Goal: Task Accomplishment & Management: Manage account settings

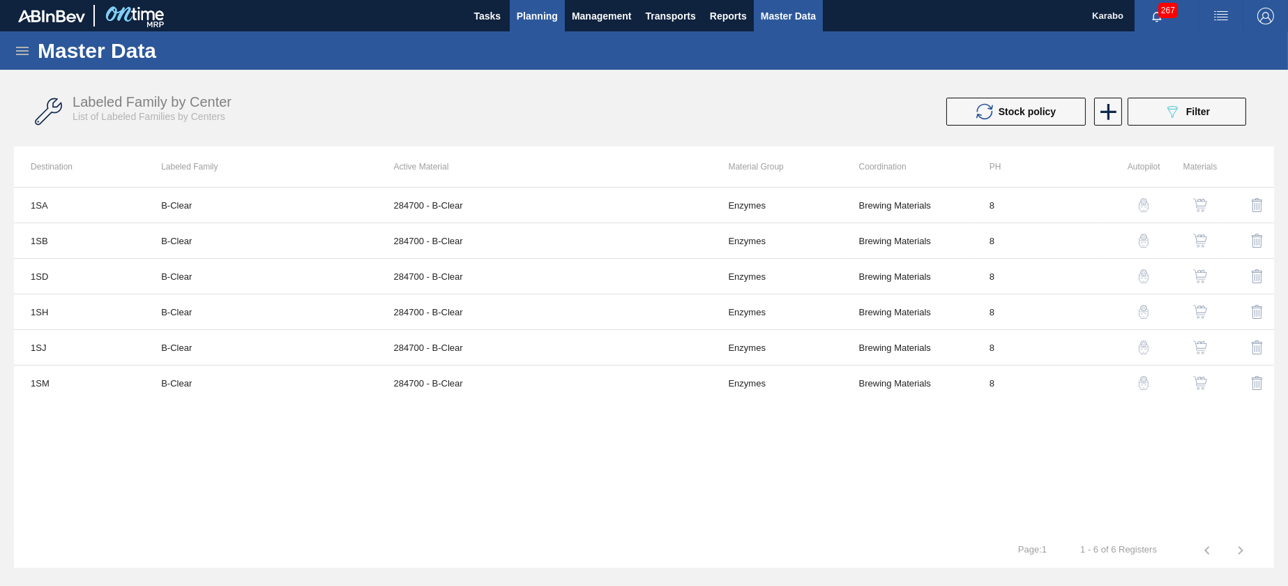
click at [544, 19] on span "Planning" at bounding box center [537, 16] width 41 height 17
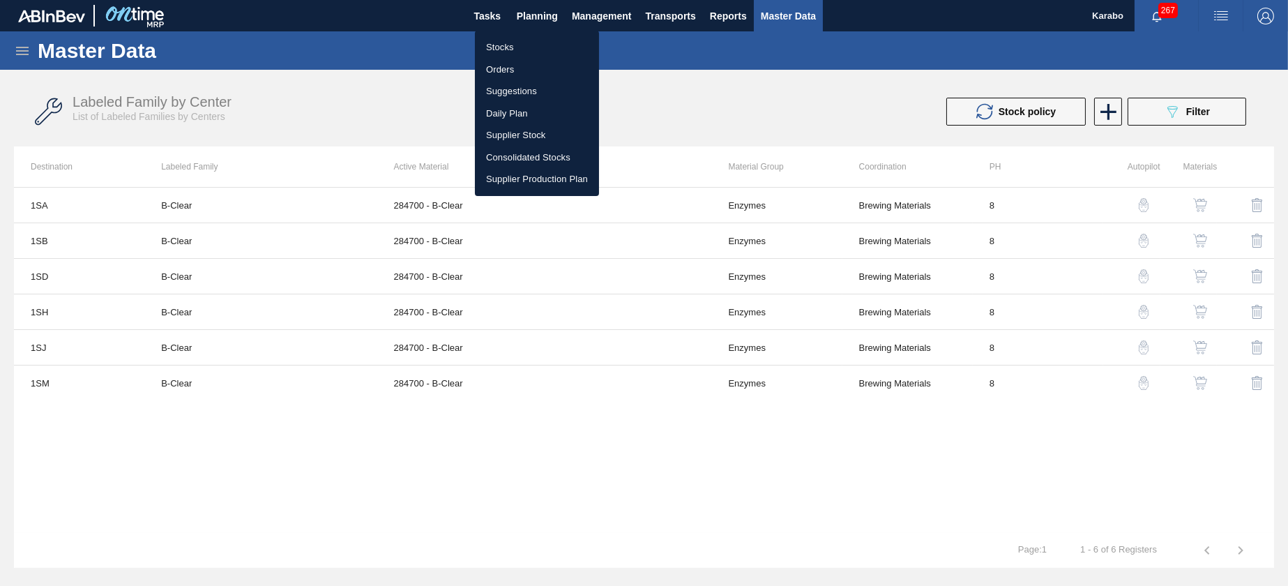
drag, startPoint x: 545, startPoint y: 42, endPoint x: 651, endPoint y: 94, distance: 118.8
click at [545, 42] on li "Stocks" at bounding box center [537, 47] width 124 height 22
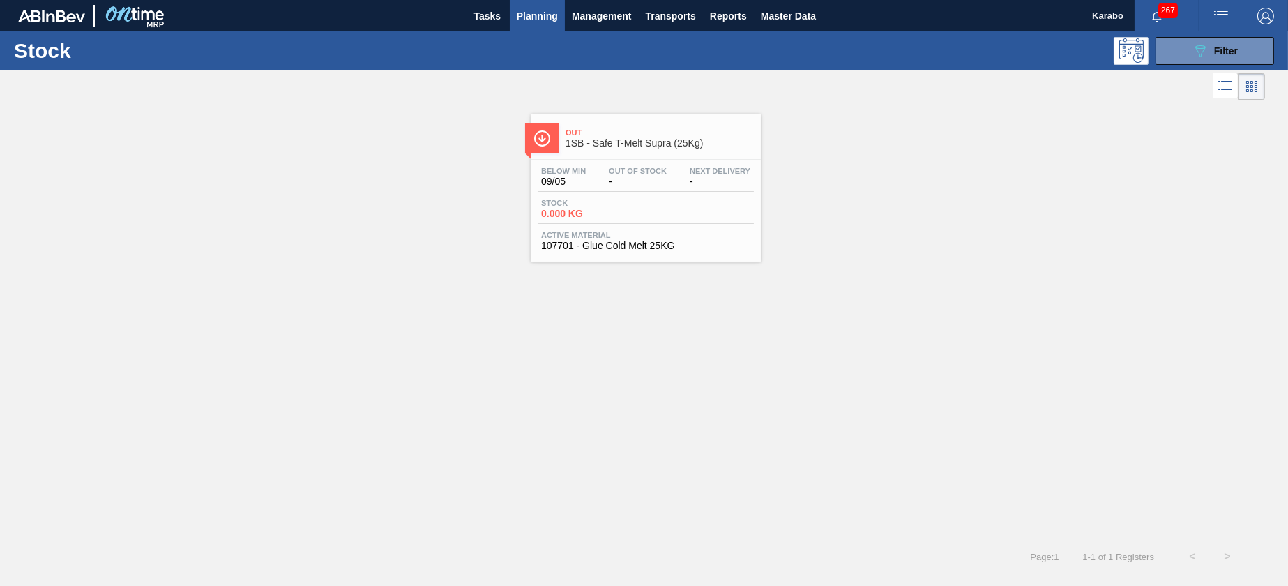
click at [552, 3] on button "Planning" at bounding box center [537, 15] width 55 height 31
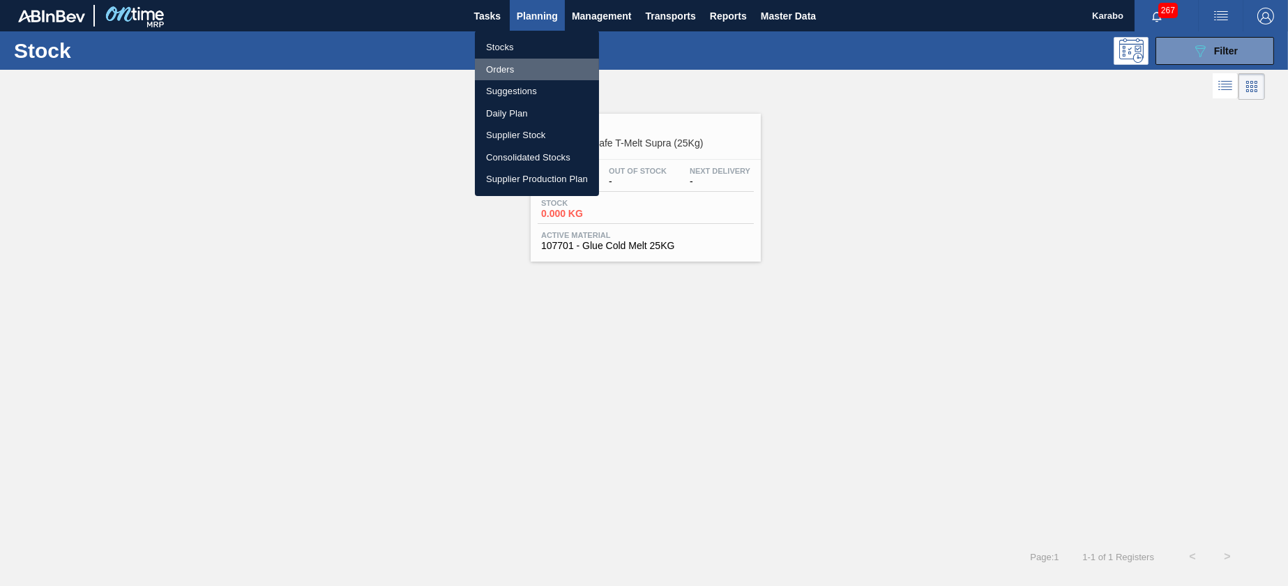
drag, startPoint x: 545, startPoint y: 66, endPoint x: 820, endPoint y: 72, distance: 274.8
click at [545, 66] on li "Orders" at bounding box center [537, 70] width 124 height 22
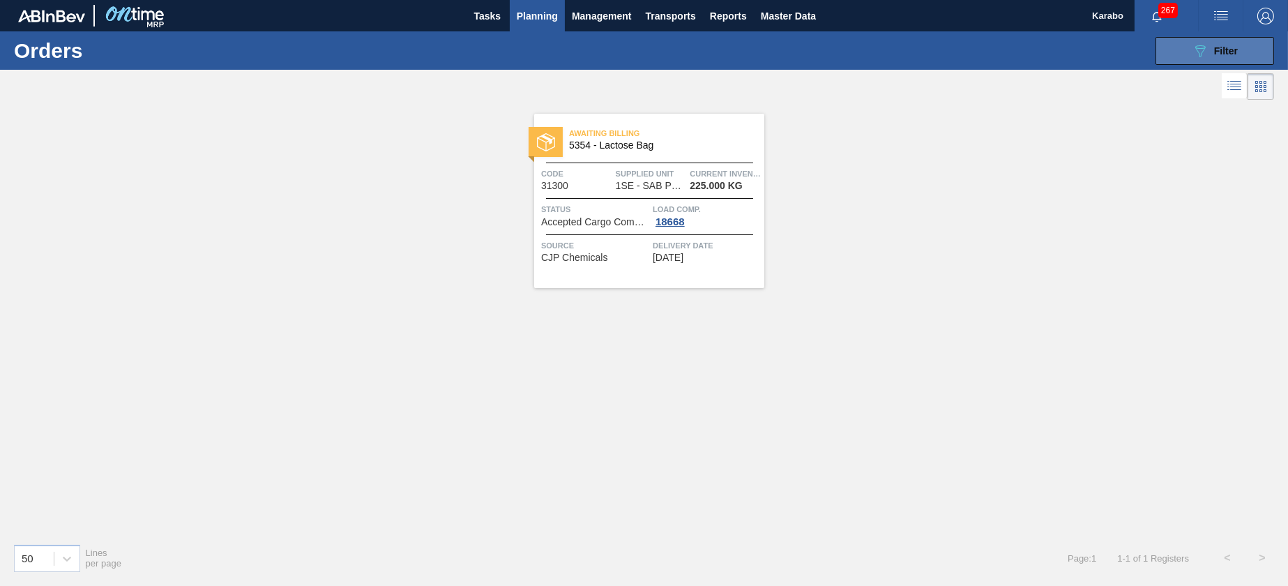
click at [1199, 48] on icon "089F7B8B-B2A5-4AFE-B5C0-19BA573D28AC" at bounding box center [1200, 51] width 17 height 17
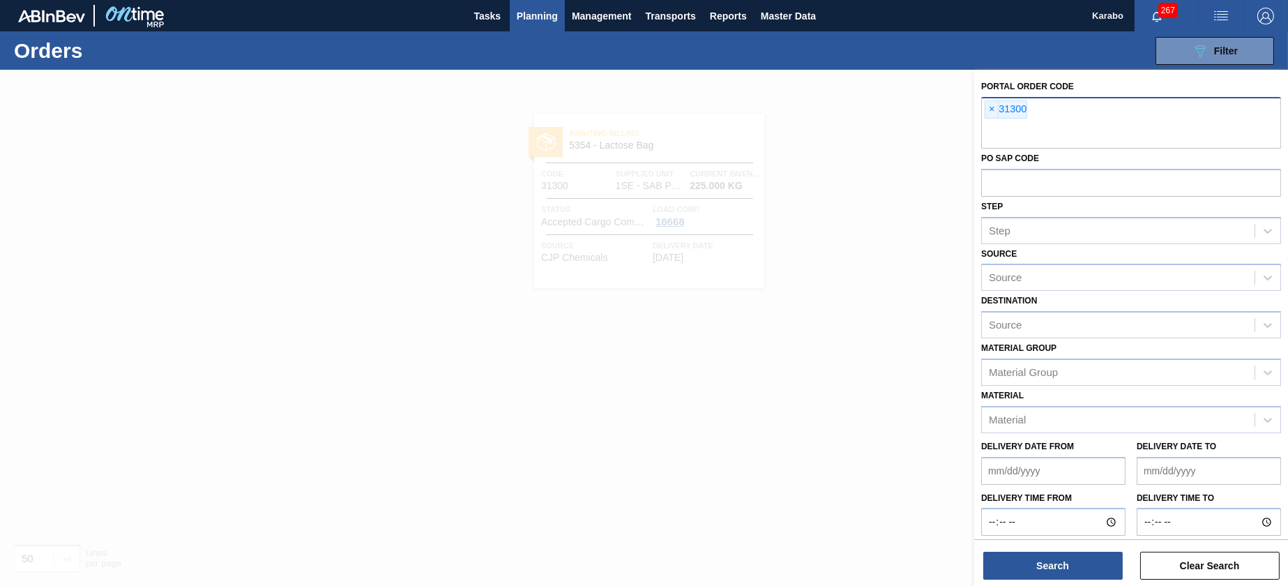
click at [984, 97] on div "× 31300" at bounding box center [1131, 123] width 300 height 52
click at [989, 103] on span "×" at bounding box center [991, 109] width 13 height 17
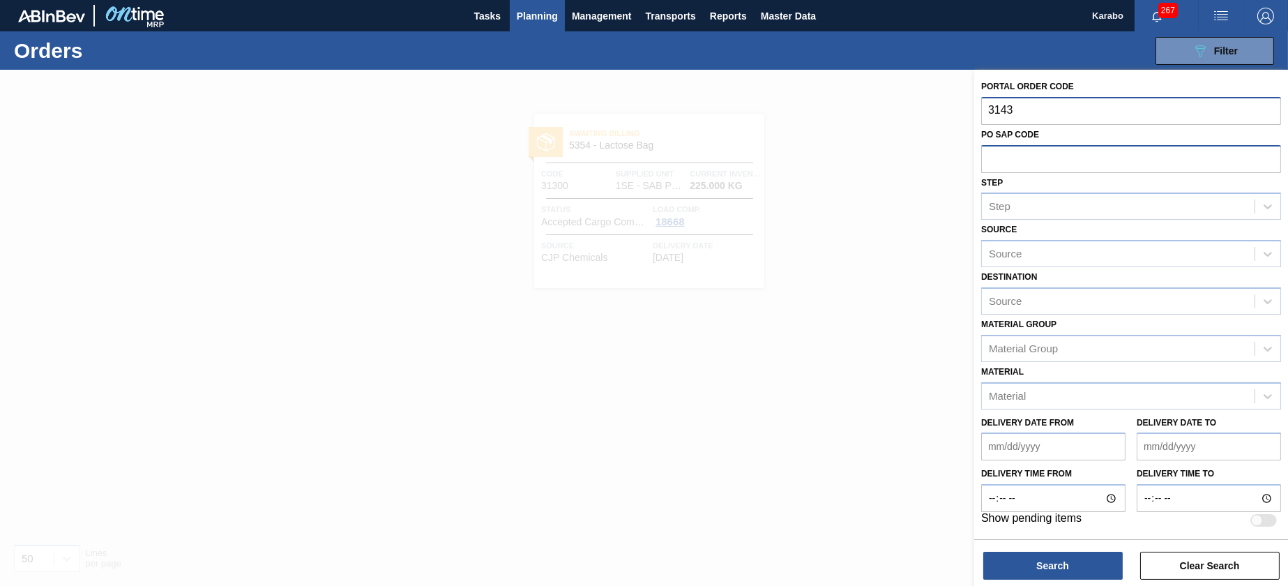
type input "31438"
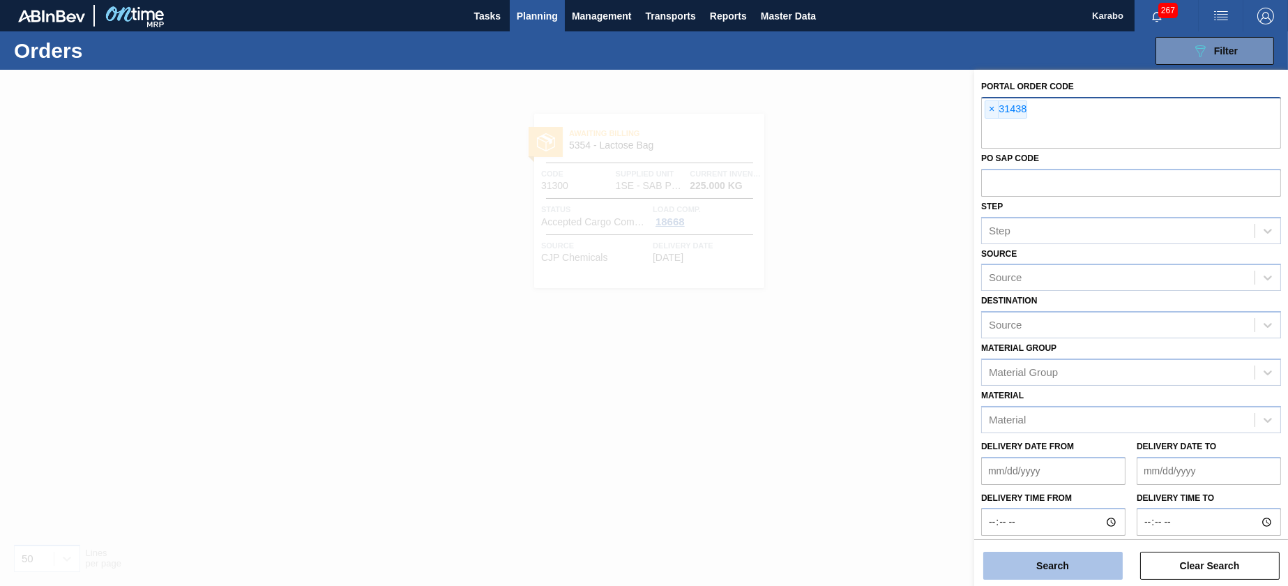
click at [1089, 561] on button "Search" at bounding box center [1052, 566] width 139 height 28
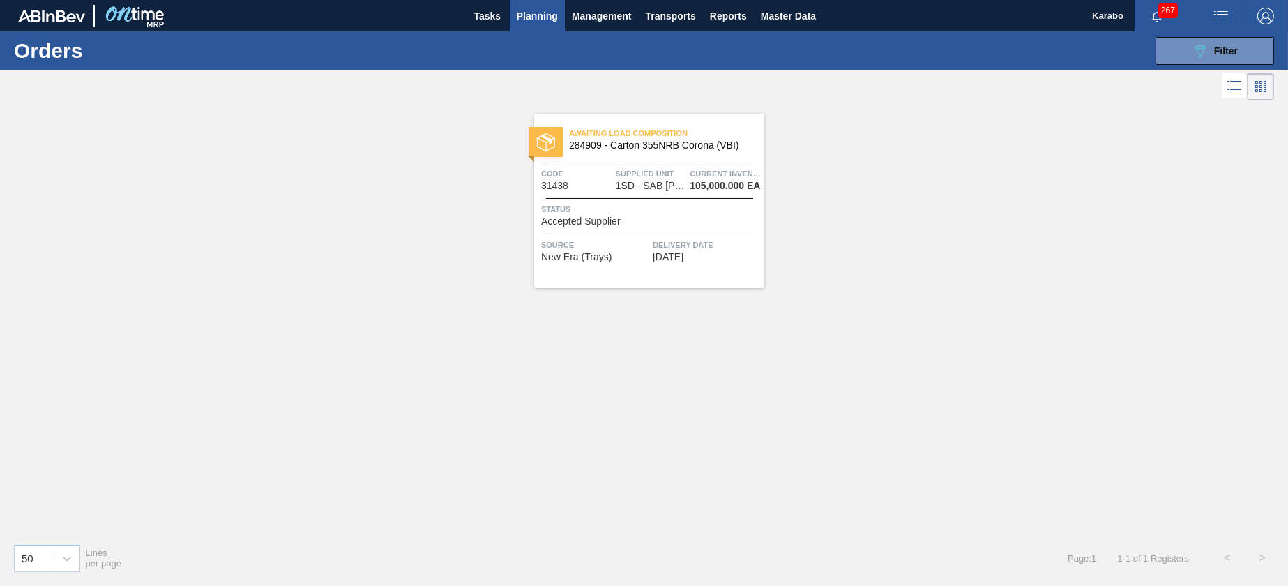
click at [644, 212] on span "Status" at bounding box center [651, 209] width 220 height 14
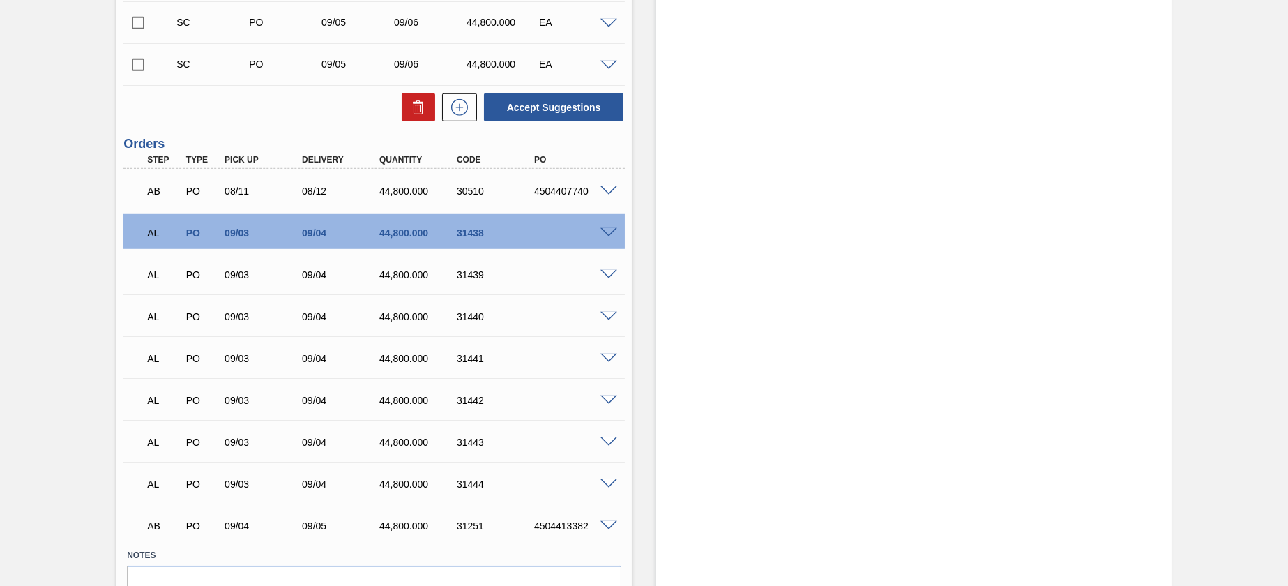
scroll to position [2241, 0]
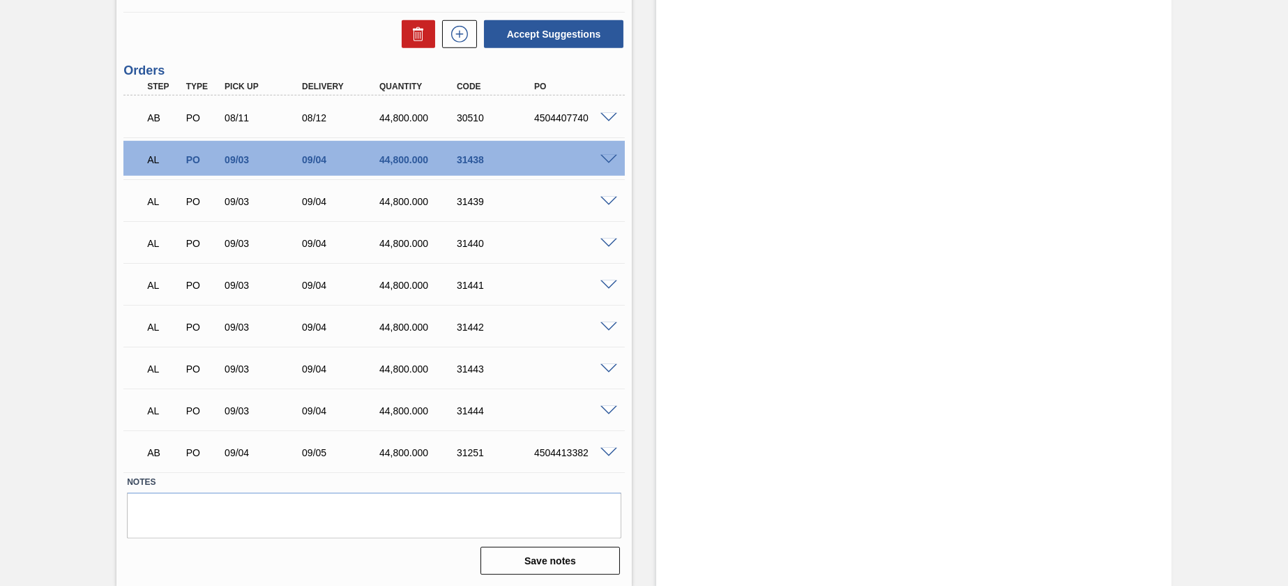
click at [610, 160] on span at bounding box center [608, 160] width 17 height 10
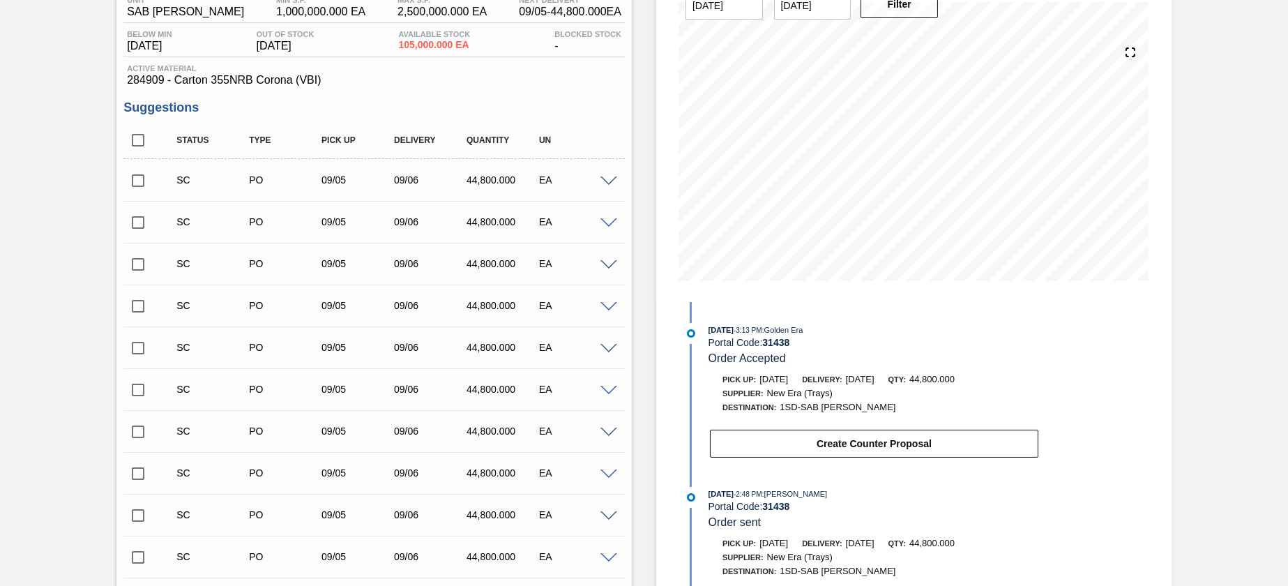
scroll to position [173, 0]
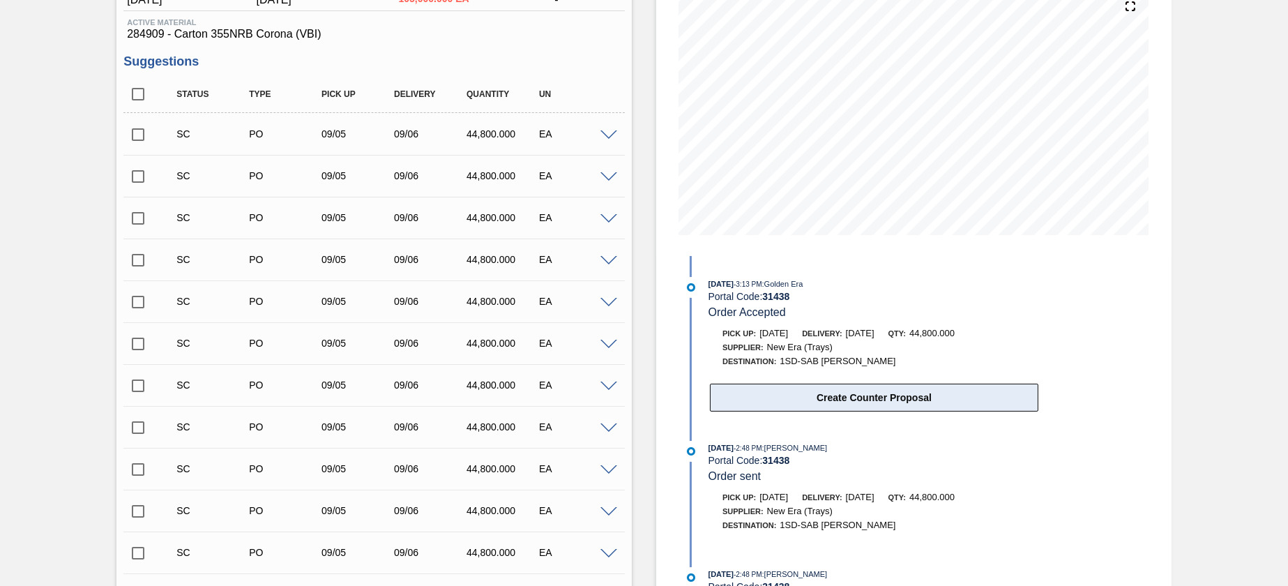
click at [877, 402] on button "Create Counter Proposal" at bounding box center [874, 398] width 328 height 28
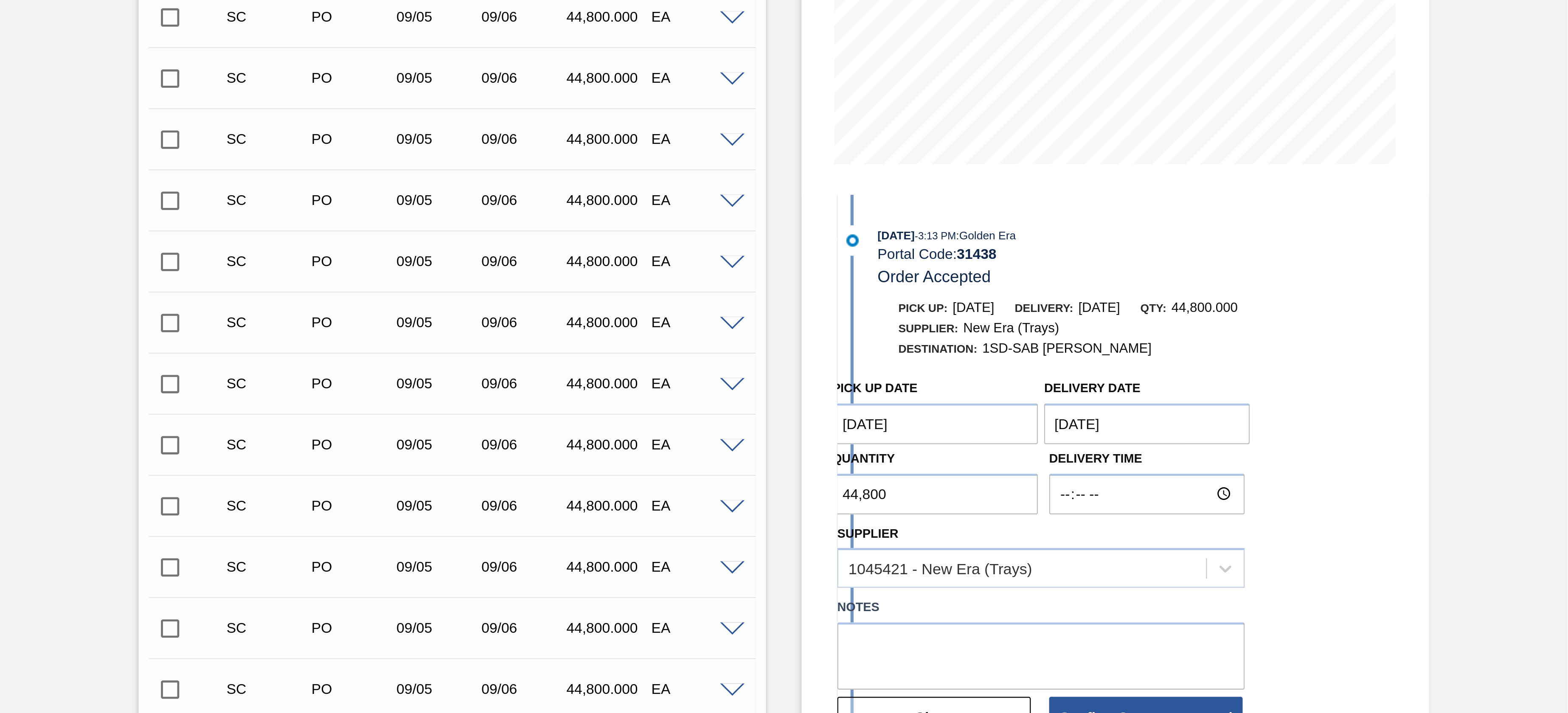
scroll to position [0, 0]
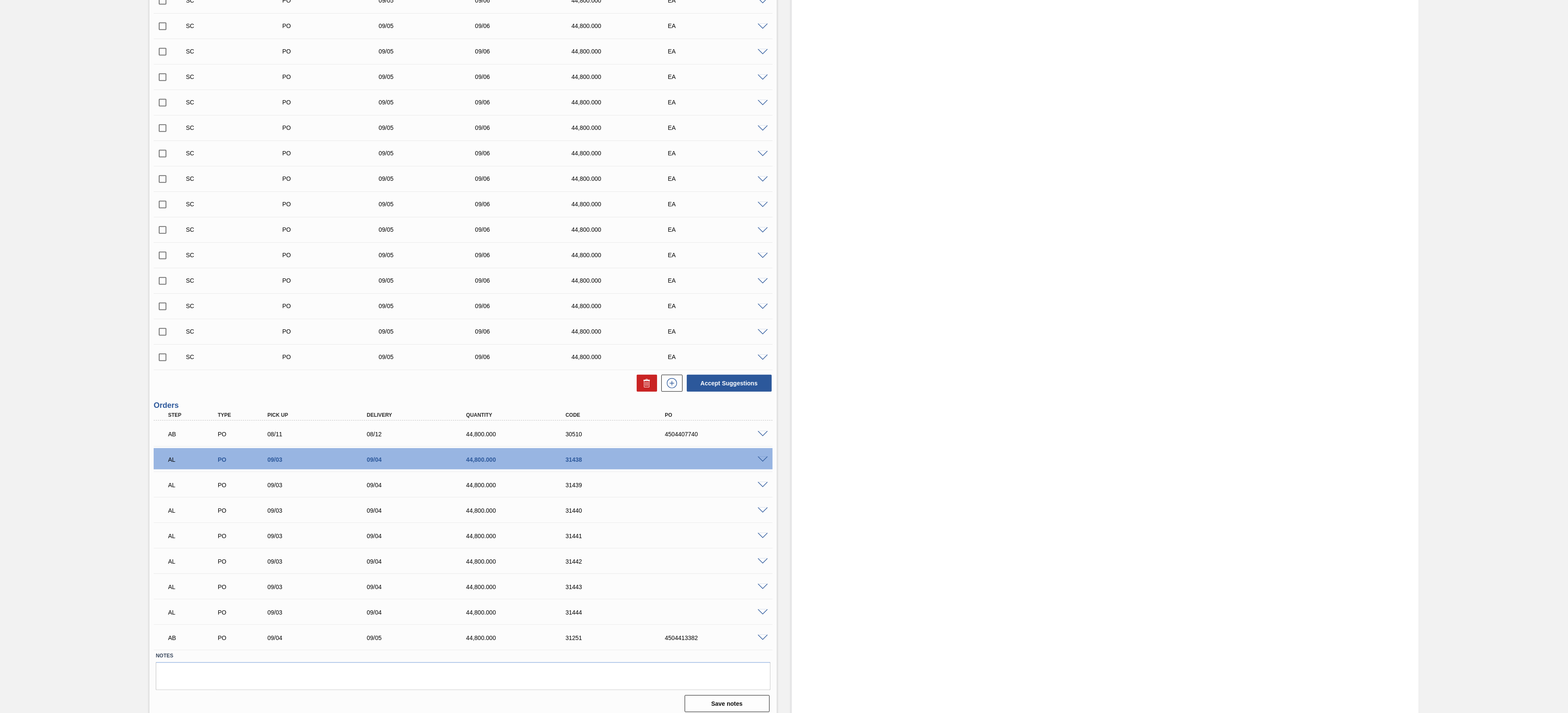
scroll to position [1007, 0]
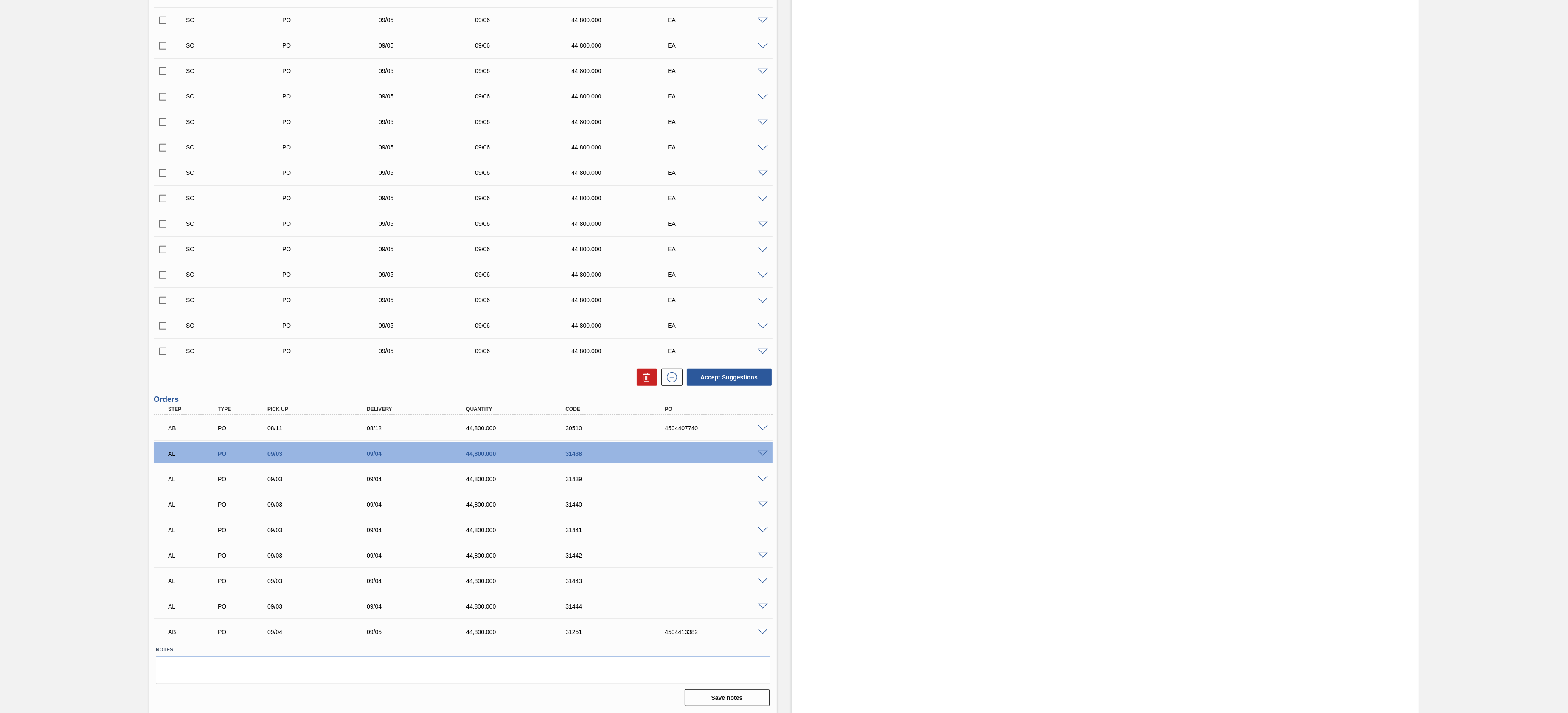
click at [762, 451] on span at bounding box center [763, 454] width 10 height 6
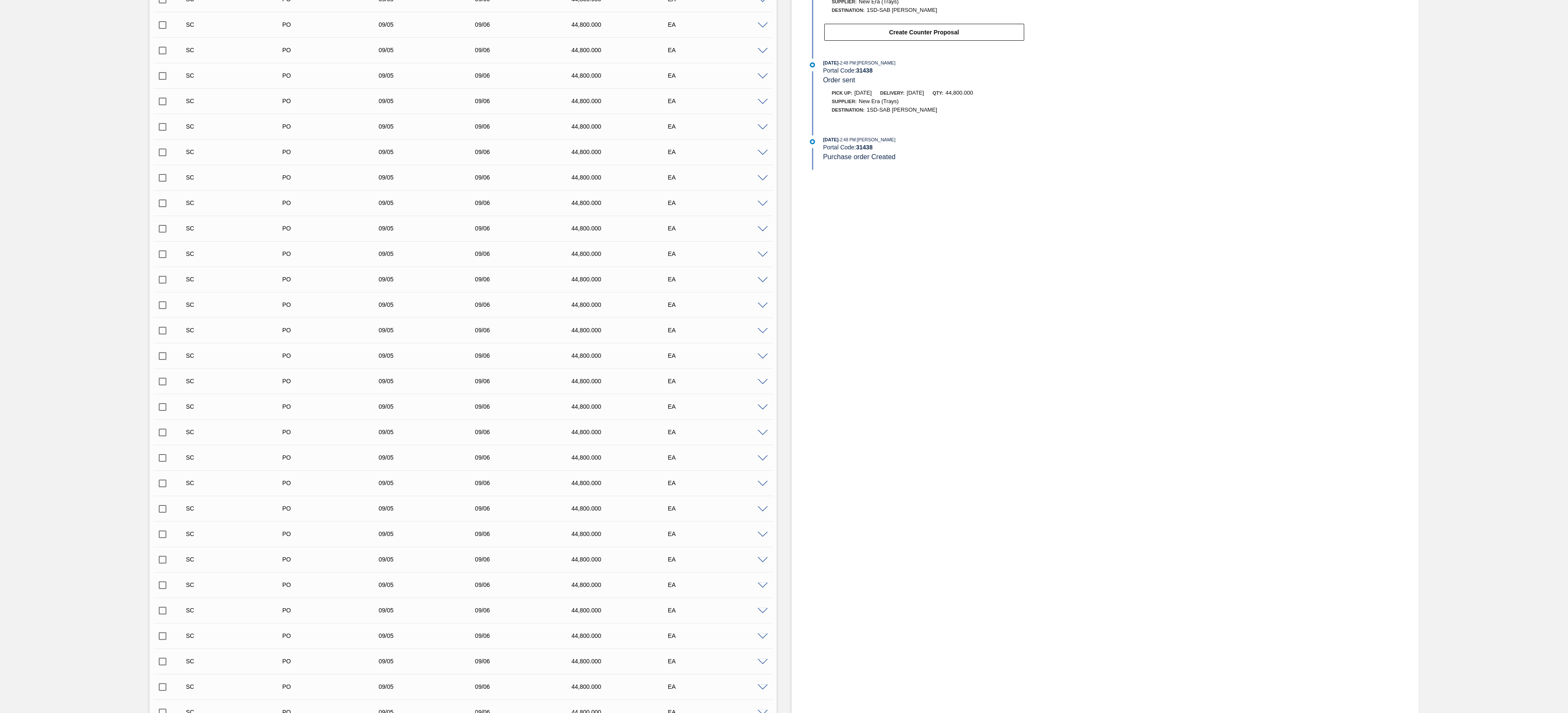
scroll to position [127, 0]
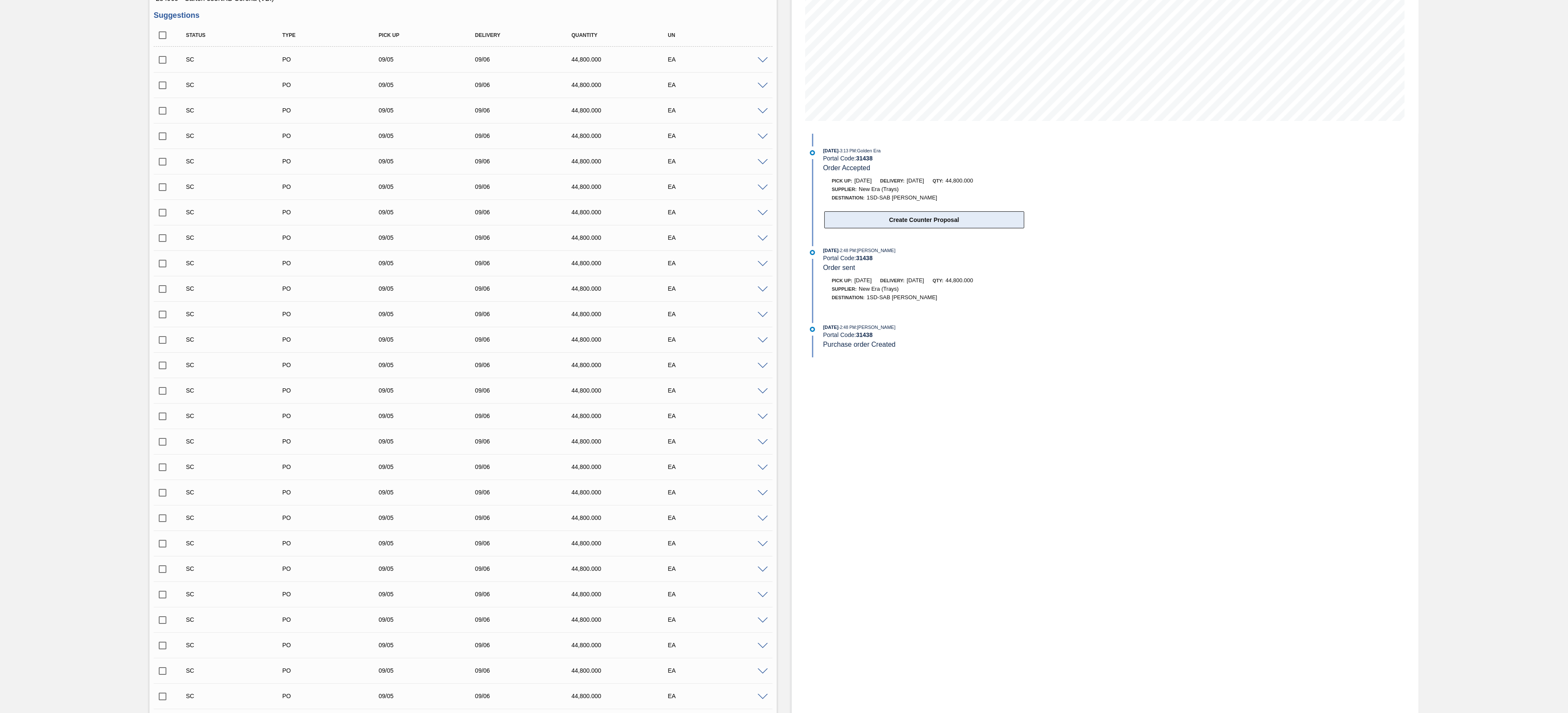
click at [956, 224] on button "Create Counter Proposal" at bounding box center [924, 220] width 200 height 17
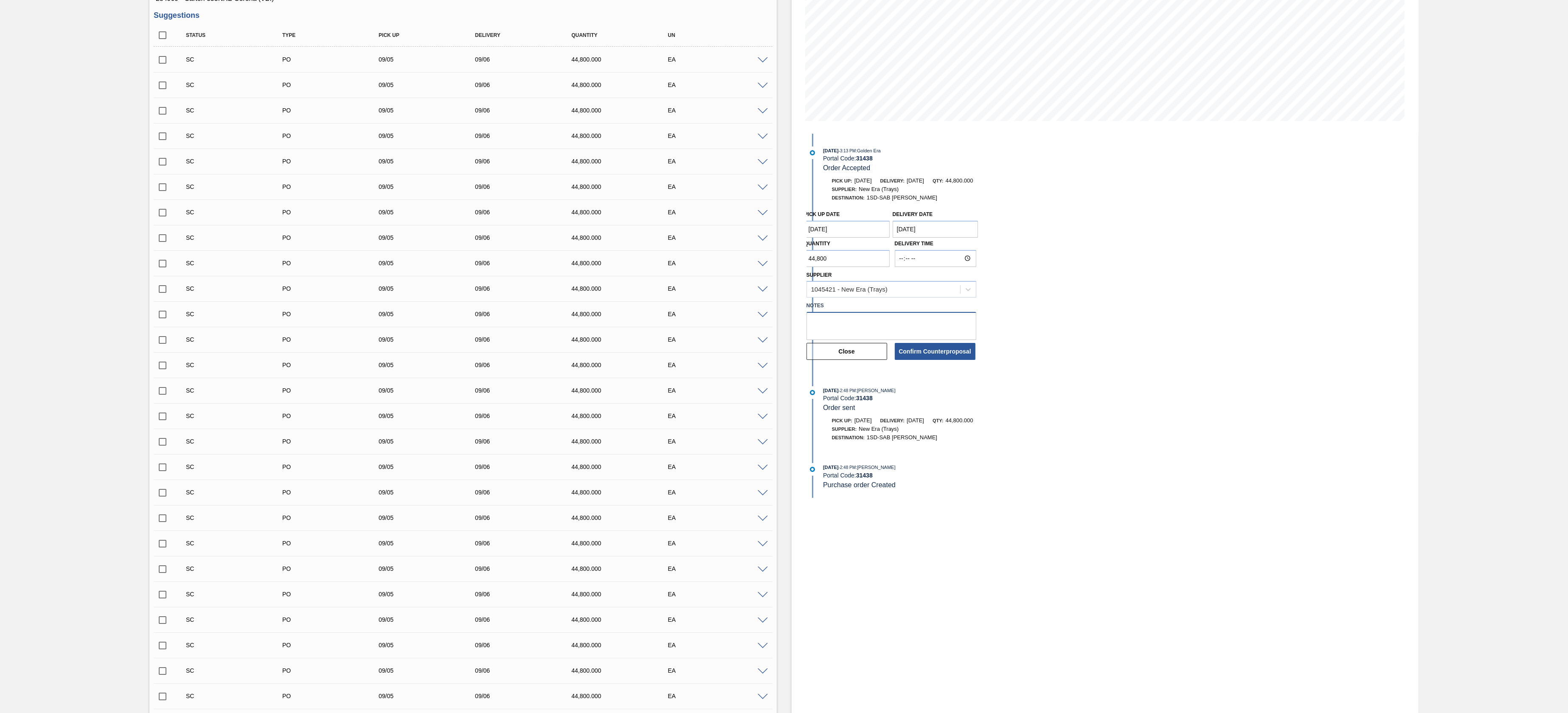
click at [849, 334] on textarea at bounding box center [891, 326] width 170 height 28
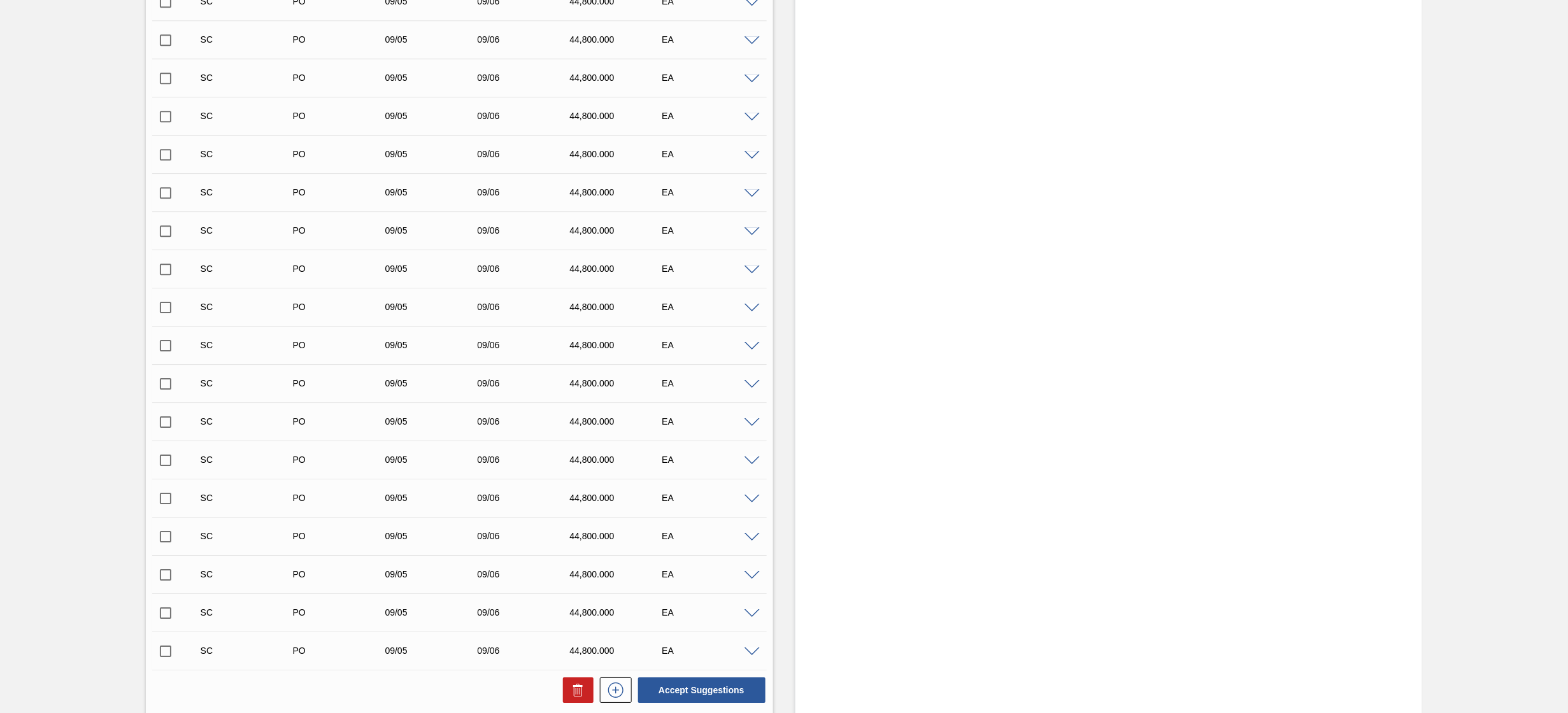
scroll to position [1783, 0]
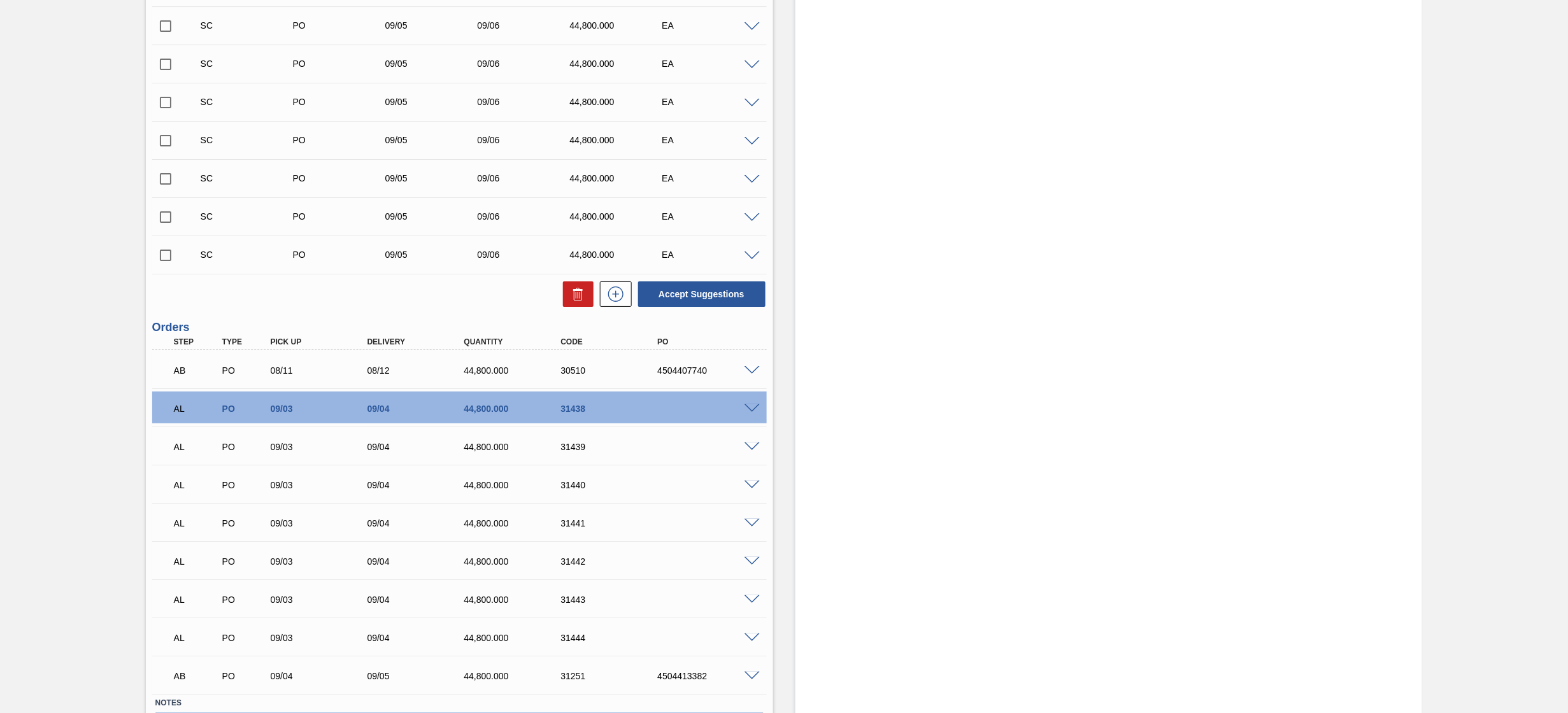
click at [752, 414] on div "AL PO 09/03 09/04 44,800.000 31438" at bounding box center [459, 407] width 615 height 32
click at [752, 411] on span at bounding box center [752, 409] width 16 height 9
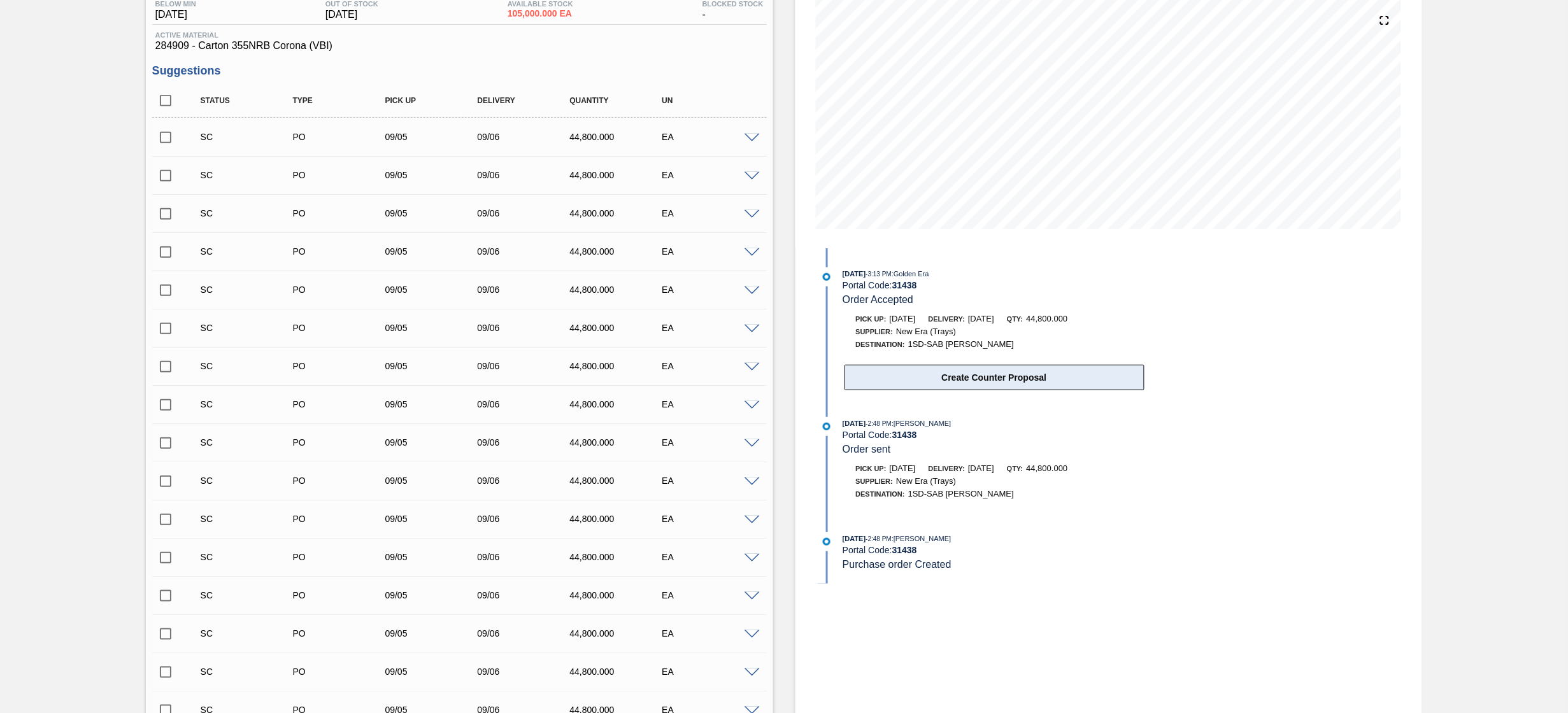
scroll to position [127, 0]
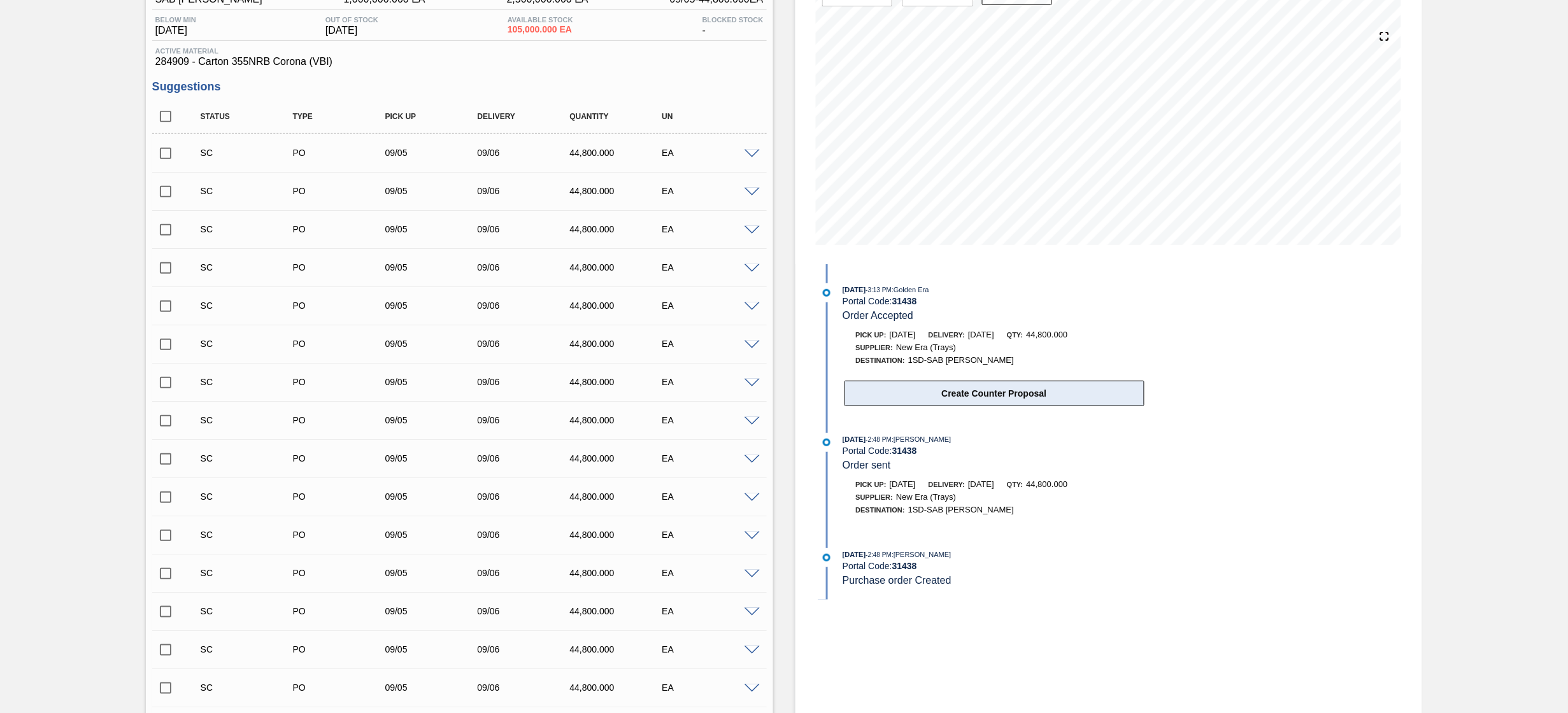
click at [1007, 392] on button "Create Counter Proposal" at bounding box center [994, 393] width 300 height 26
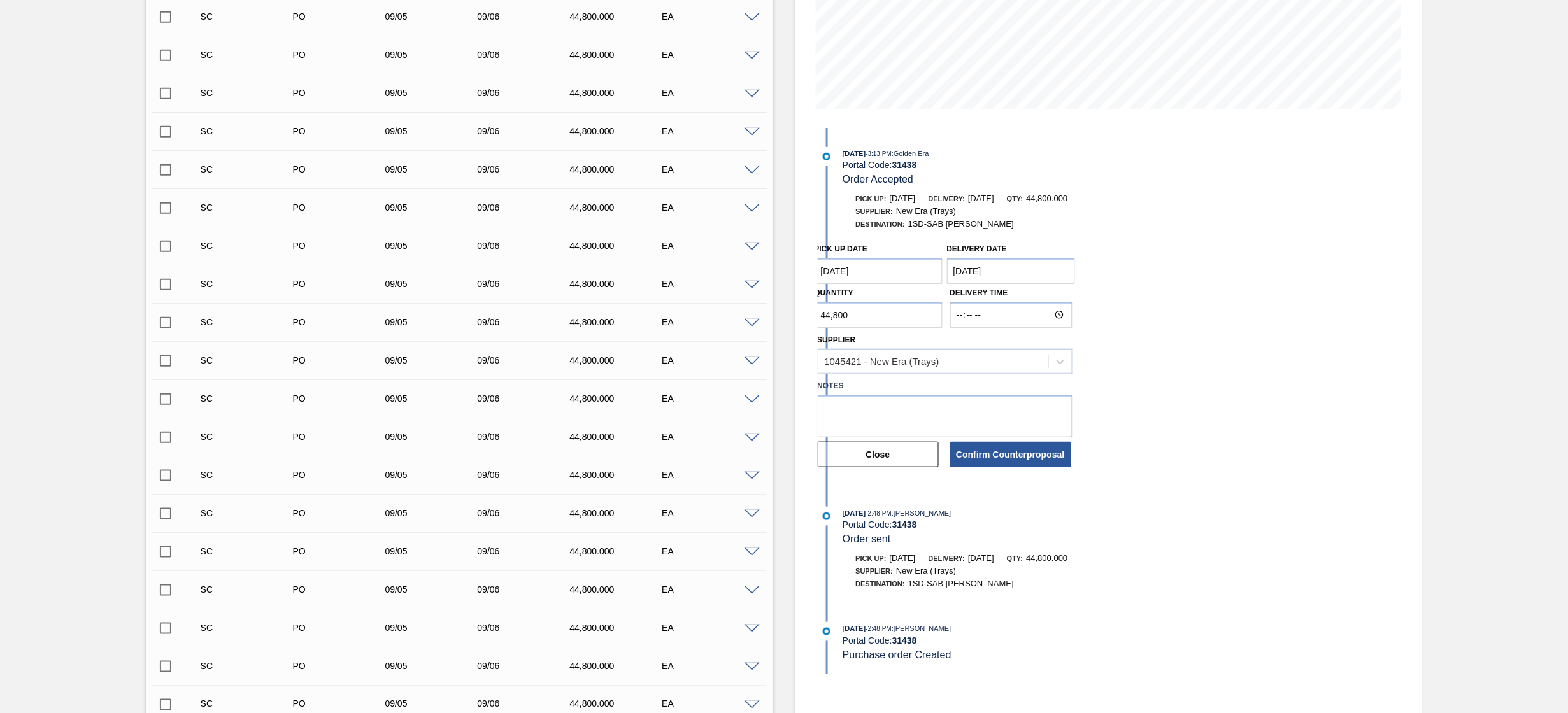
scroll to position [255, 0]
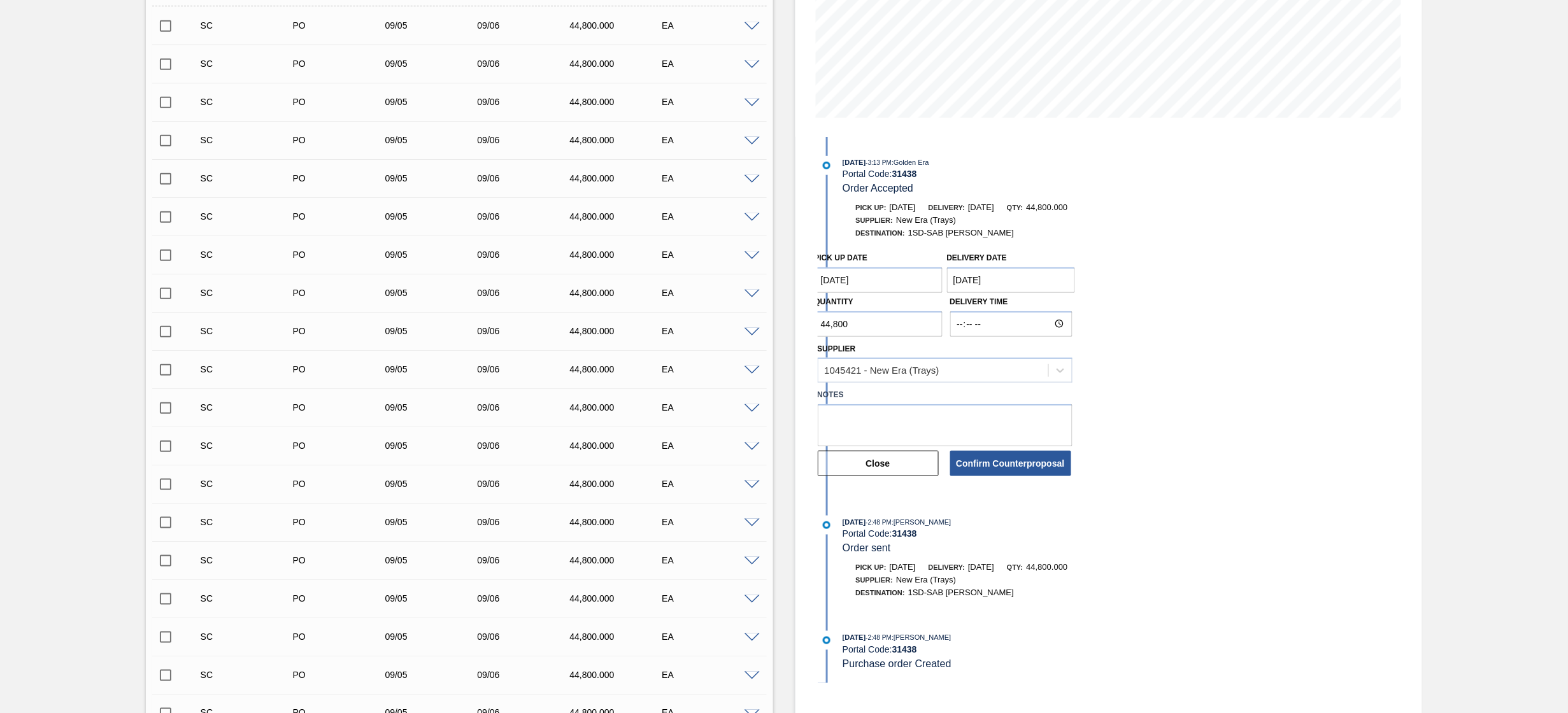
click at [1011, 277] on Date "[DATE]" at bounding box center [1011, 280] width 129 height 26
click at [1066, 357] on div "5" at bounding box center [1065, 351] width 17 height 17
type Date "[DATE]"
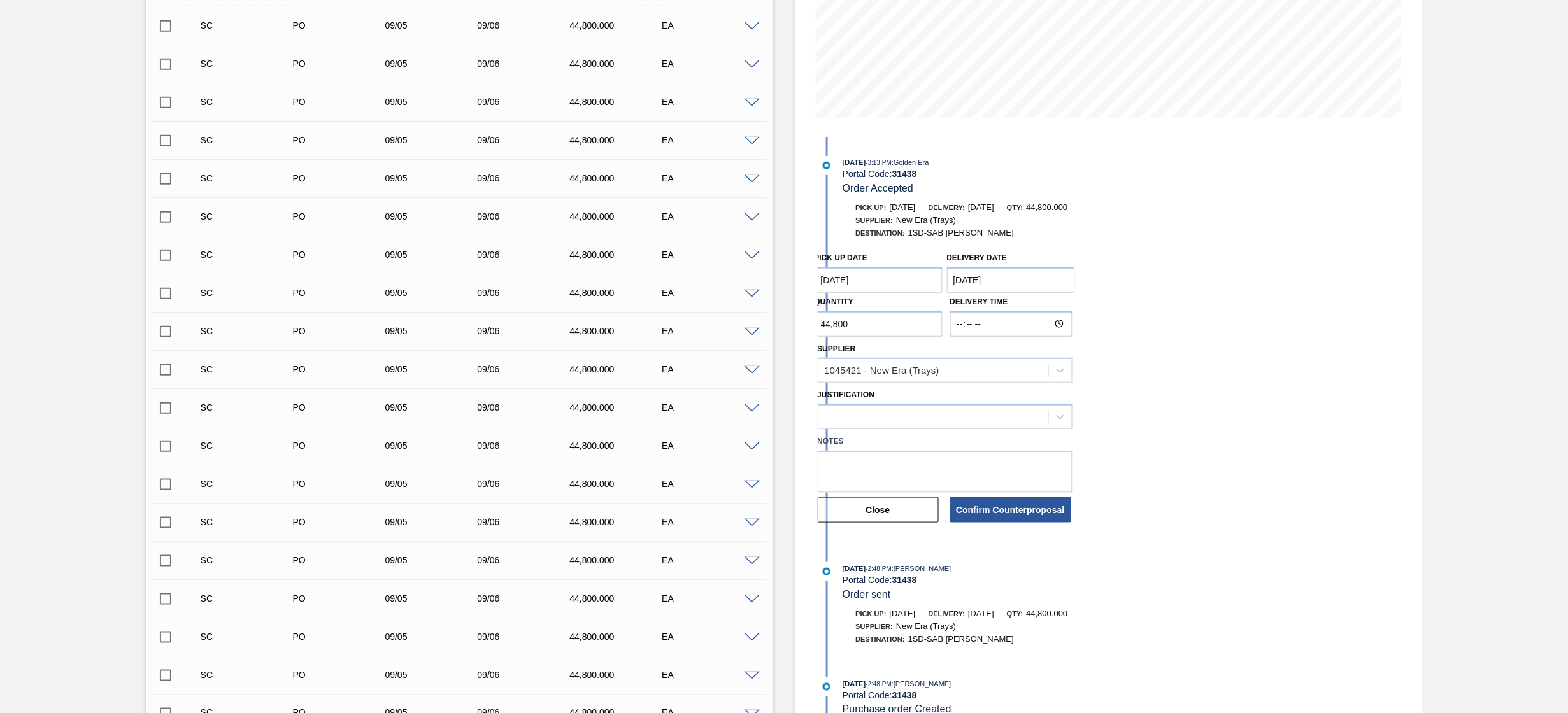
click at [891, 293] on Date "[DATE]" at bounding box center [879, 280] width 129 height 26
click at [935, 357] on div "5" at bounding box center [932, 351] width 17 height 17
type Date "[DATE]"
click at [959, 409] on div at bounding box center [933, 417] width 230 height 18
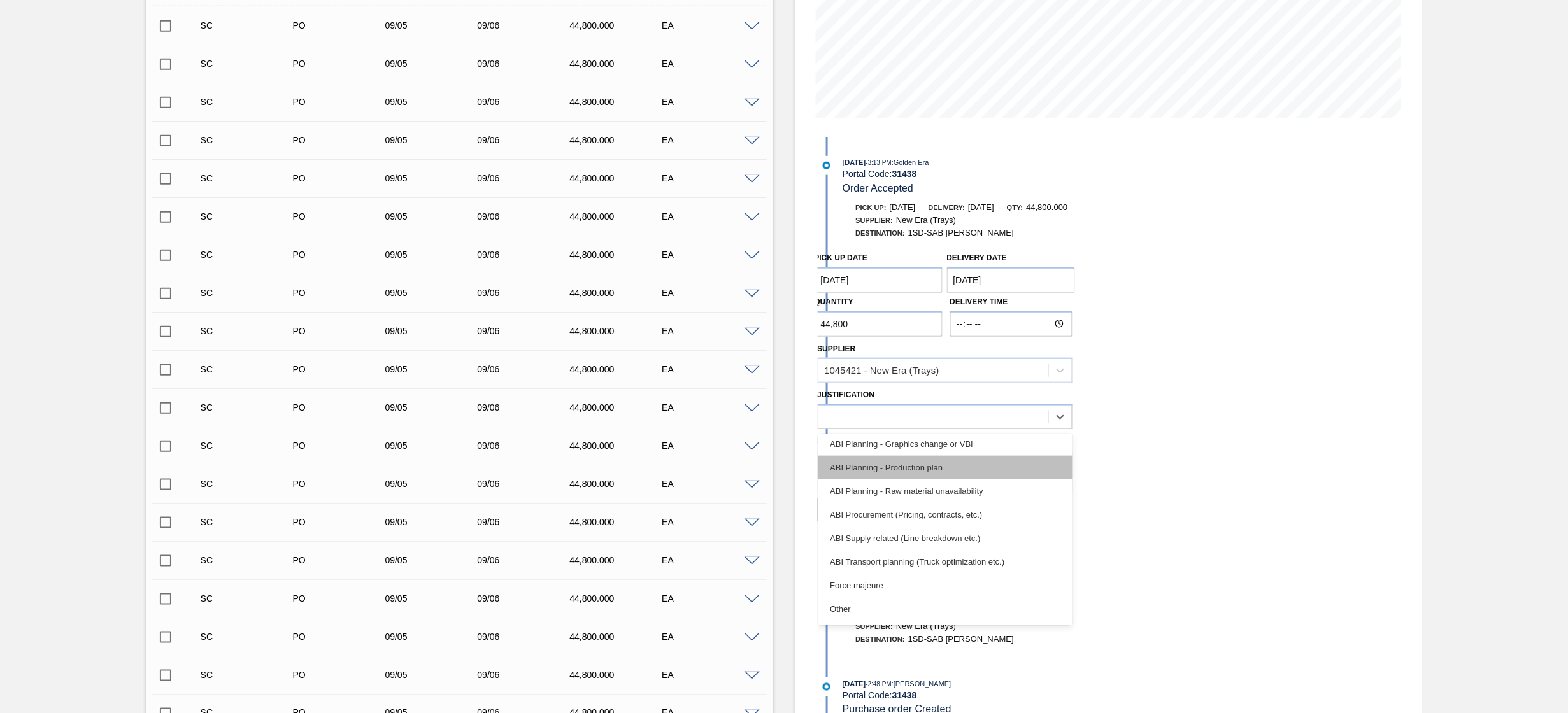
scroll to position [127, 0]
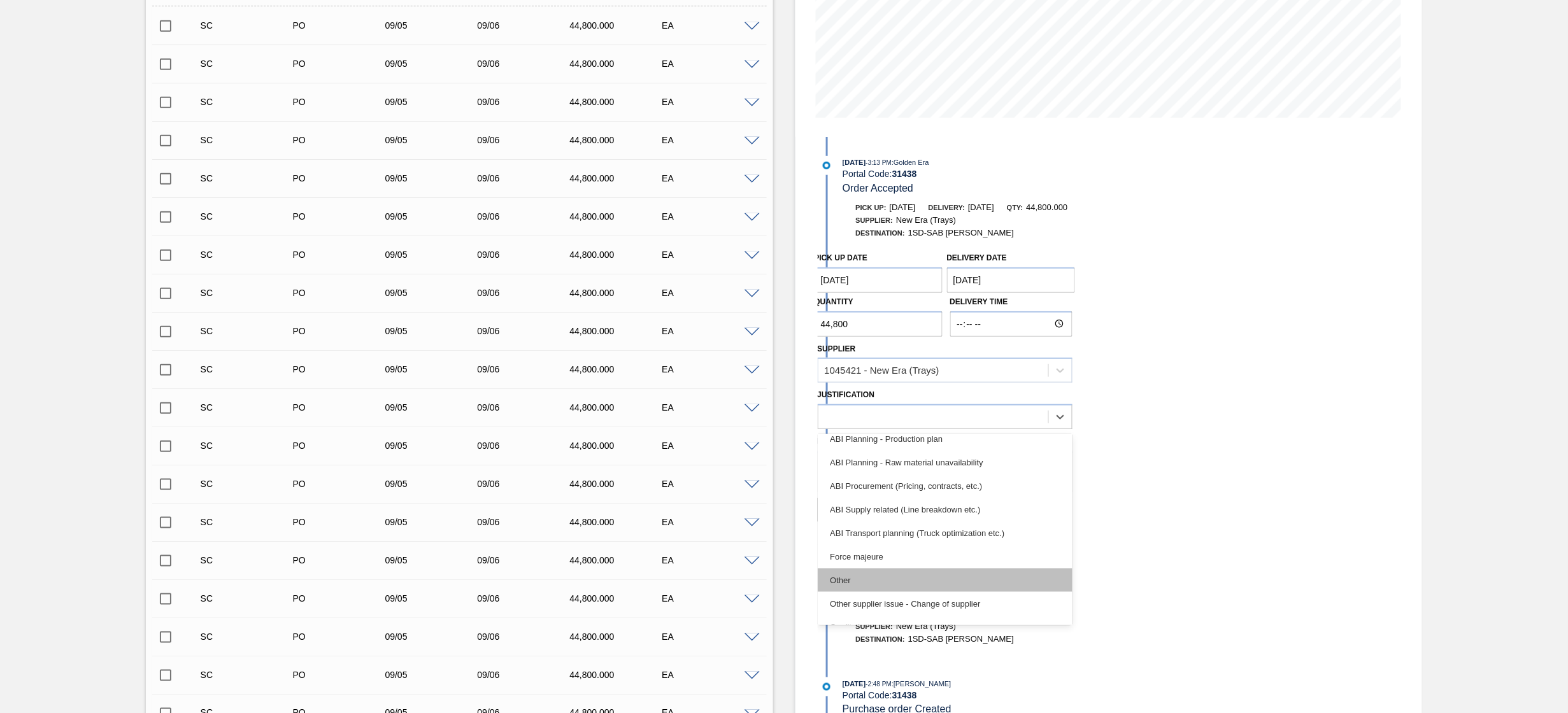
click at [971, 575] on div "Other" at bounding box center [944, 581] width 255 height 24
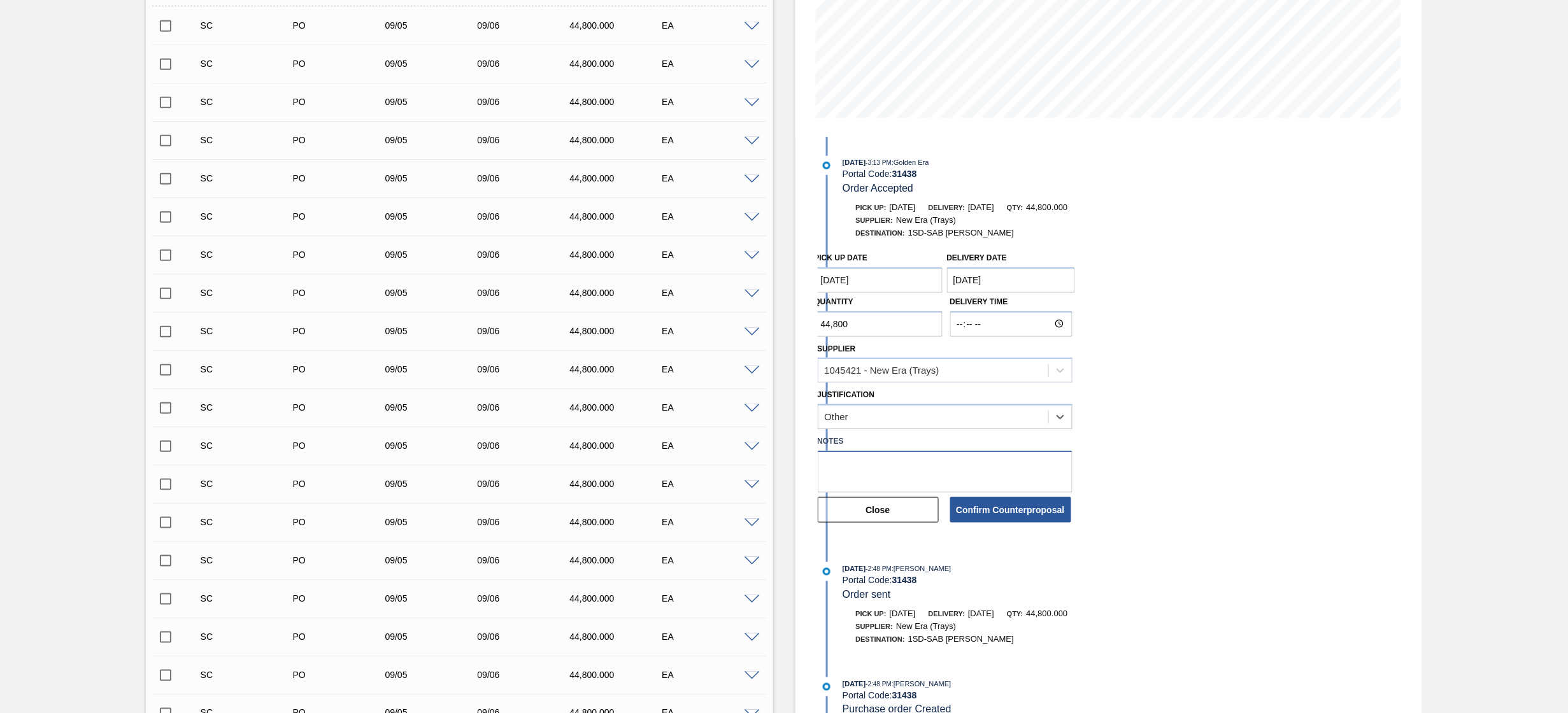
click at [938, 457] on textarea at bounding box center [944, 472] width 255 height 42
type textarea "Date change"
click at [1017, 516] on button "Confirm Counterproposal" at bounding box center [1010, 510] width 121 height 26
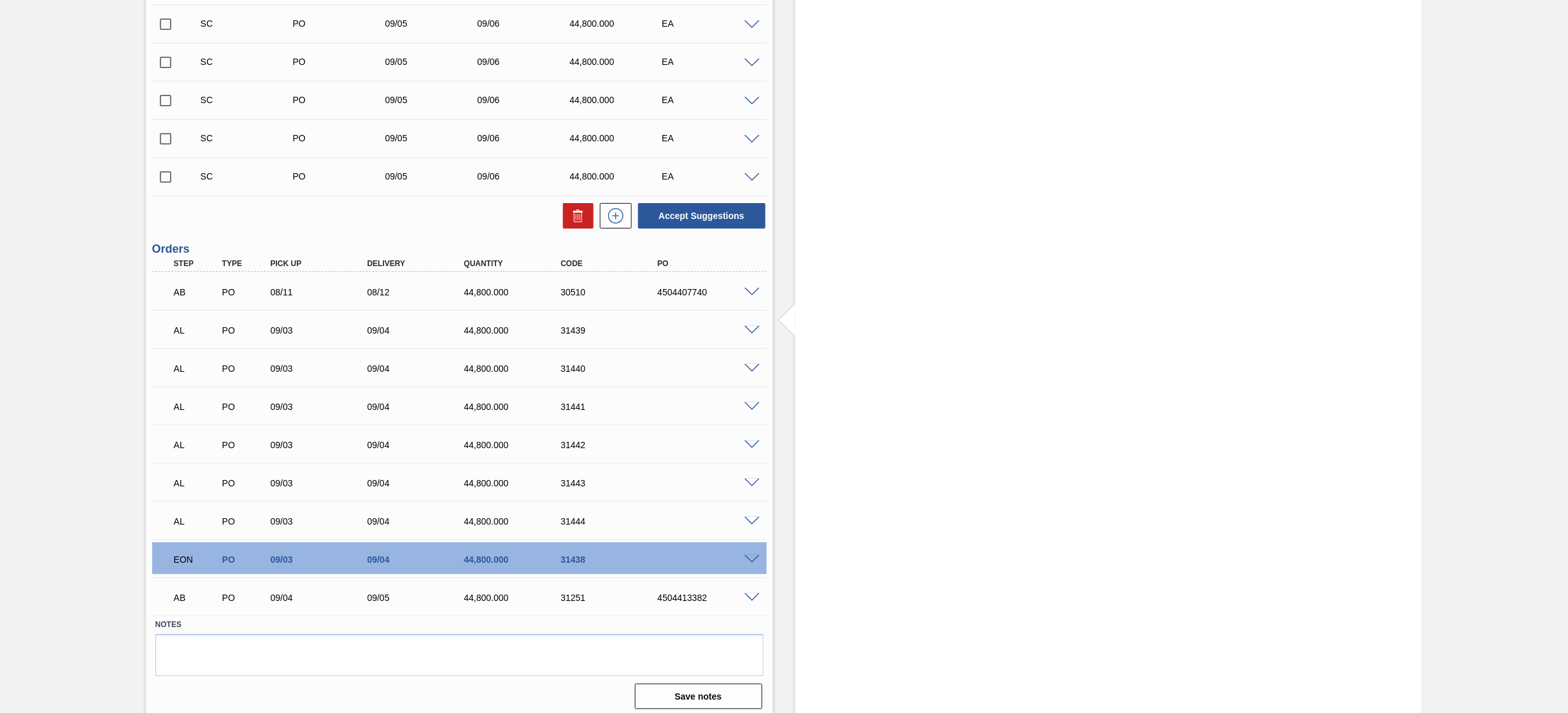
scroll to position [1867, 0]
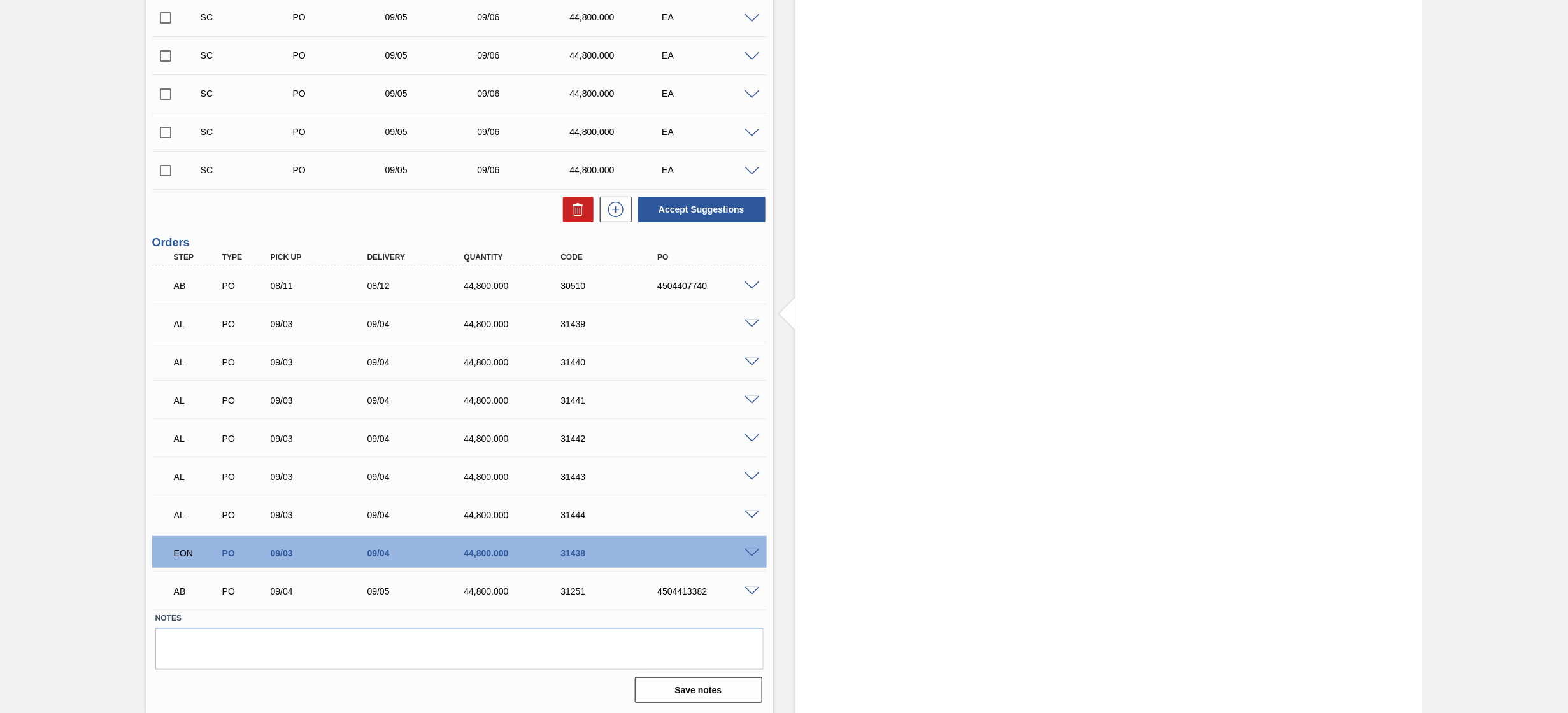
click at [749, 548] on div at bounding box center [754, 552] width 26 height 9
click at [753, 552] on span at bounding box center [752, 553] width 16 height 9
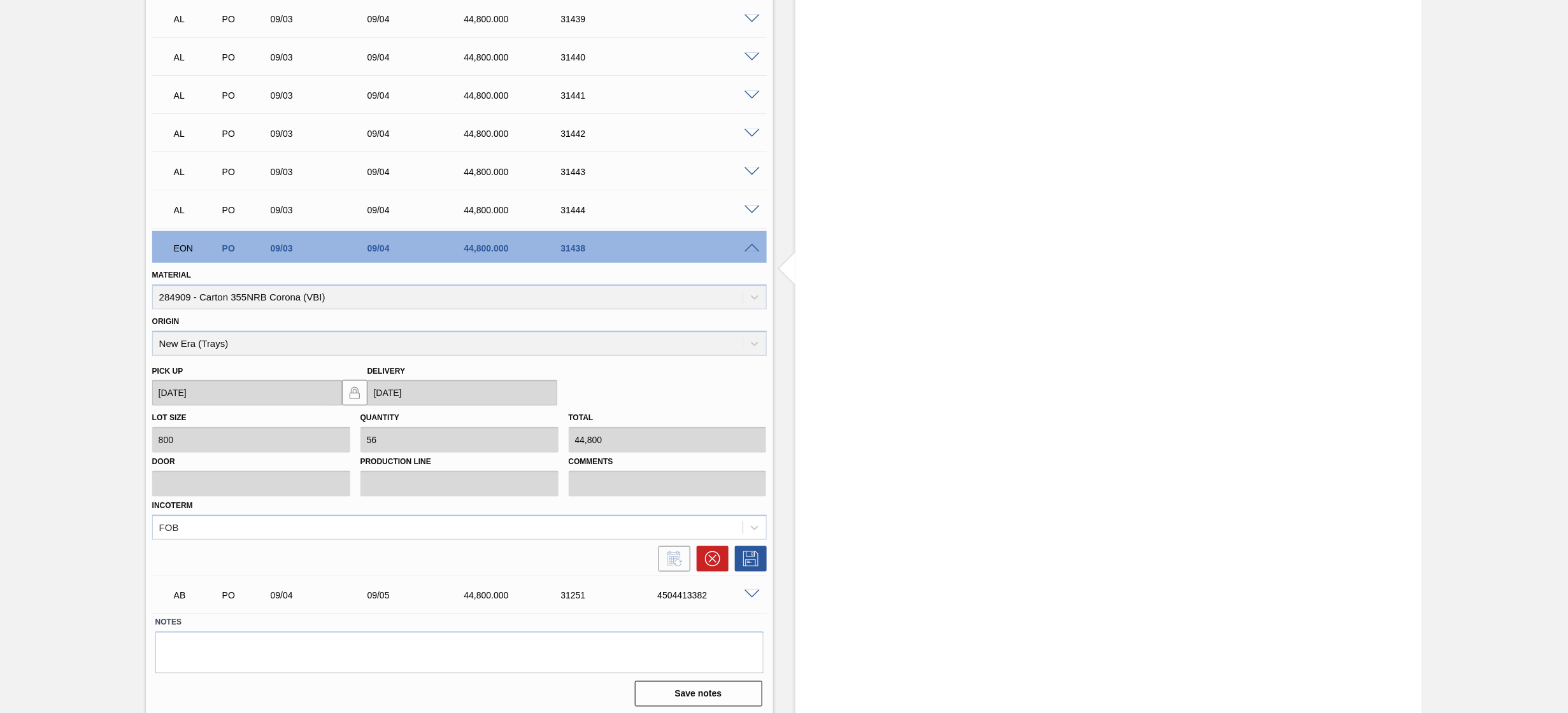
scroll to position [2175, 0]
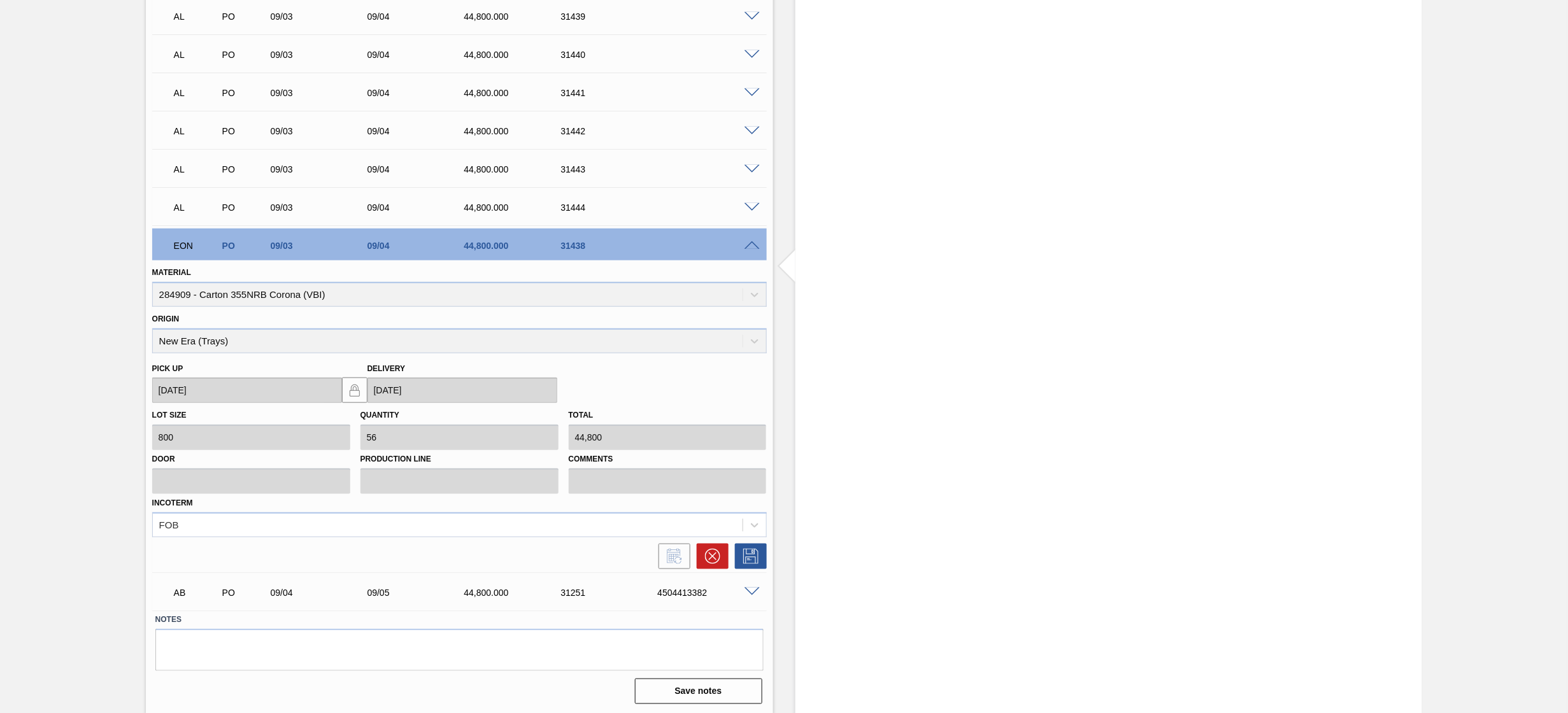
click at [746, 243] on span at bounding box center [752, 246] width 16 height 9
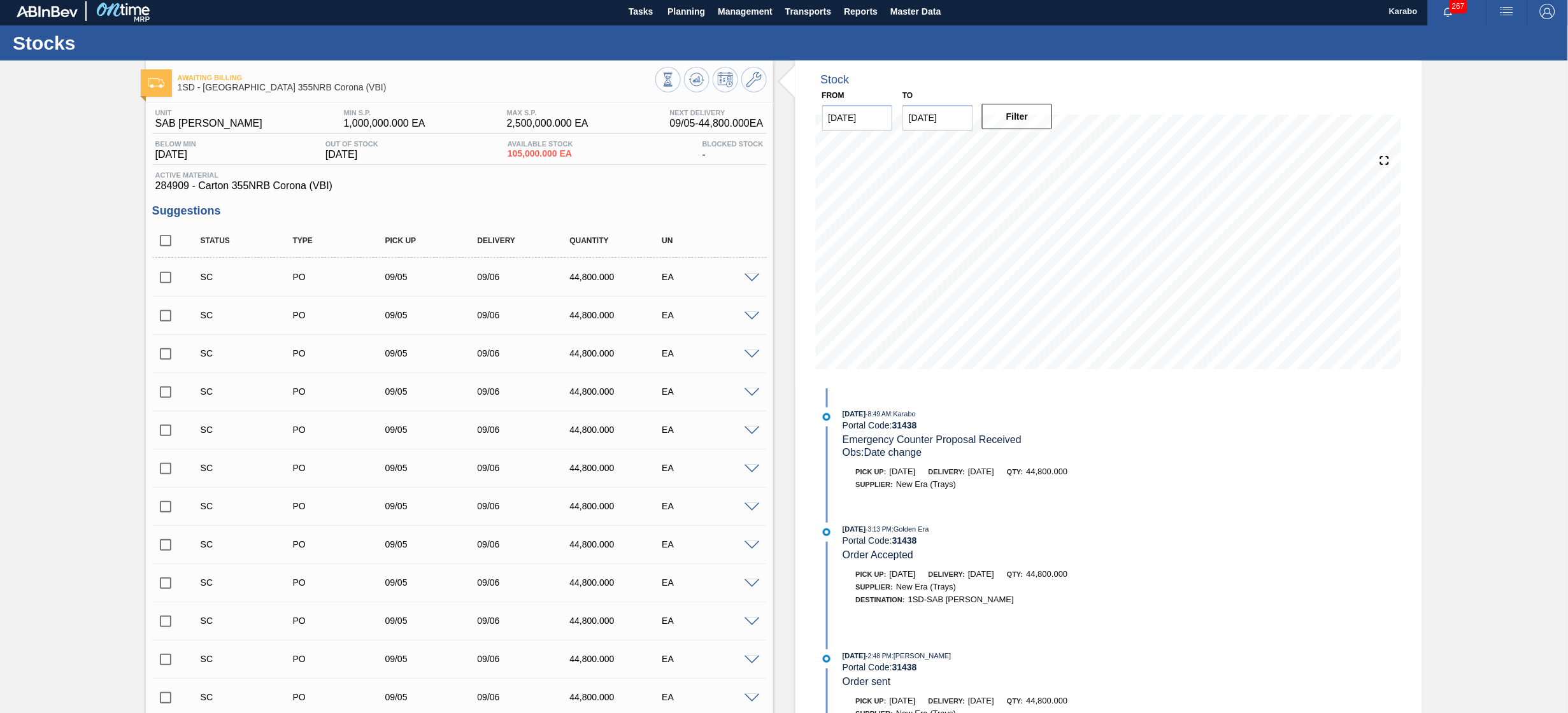
scroll to position [0, 0]
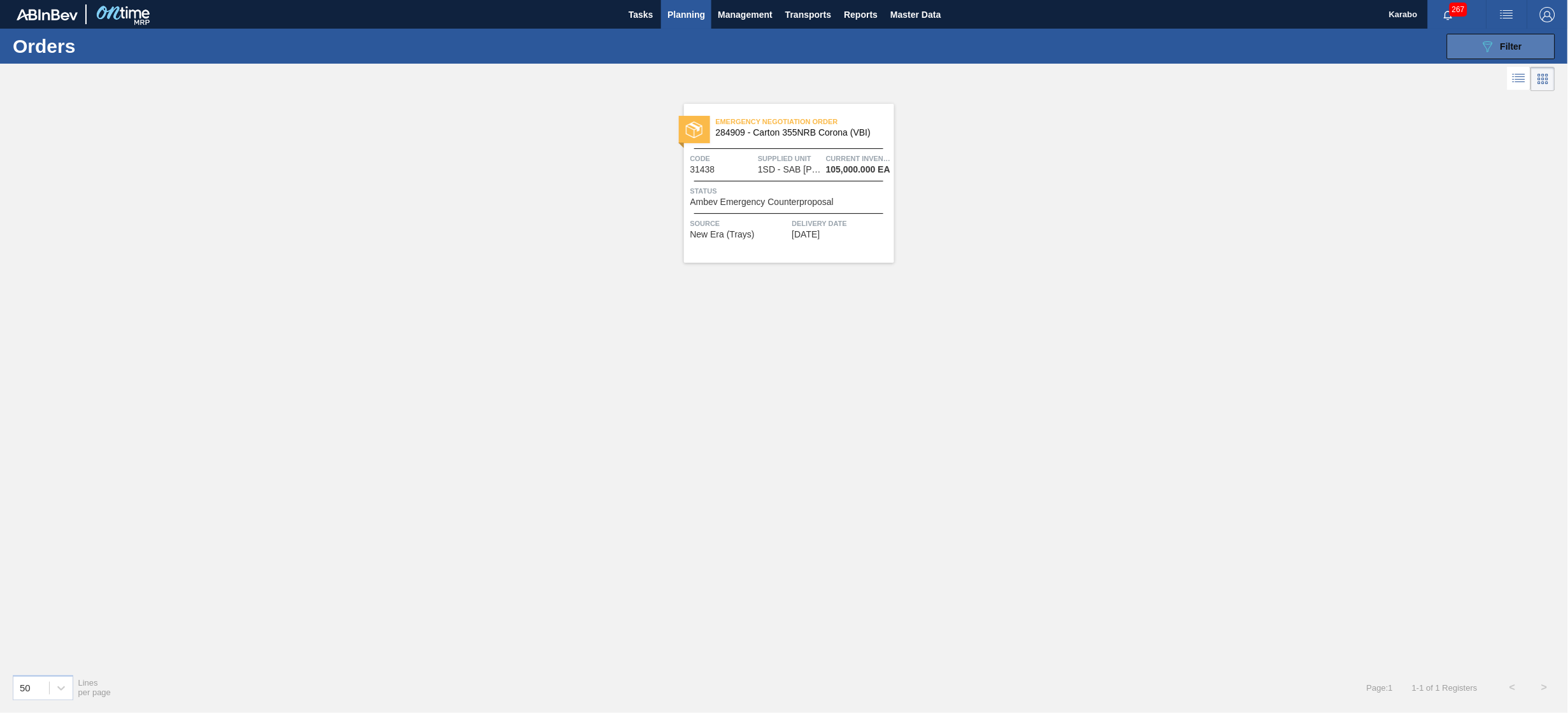
click at [1478, 36] on button "089F7B8B-B2A5-4AFE-B5C0-19BA573D28AC Filter" at bounding box center [1500, 47] width 109 height 26
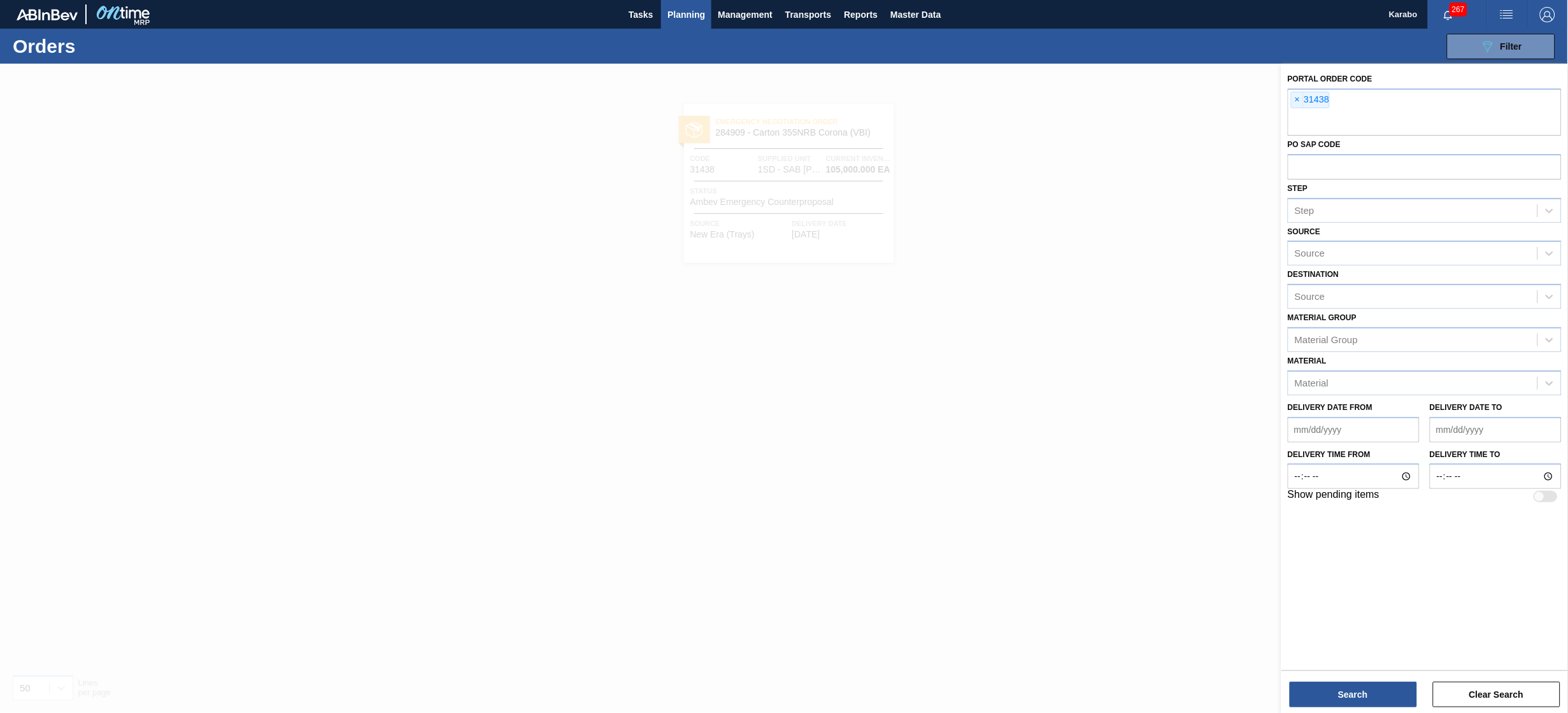
click at [1160, 197] on div at bounding box center [784, 420] width 1568 height 713
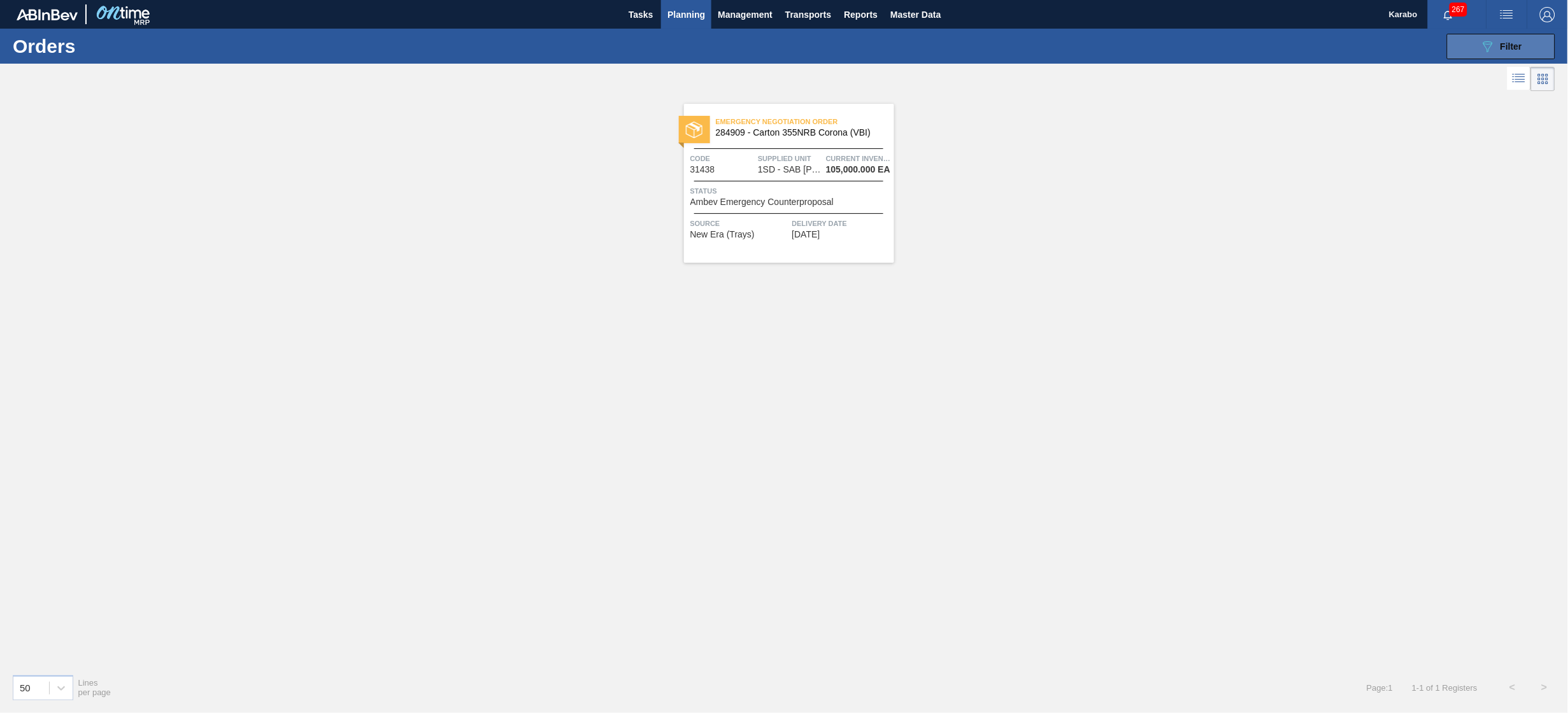
click at [1480, 52] on icon "089F7B8B-B2A5-4AFE-B5C0-19BA573D28AC" at bounding box center [1488, 47] width 16 height 16
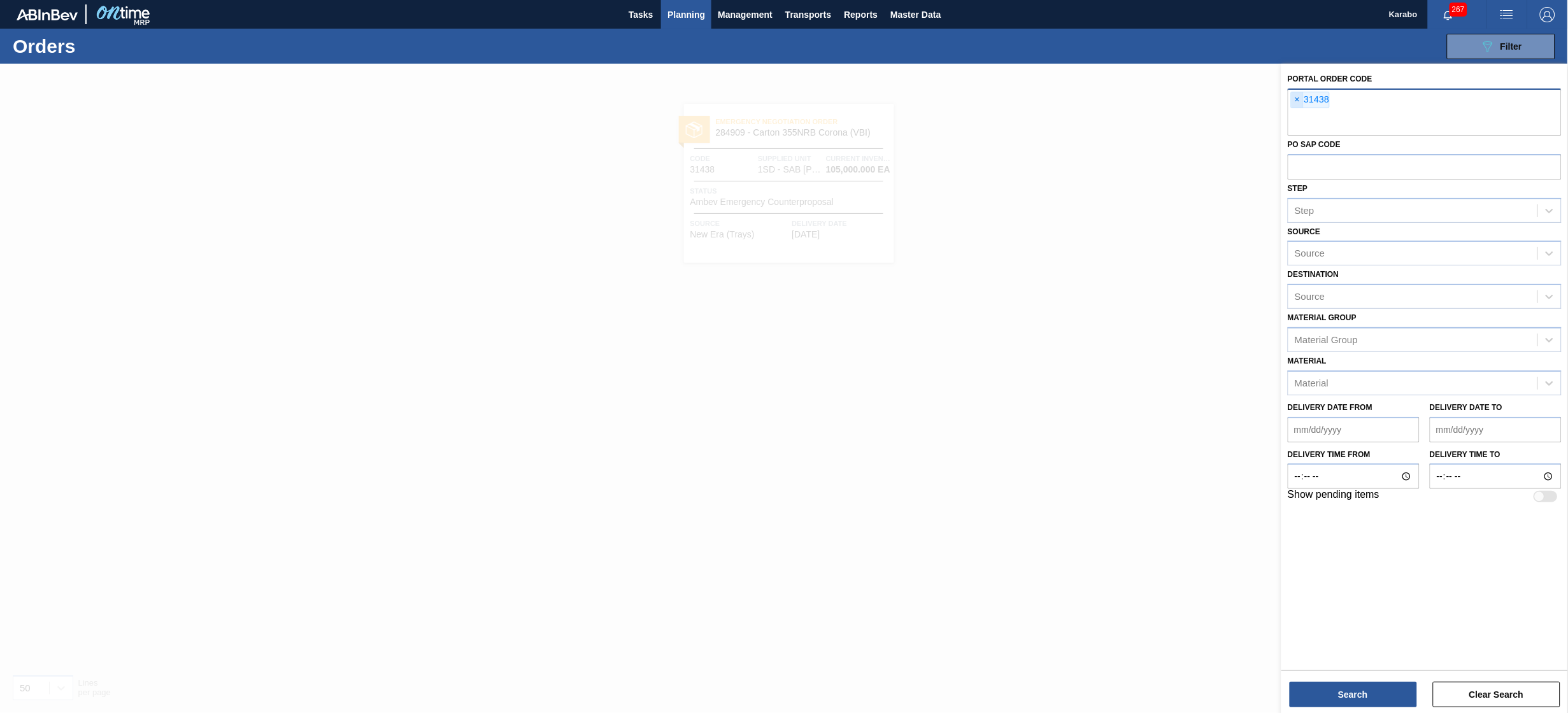
click at [1300, 98] on span "×" at bounding box center [1297, 100] width 12 height 16
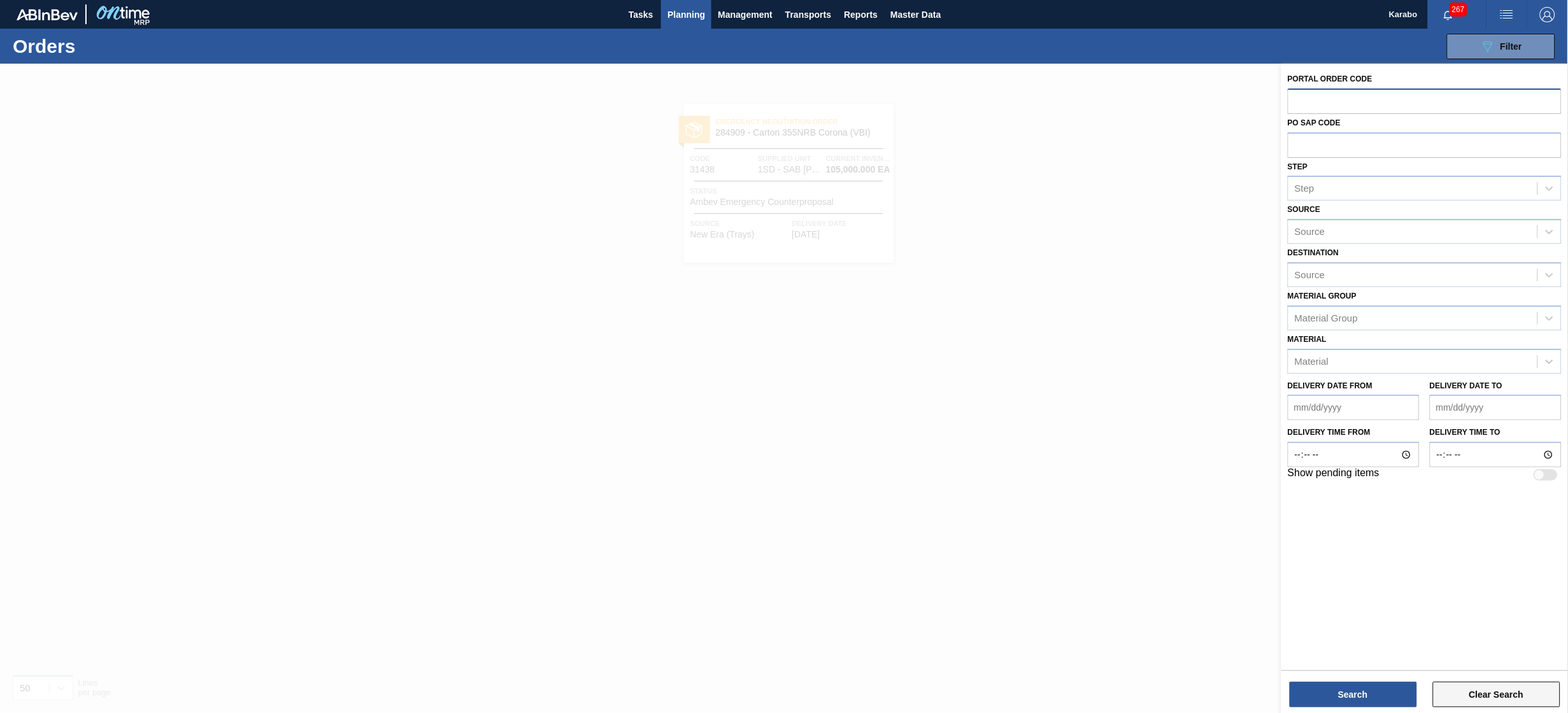
click at [1459, 696] on button "Clear Search" at bounding box center [1496, 695] width 127 height 26
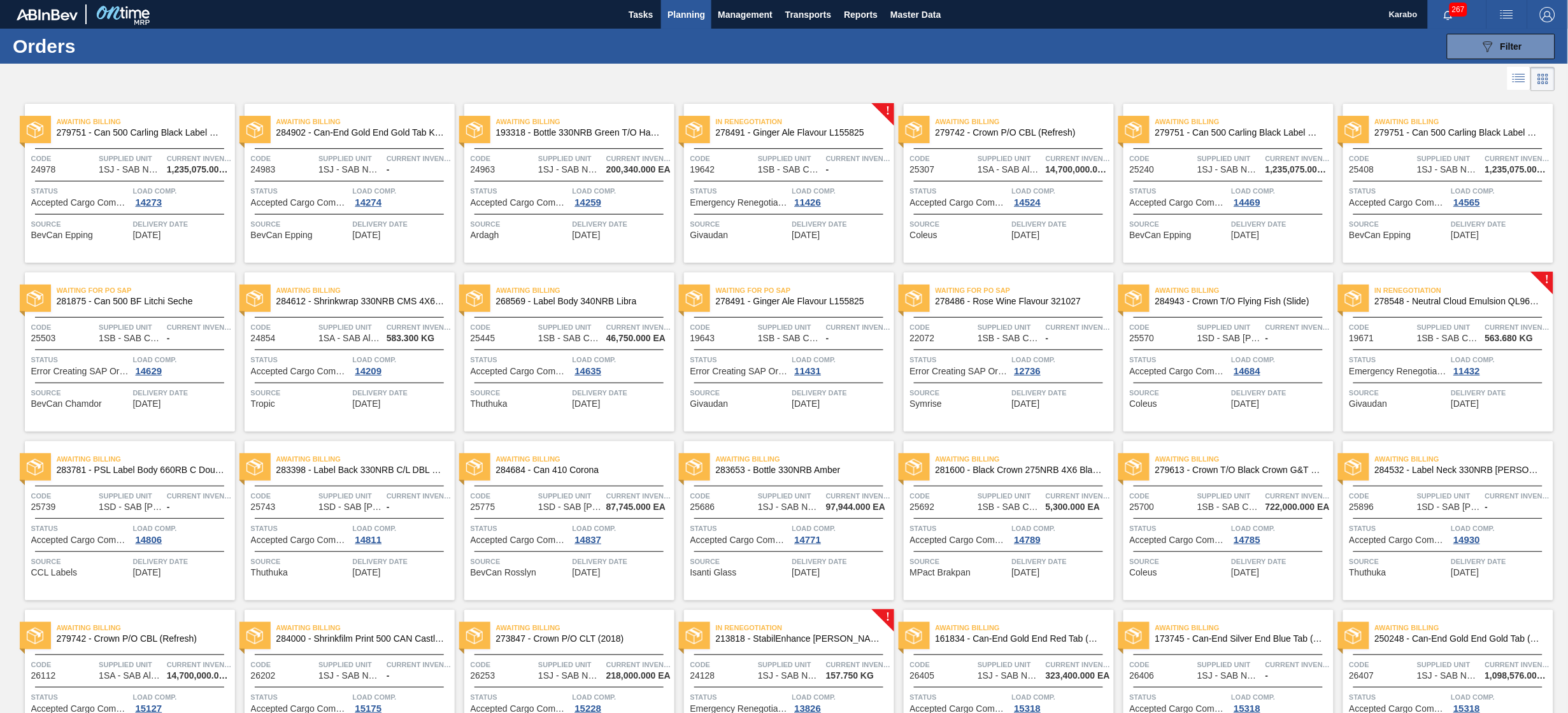
click at [693, 16] on span "Planning" at bounding box center [686, 15] width 37 height 16
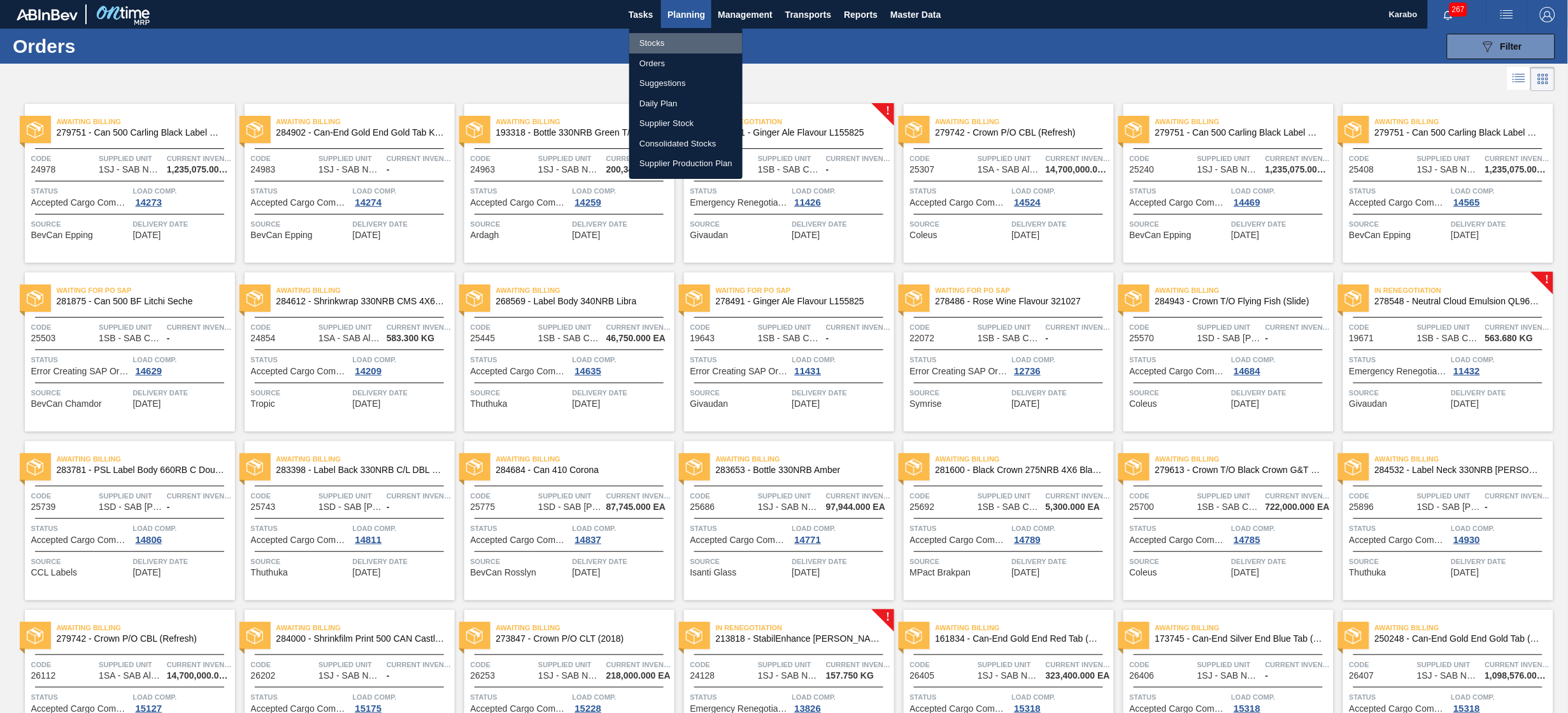
click at [681, 44] on li "Stocks" at bounding box center [686, 43] width 113 height 20
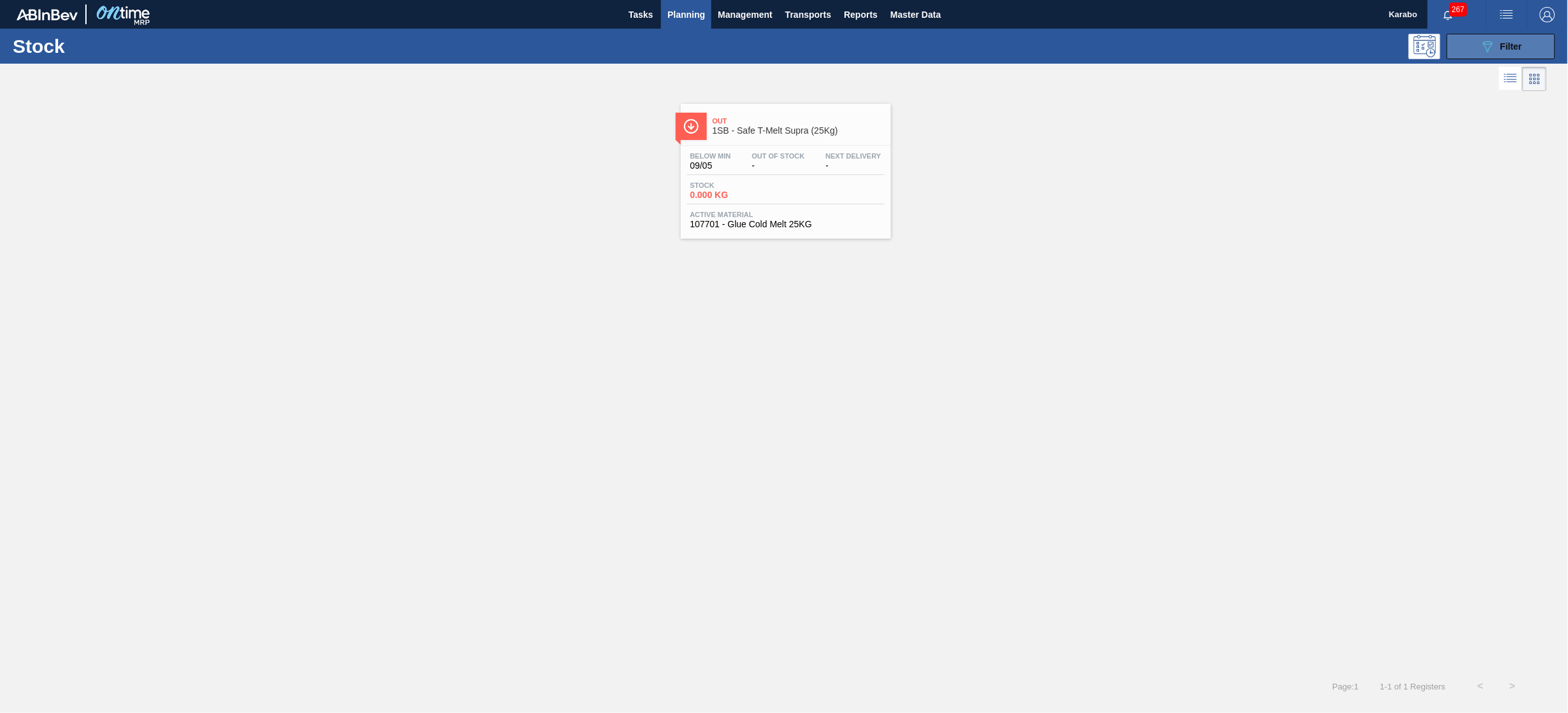
click at [1495, 49] on icon "089F7B8B-B2A5-4AFE-B5C0-19BA573D28AC" at bounding box center [1488, 47] width 16 height 16
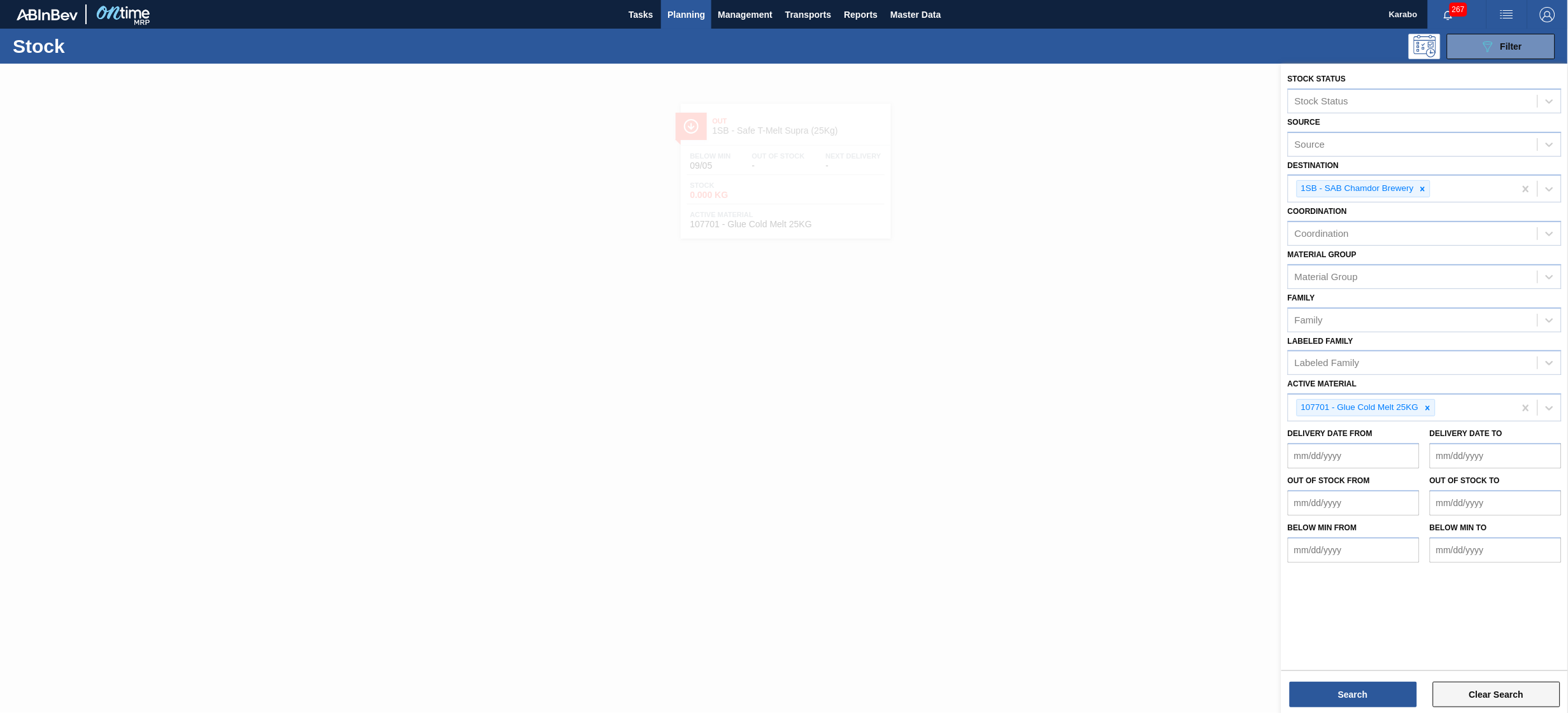
click at [1501, 698] on button "Clear Search" at bounding box center [1496, 695] width 127 height 26
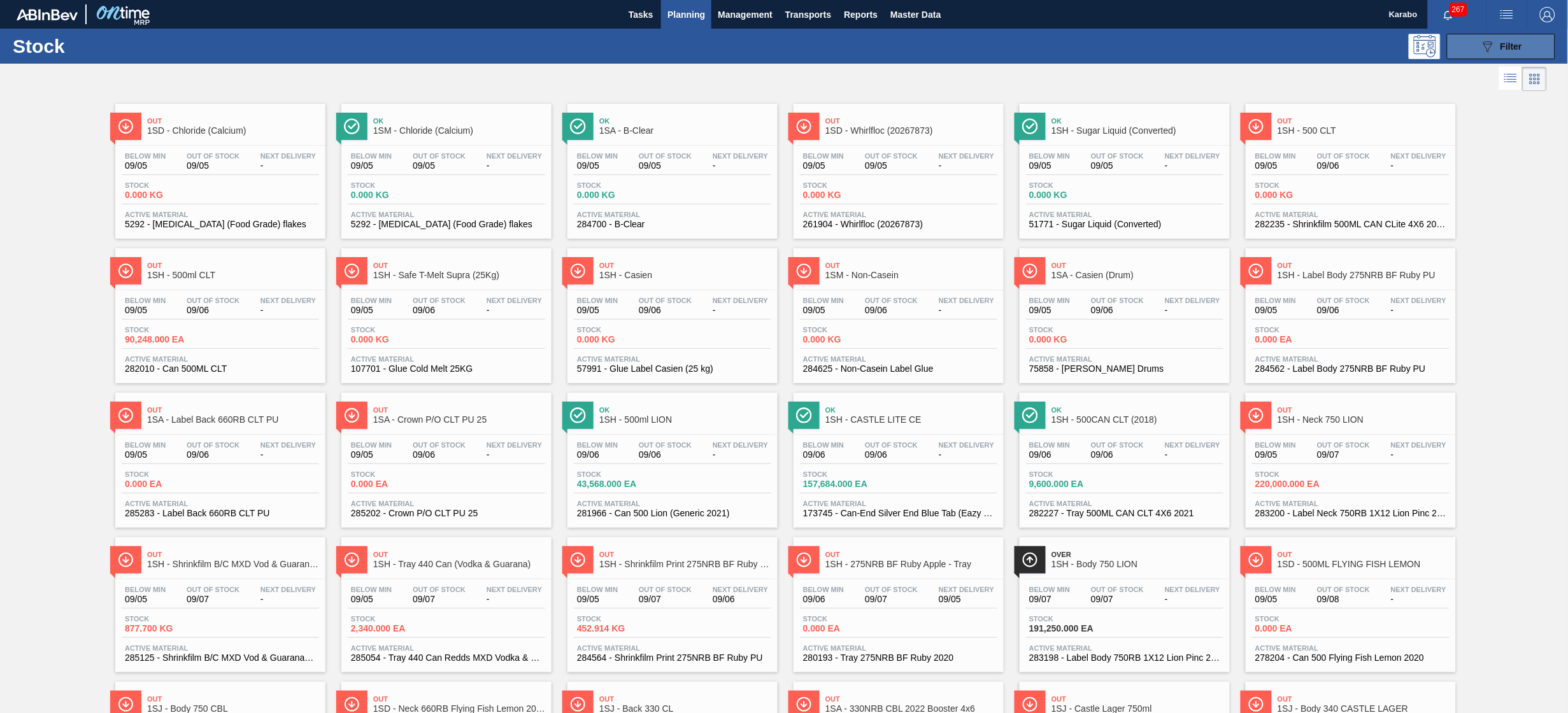
click at [1461, 41] on button "089F7B8B-B2A5-4AFE-B5C0-19BA573D28AC Filter" at bounding box center [1500, 47] width 109 height 26
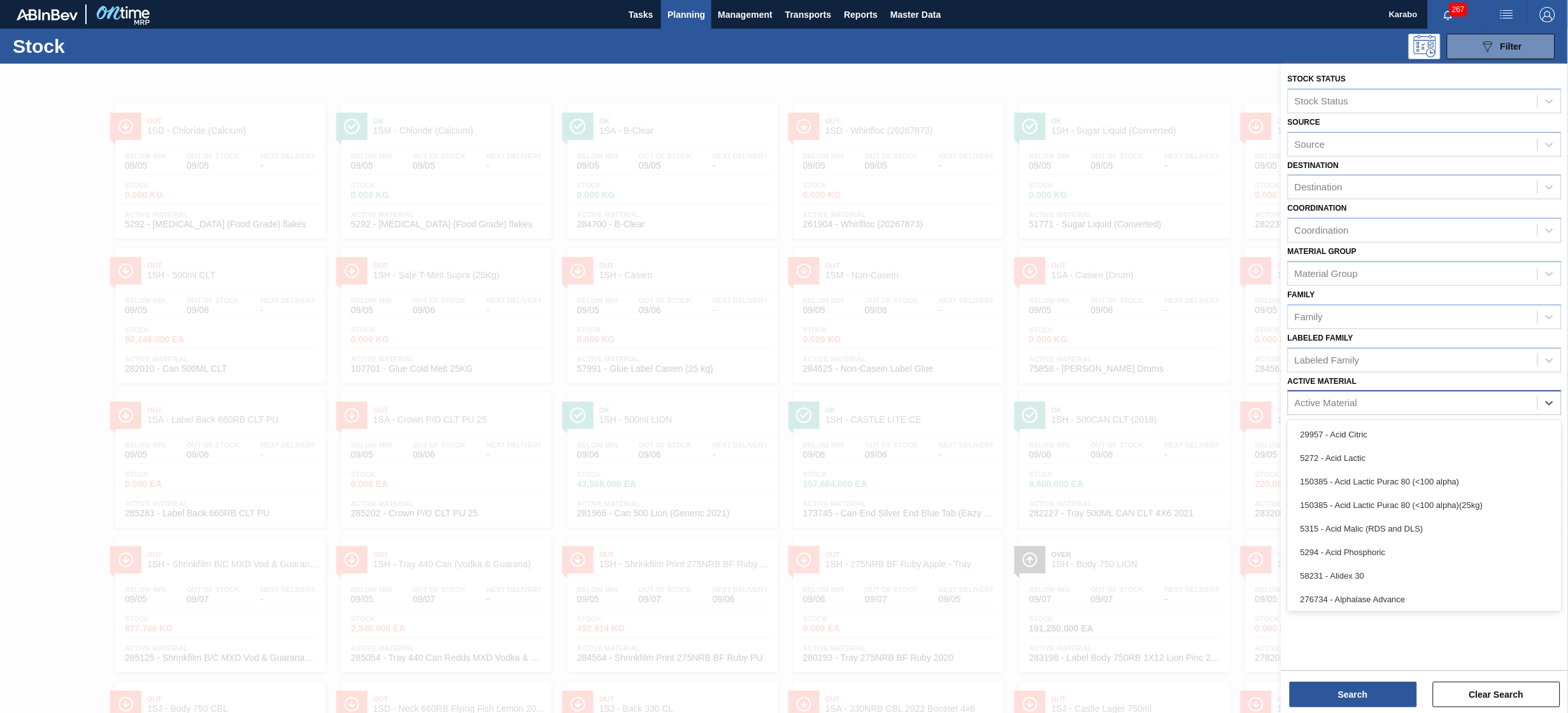
click at [1346, 398] on div "Active Material" at bounding box center [1326, 404] width 62 height 11
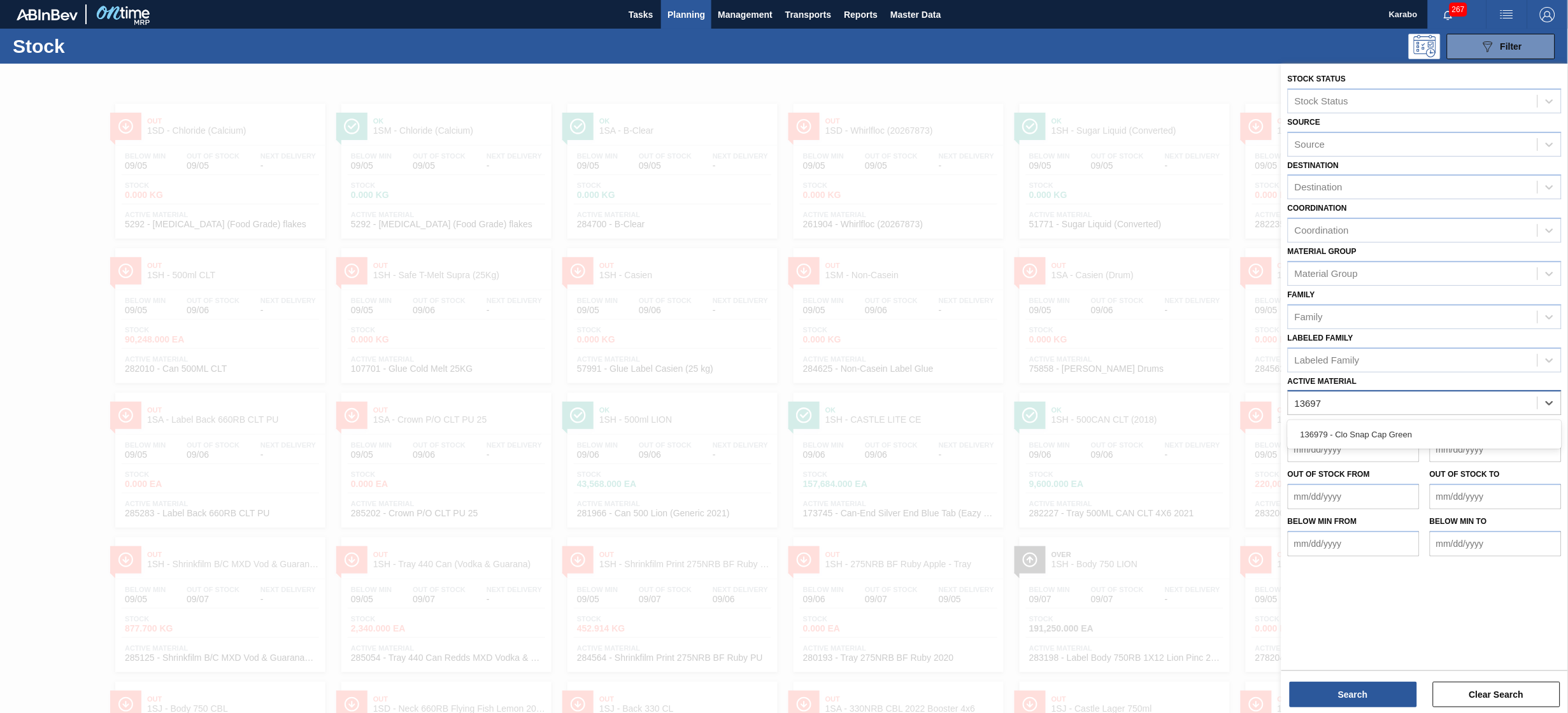
type Material "136979"
click at [1387, 683] on button "Search" at bounding box center [1352, 695] width 127 height 26
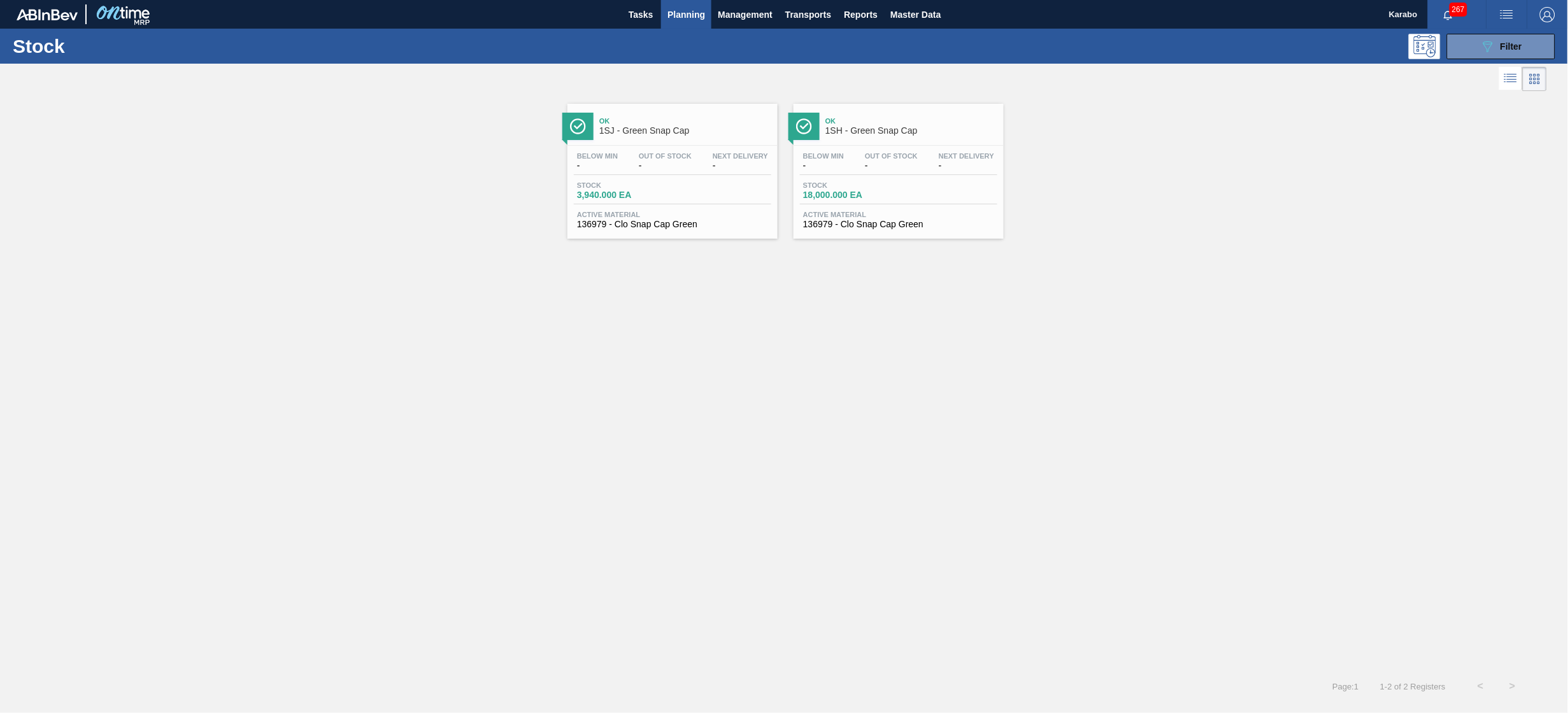
click at [667, 218] on span "Active Material" at bounding box center [672, 215] width 191 height 7
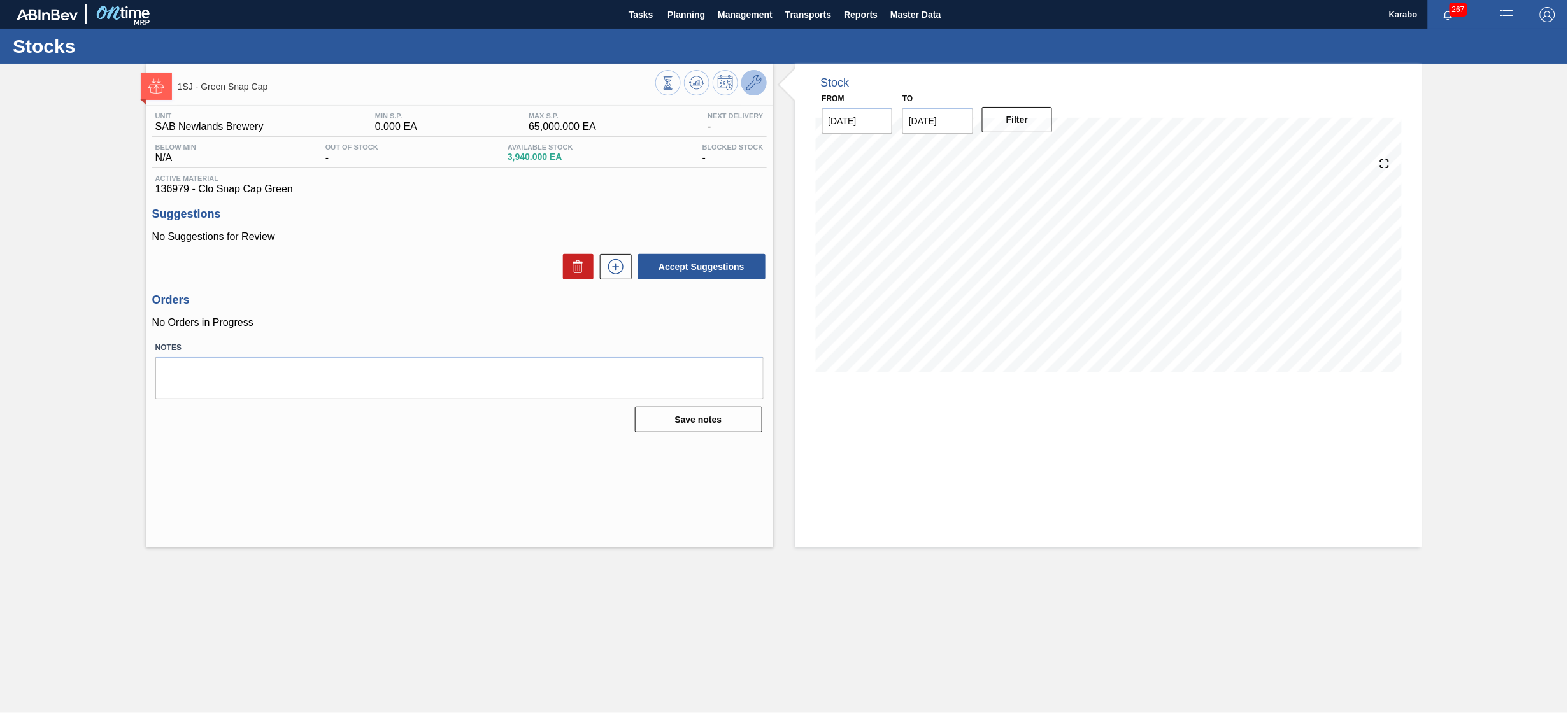
click at [752, 87] on icon at bounding box center [753, 82] width 16 height 16
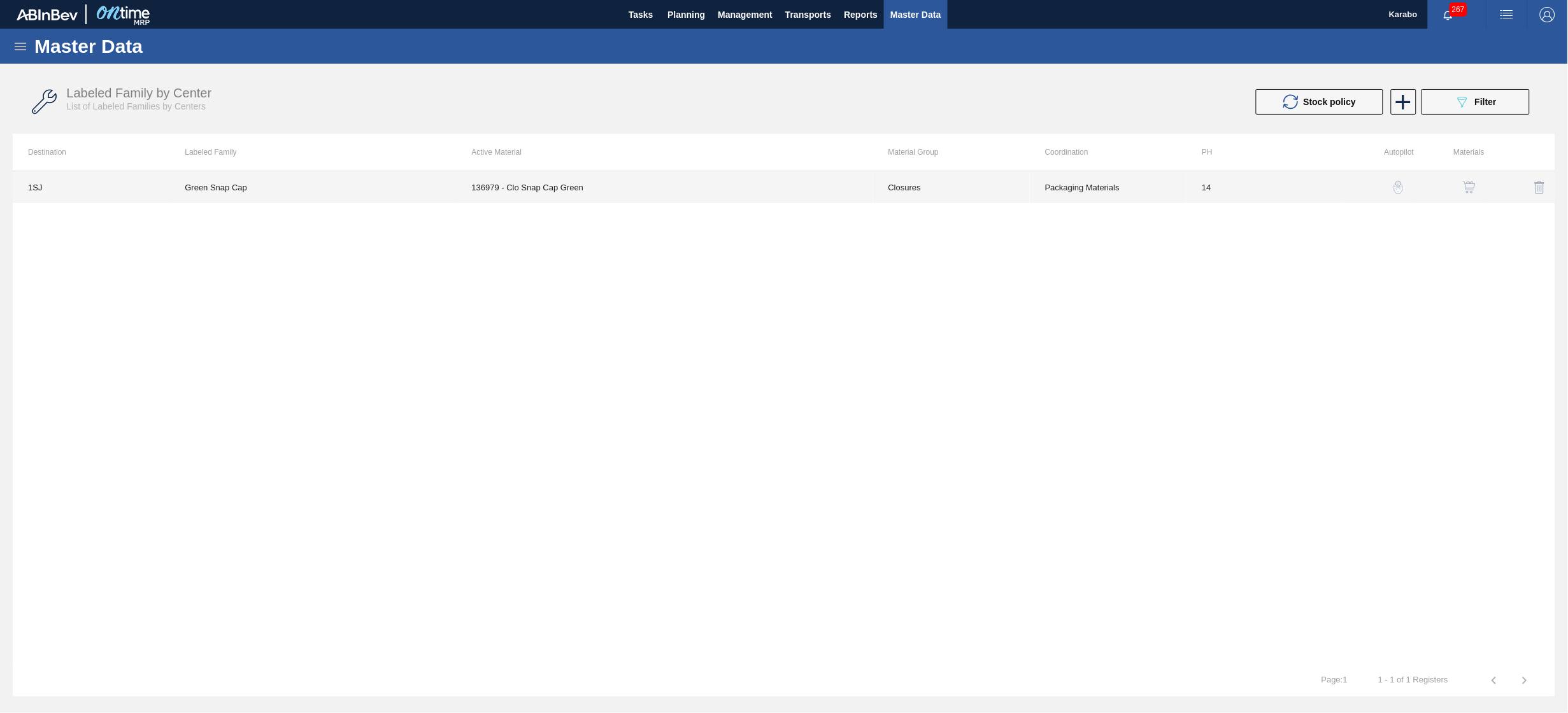
click at [658, 191] on td "136979 - Clo Snap Cap Green" at bounding box center [665, 187] width 416 height 32
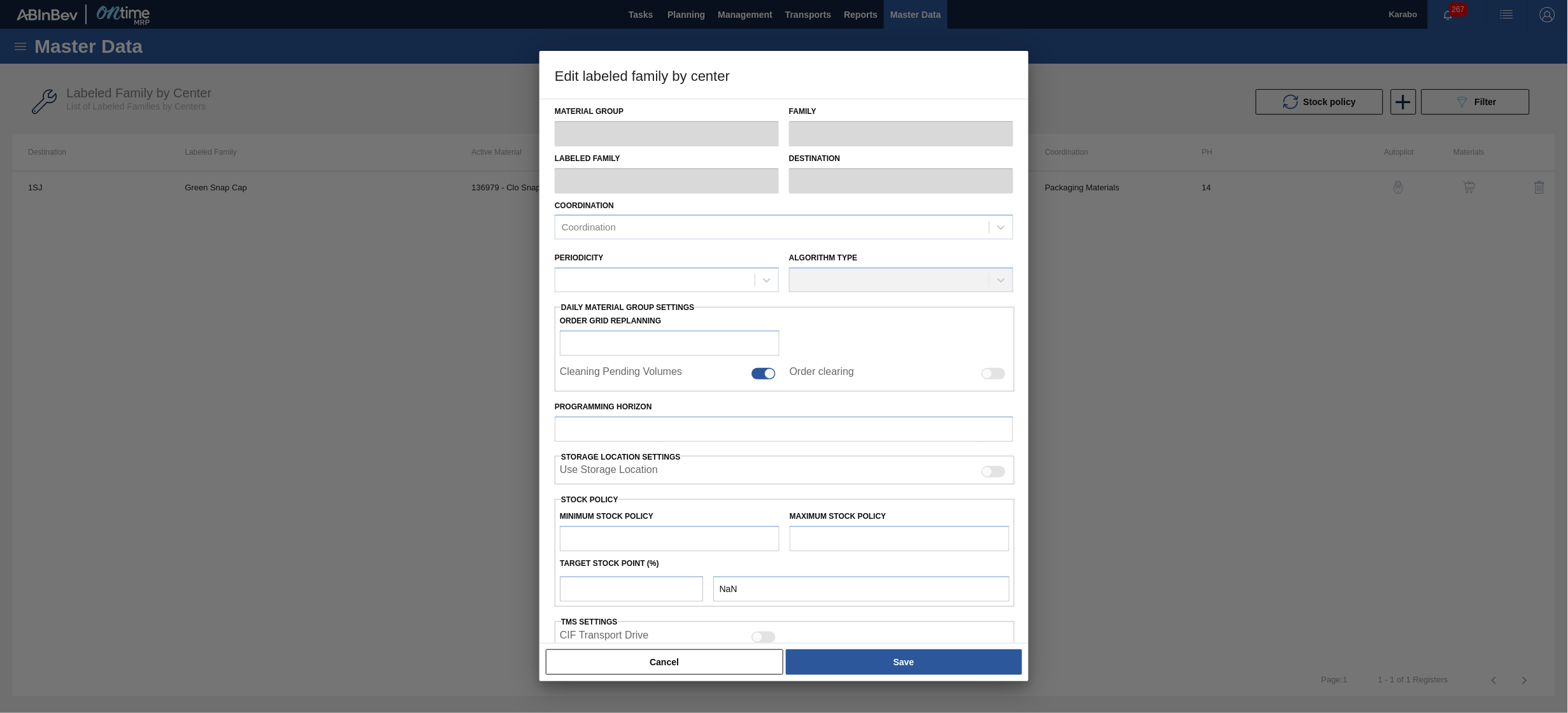
type input "Closures"
type input "Snap Cap"
type input "Green Snap Cap"
type input "1SJ - SAB Newlands Brewery"
type input "14"
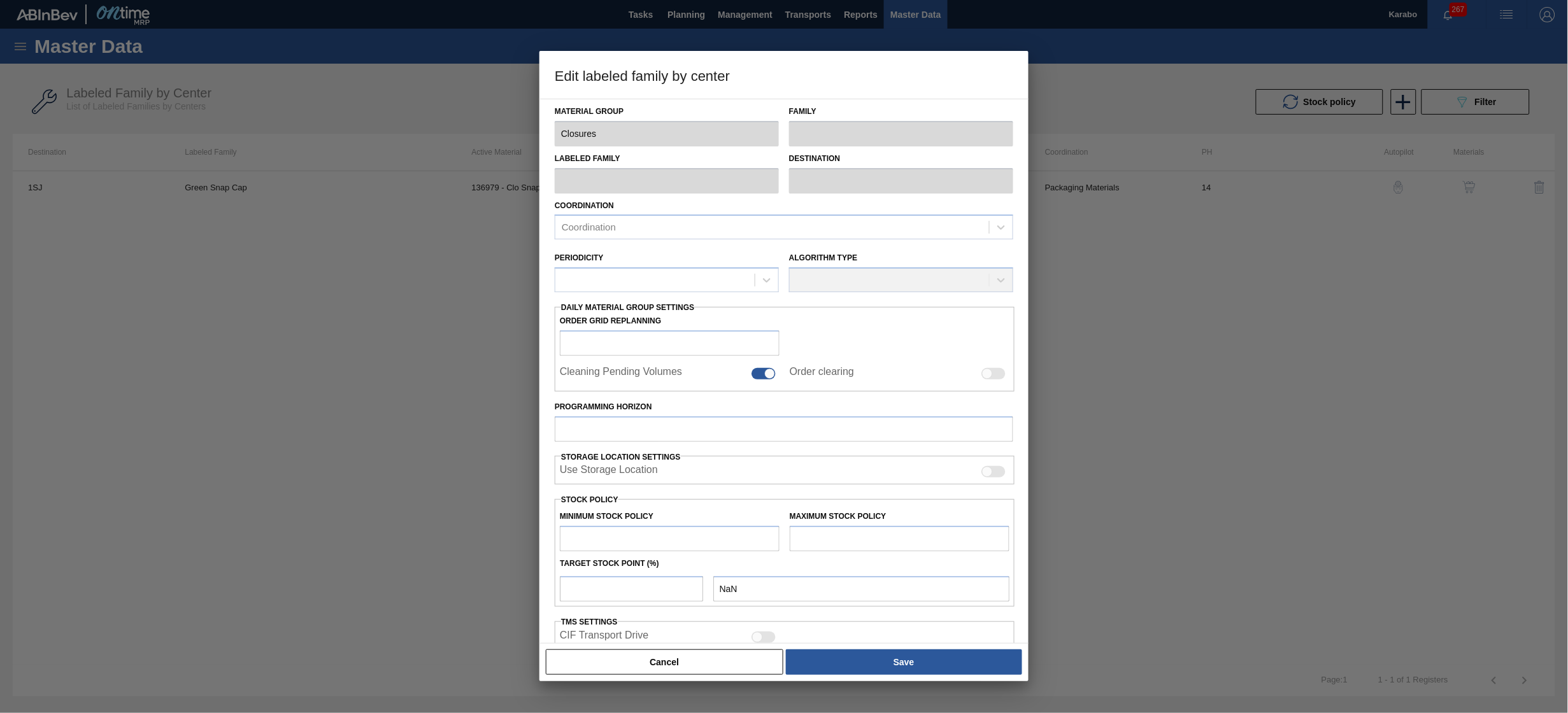
type input "0"
type input "65,000"
type input "100"
type input "65,000.000"
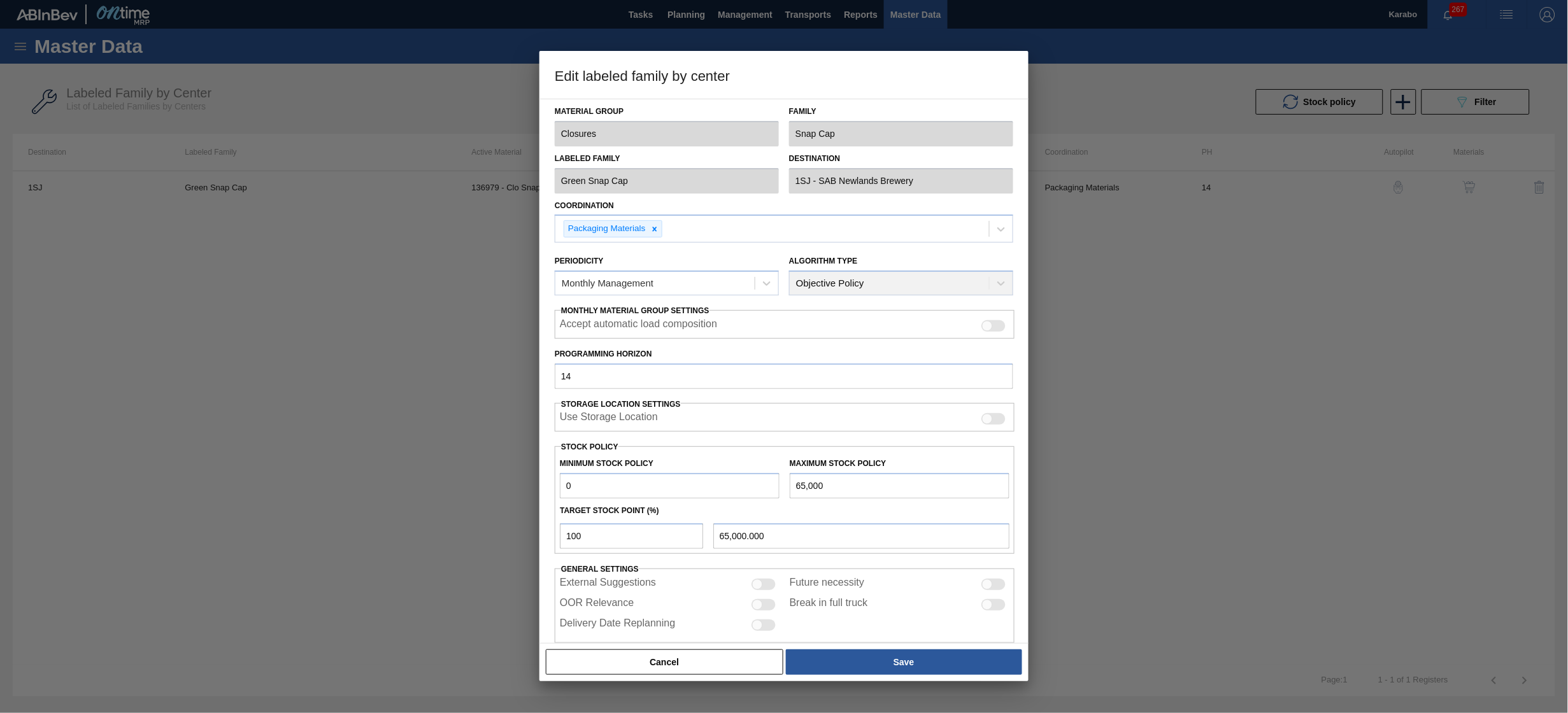
drag, startPoint x: 574, startPoint y: 484, endPoint x: 546, endPoint y: 498, distance: 31.3
click at [546, 498] on div "Material Group Closures Family Snap Cap Labeled Family Green Snap Cap Destinati…" at bounding box center [784, 371] width 489 height 545
type input "6"
drag, startPoint x: 840, startPoint y: 487, endPoint x: 768, endPoint y: 498, distance: 72.8
click at [768, 498] on div "Minimum Stock Policy Maximum Stock Policy 65,000" at bounding box center [784, 475] width 459 height 47
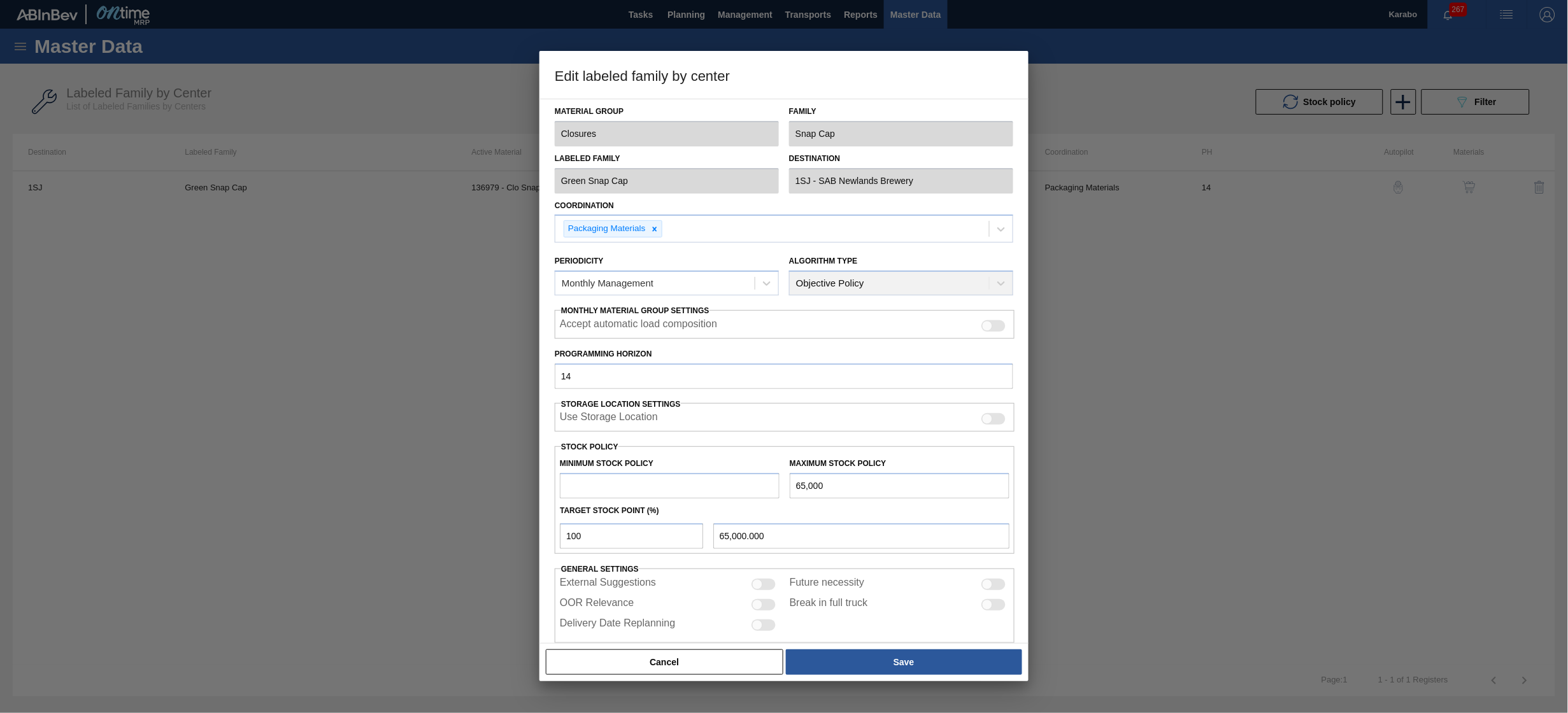
type input "1"
type input "1.000"
type input "10"
type input "10.000"
type input "100"
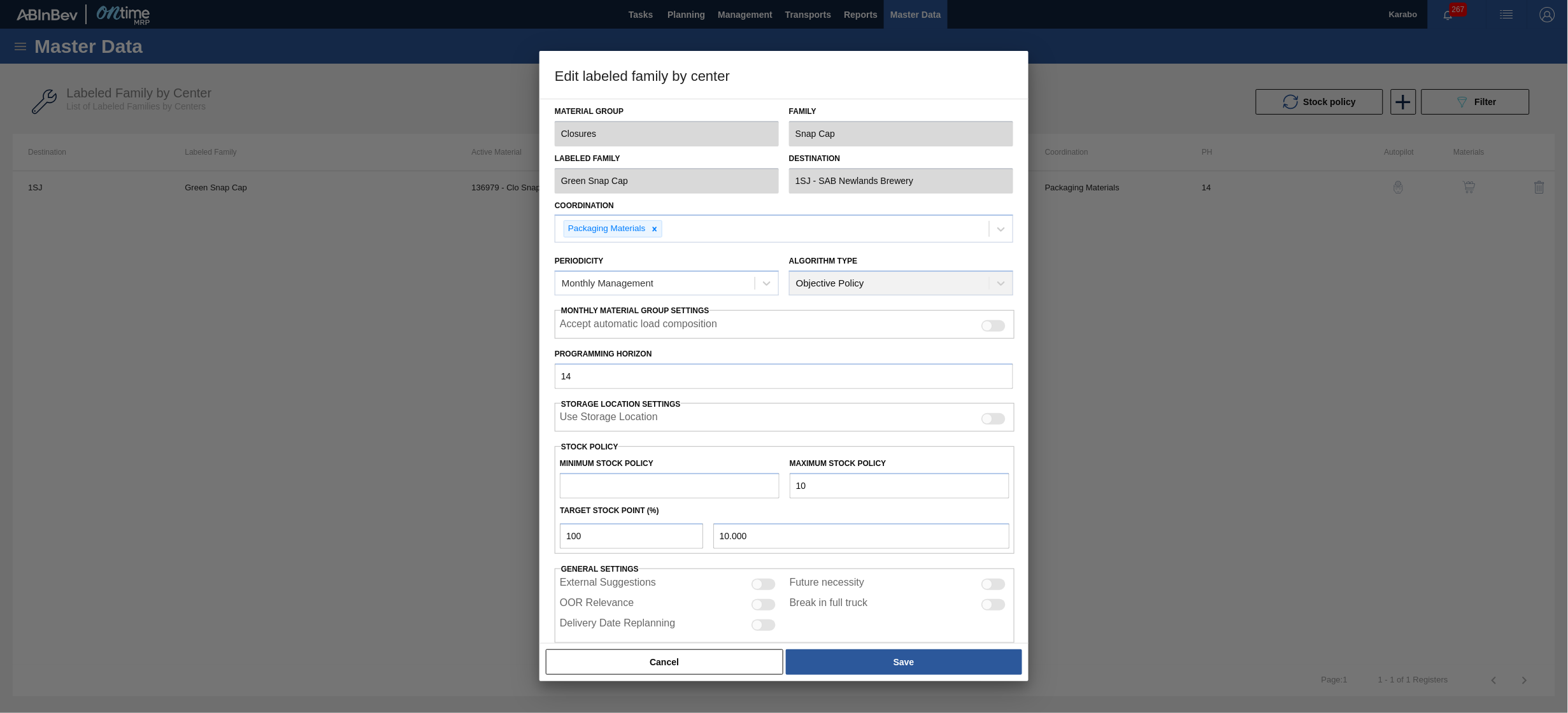
type input "100.000"
type input "1,000"
type input "1,000.000"
type input "10,000"
type input "10,000.000"
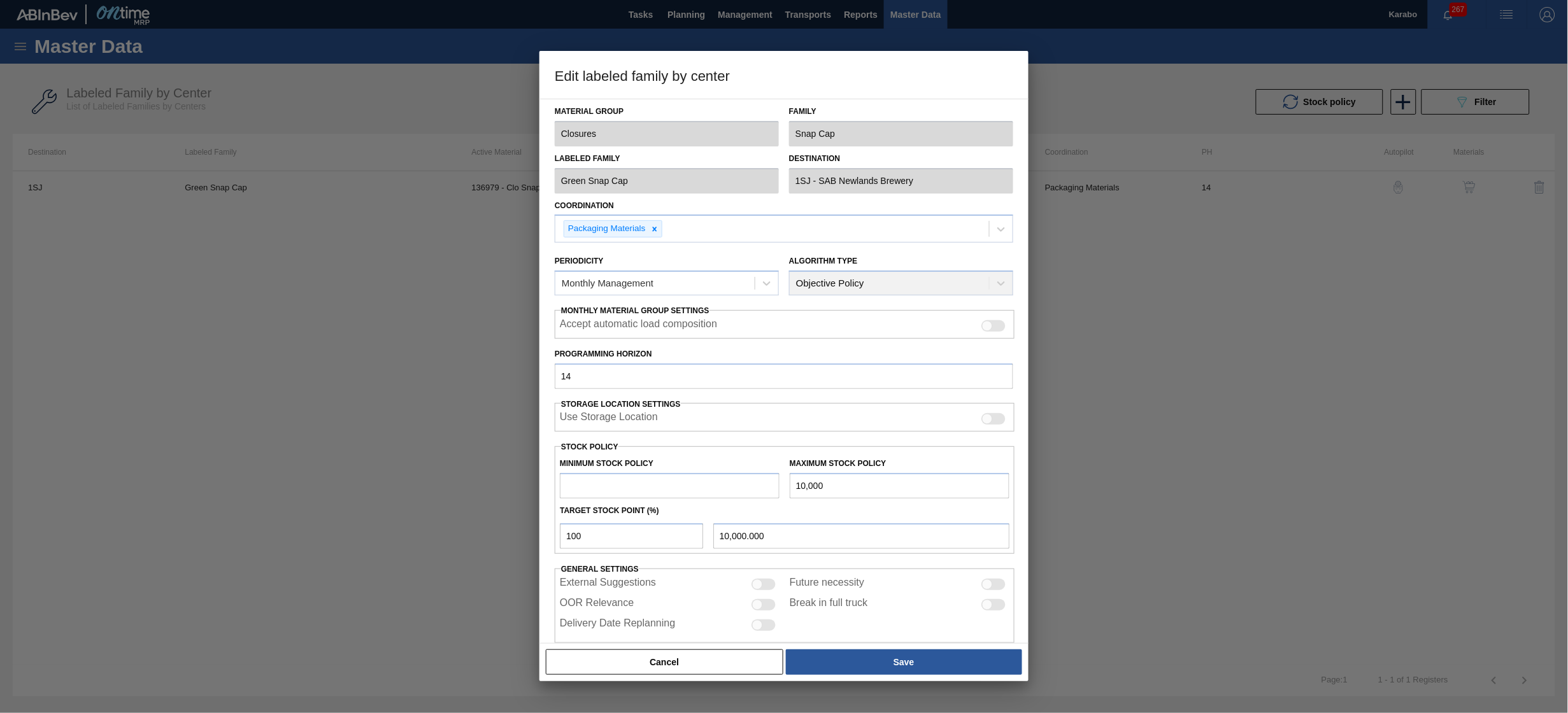
type input "100,000"
type input "100,000.000"
type input "100,000"
click at [635, 484] on input "text" at bounding box center [669, 486] width 220 height 26
type input "40,000"
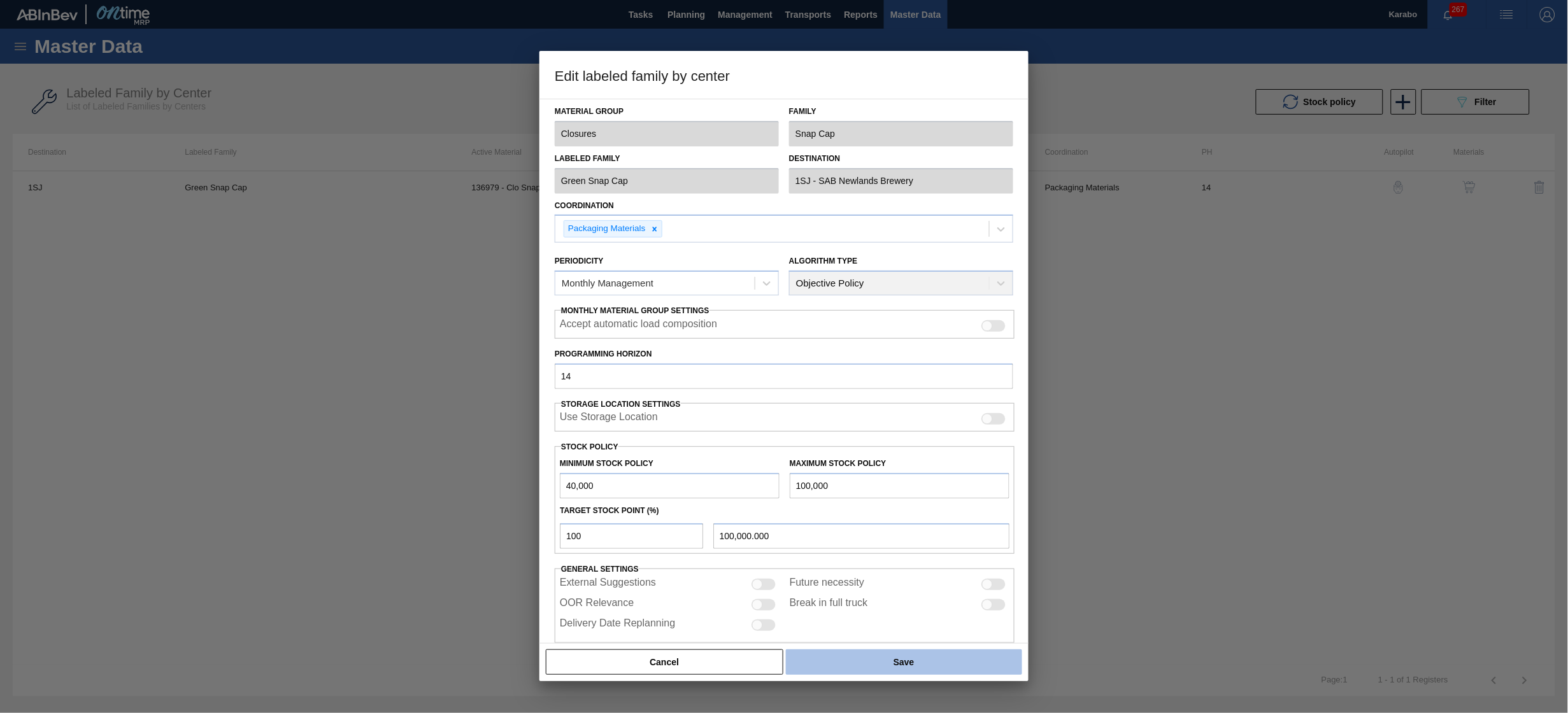
click at [880, 659] on button "Save" at bounding box center [904, 662] width 237 height 26
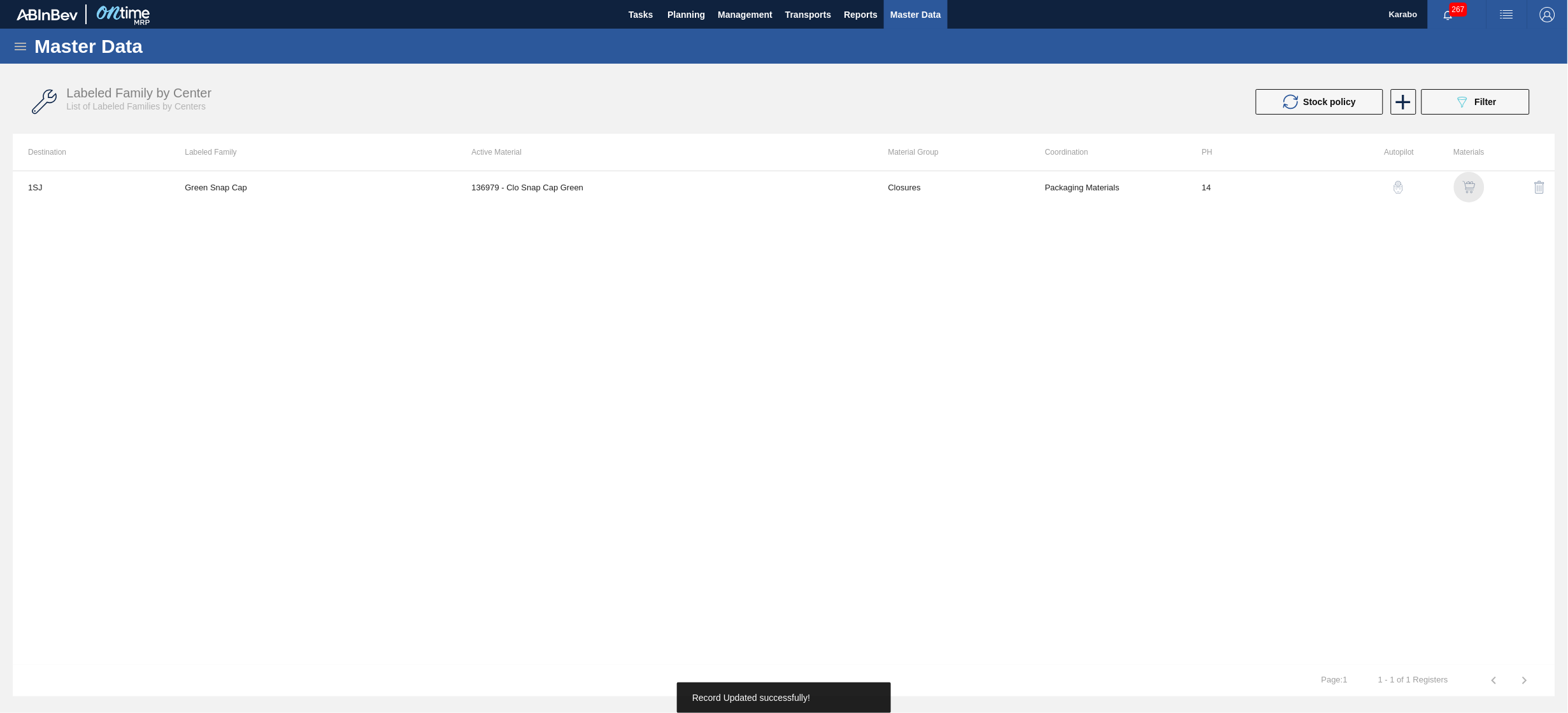
click at [1468, 181] on img "button" at bounding box center [1469, 187] width 13 height 13
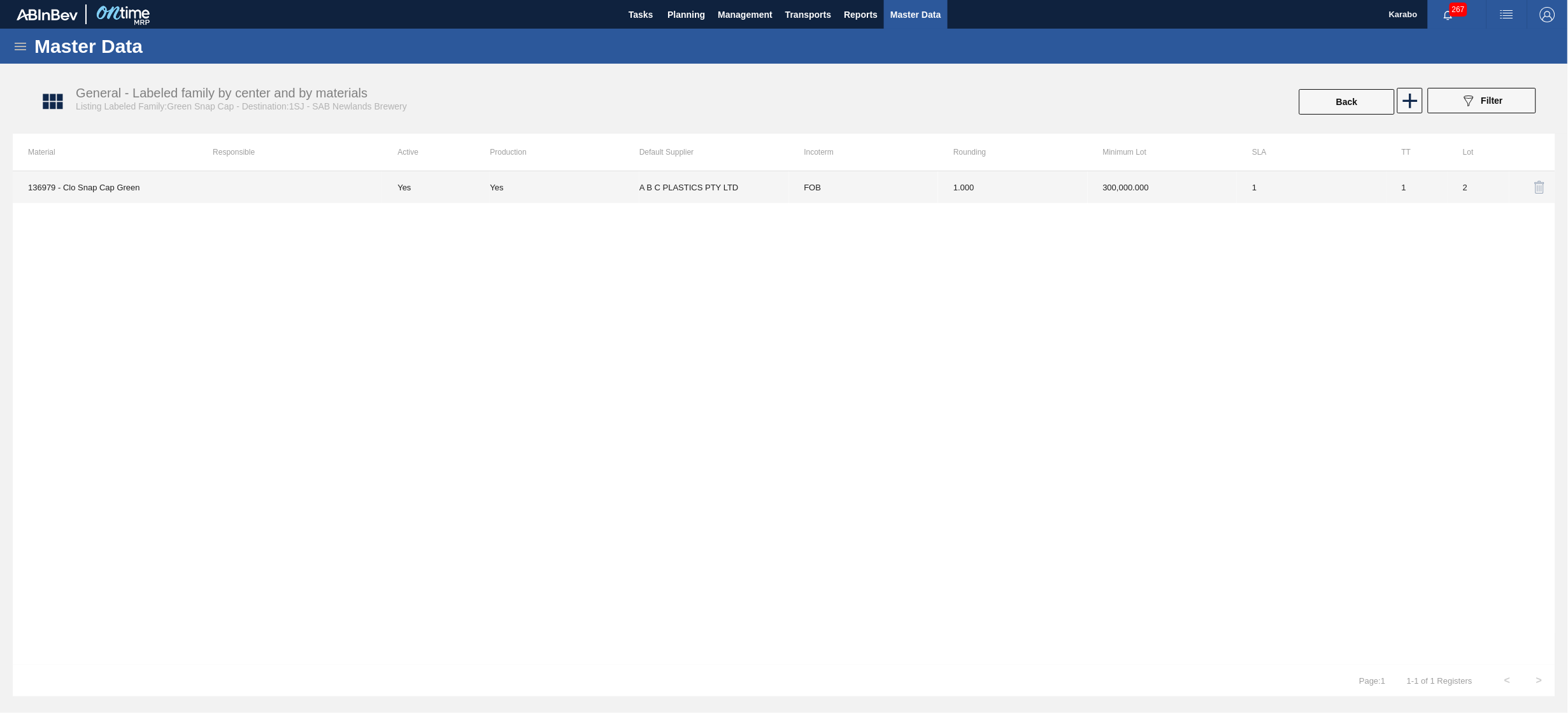
click at [1384, 173] on td "1" at bounding box center [1311, 187] width 150 height 32
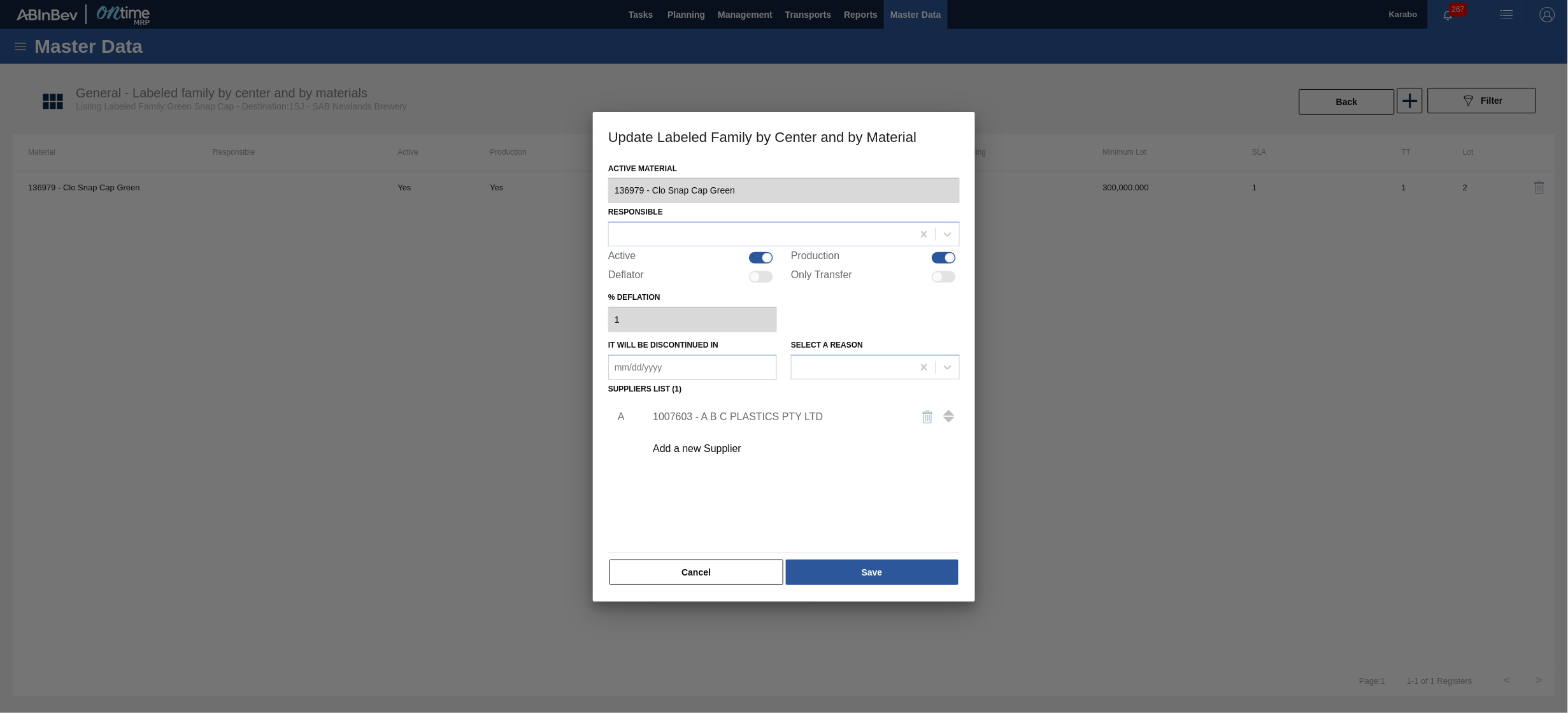
click at [751, 422] on div "1007603 - A B C PLASTICS PTY LTD" at bounding box center [777, 416] width 249 height 12
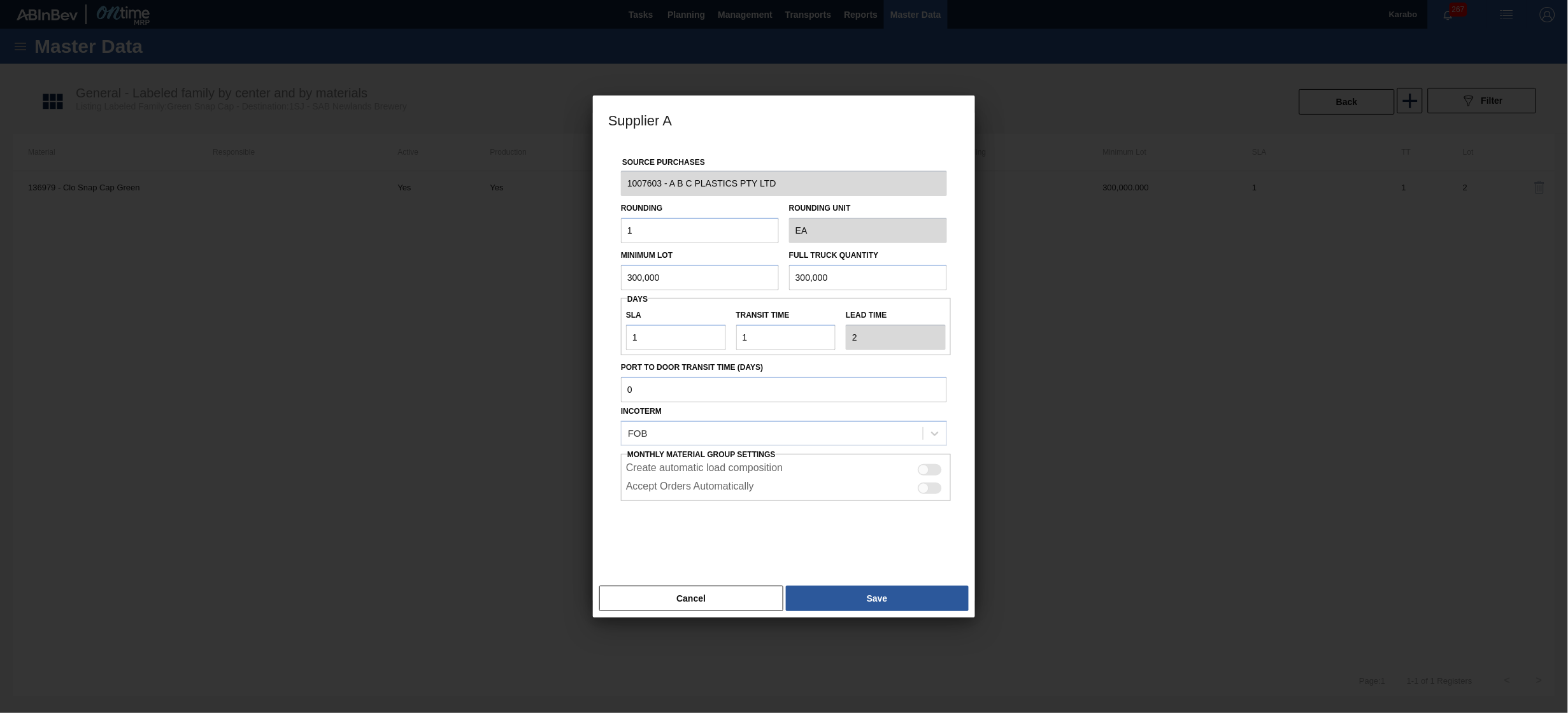
drag, startPoint x: 670, startPoint y: 267, endPoint x: 616, endPoint y: 271, distance: 54.1
click at [616, 271] on div "Minimum Lot 300,000" at bounding box center [700, 268] width 168 height 44
type input "45,000"
drag, startPoint x: 795, startPoint y: 299, endPoint x: 680, endPoint y: 293, distance: 115.2
click at [680, 293] on div "Source Purchases 1007603 - A B C PLASTICS PTY LTD Rounding 1 Rounding Unit EA M…" at bounding box center [784, 354] width 352 height 422
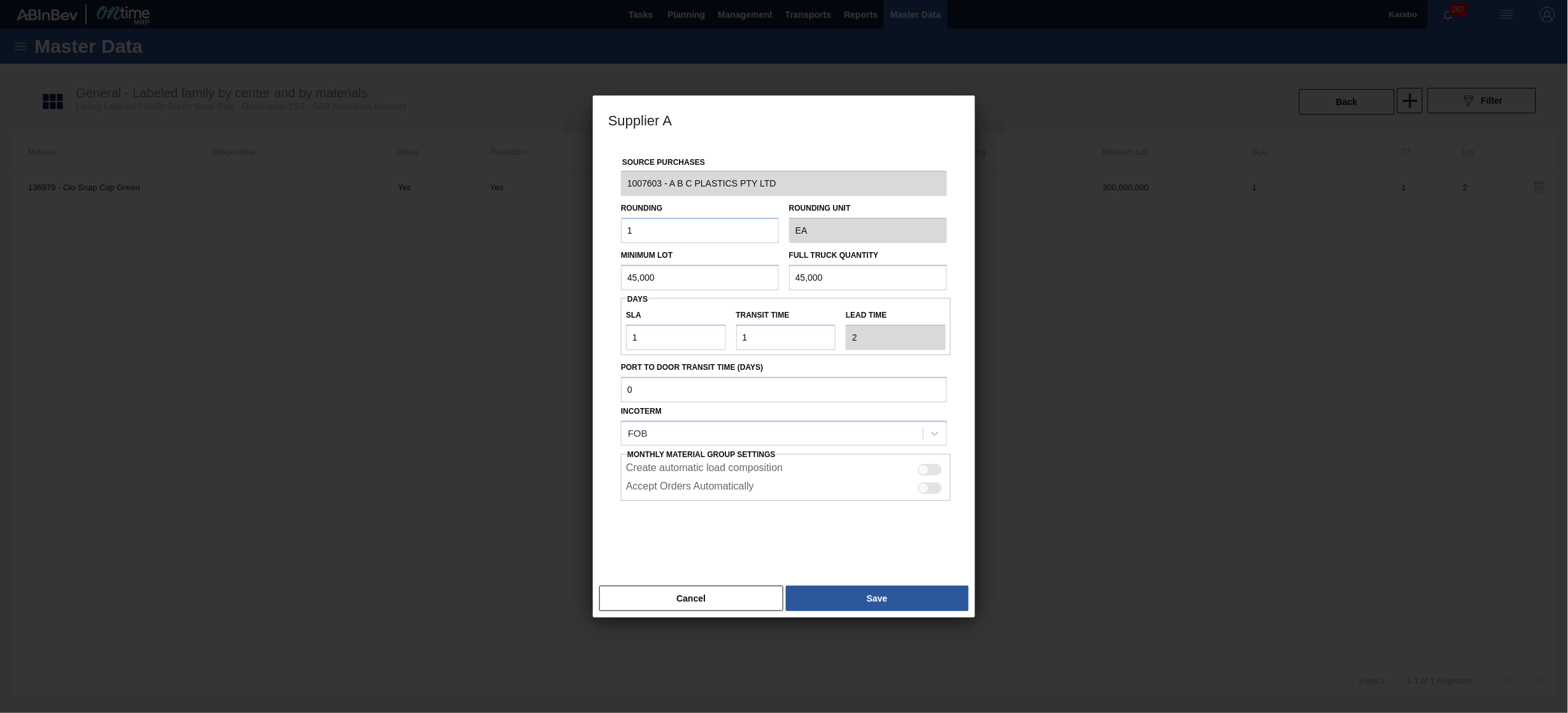
type input "45,000"
click at [858, 580] on div "Cancel Save" at bounding box center [784, 599] width 382 height 38
click at [874, 597] on button "Save" at bounding box center [878, 599] width 183 height 26
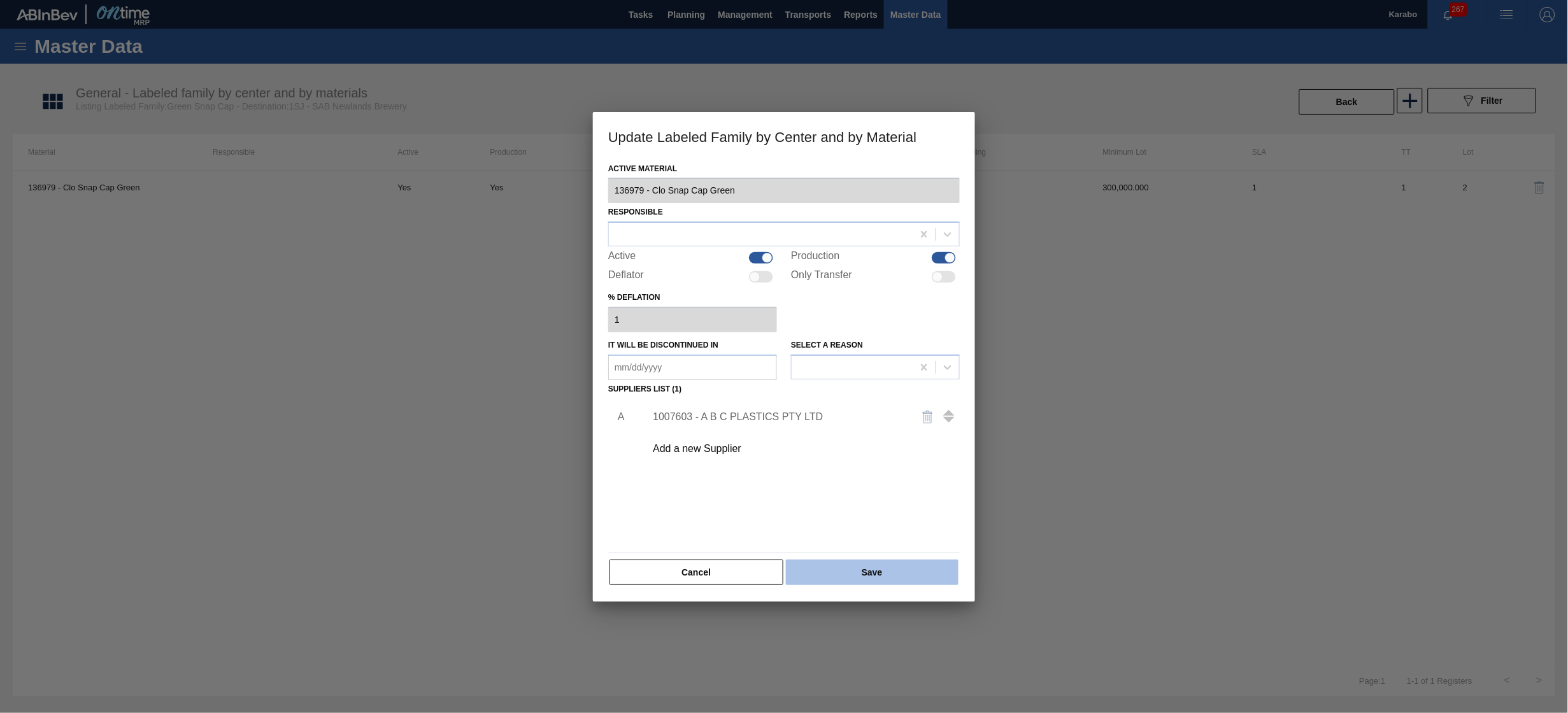
click at [861, 568] on button "Save" at bounding box center [872, 572] width 173 height 26
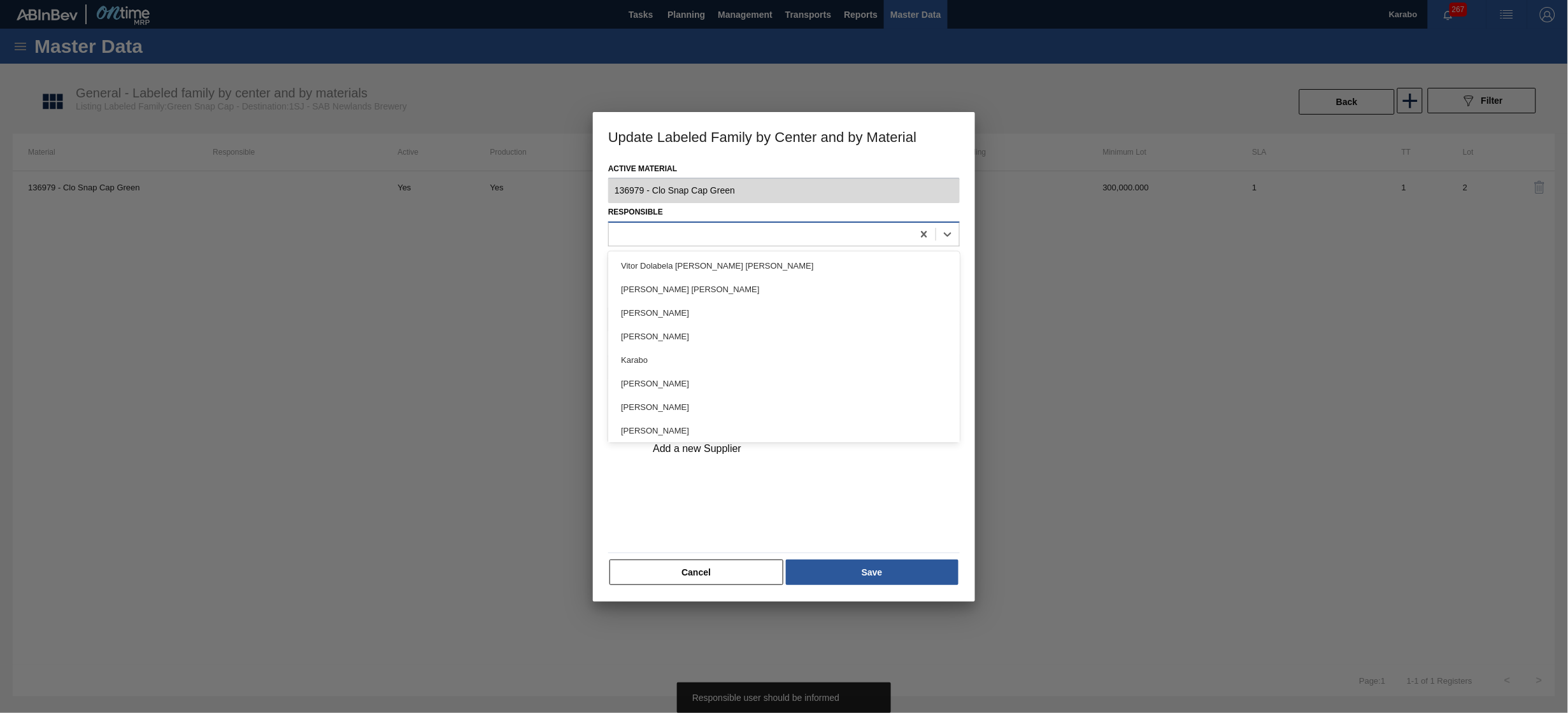
click at [753, 236] on div at bounding box center [761, 235] width 304 height 18
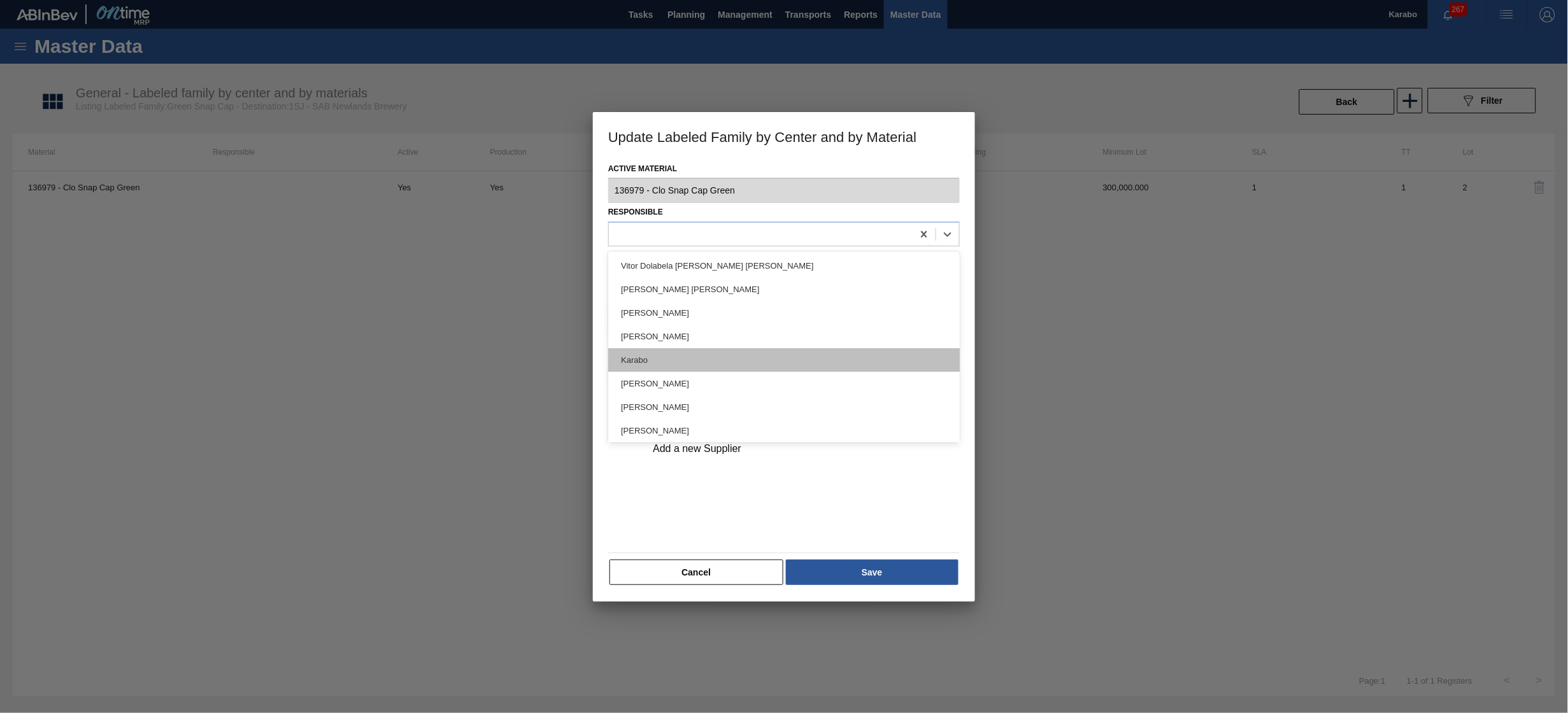
click at [719, 356] on div "Karabo" at bounding box center [784, 360] width 352 height 24
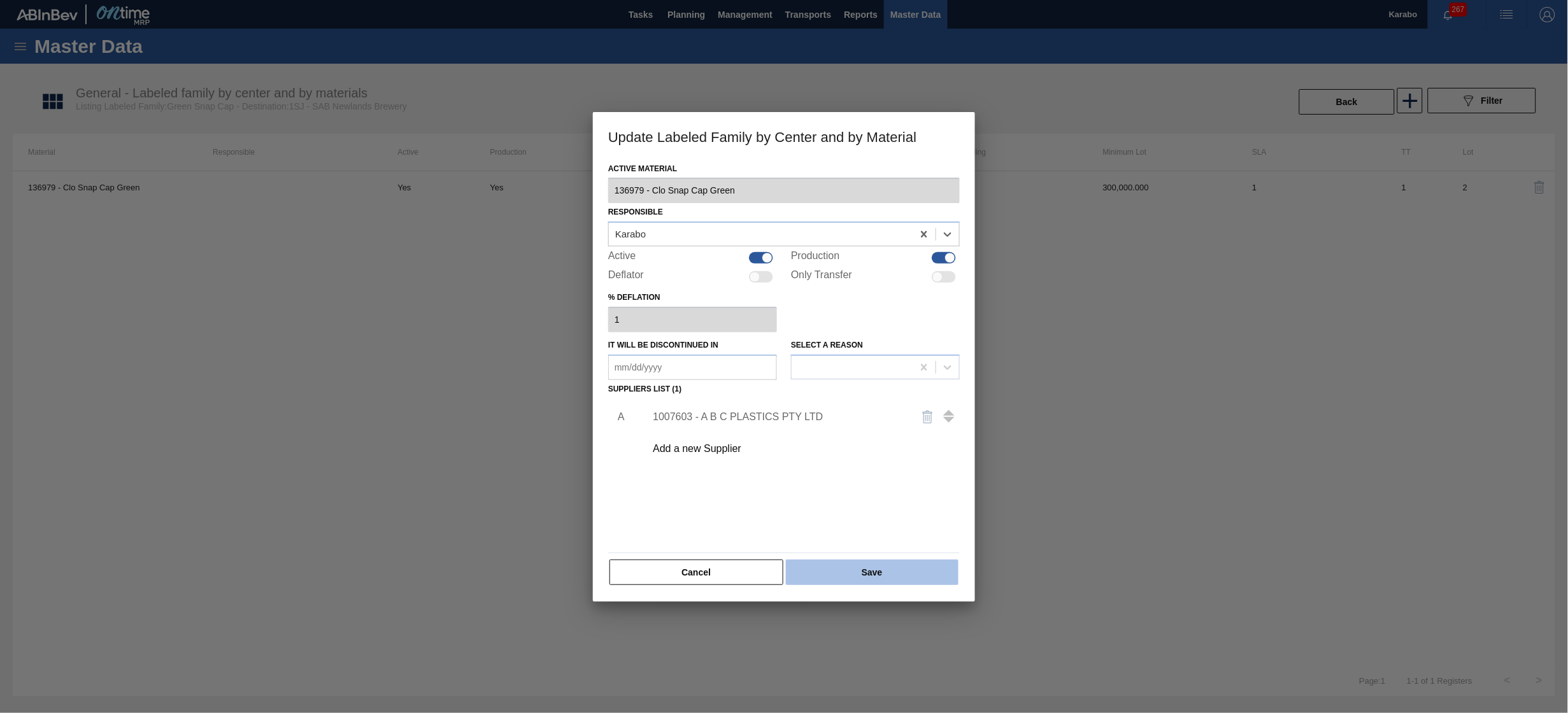
click at [870, 565] on button "Save" at bounding box center [872, 572] width 173 height 26
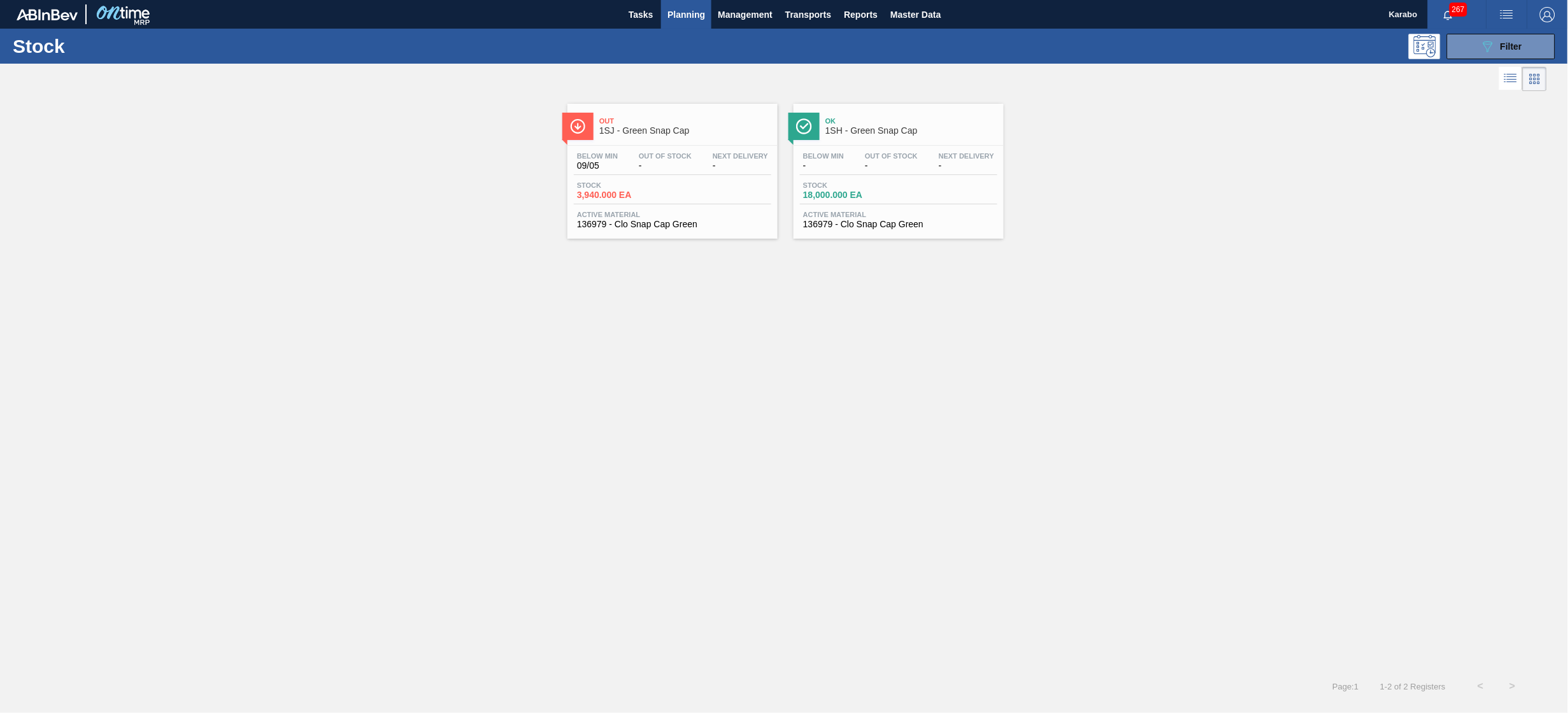
click at [720, 202] on div "Stock 3,940.000 EA" at bounding box center [672, 193] width 197 height 23
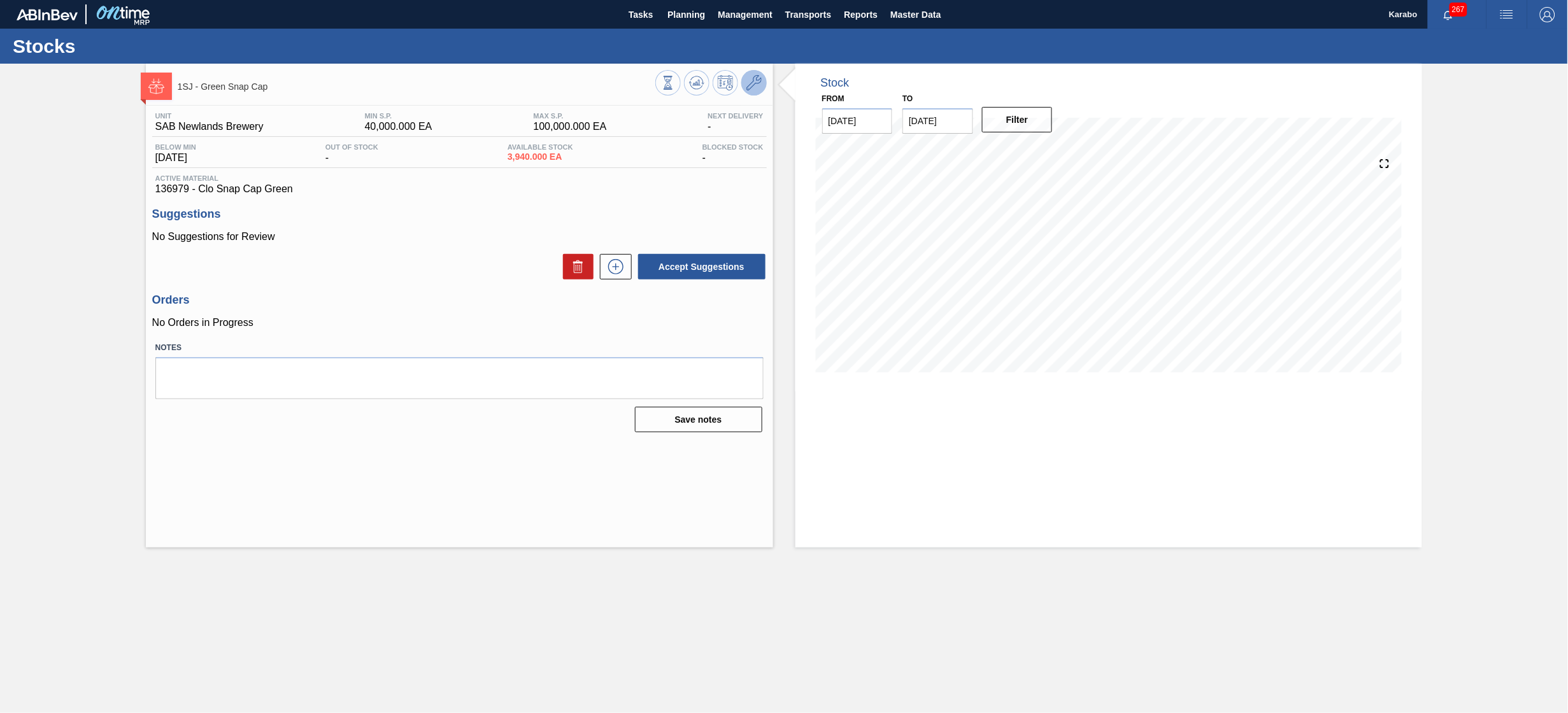
click at [749, 92] on button at bounding box center [754, 83] width 26 height 26
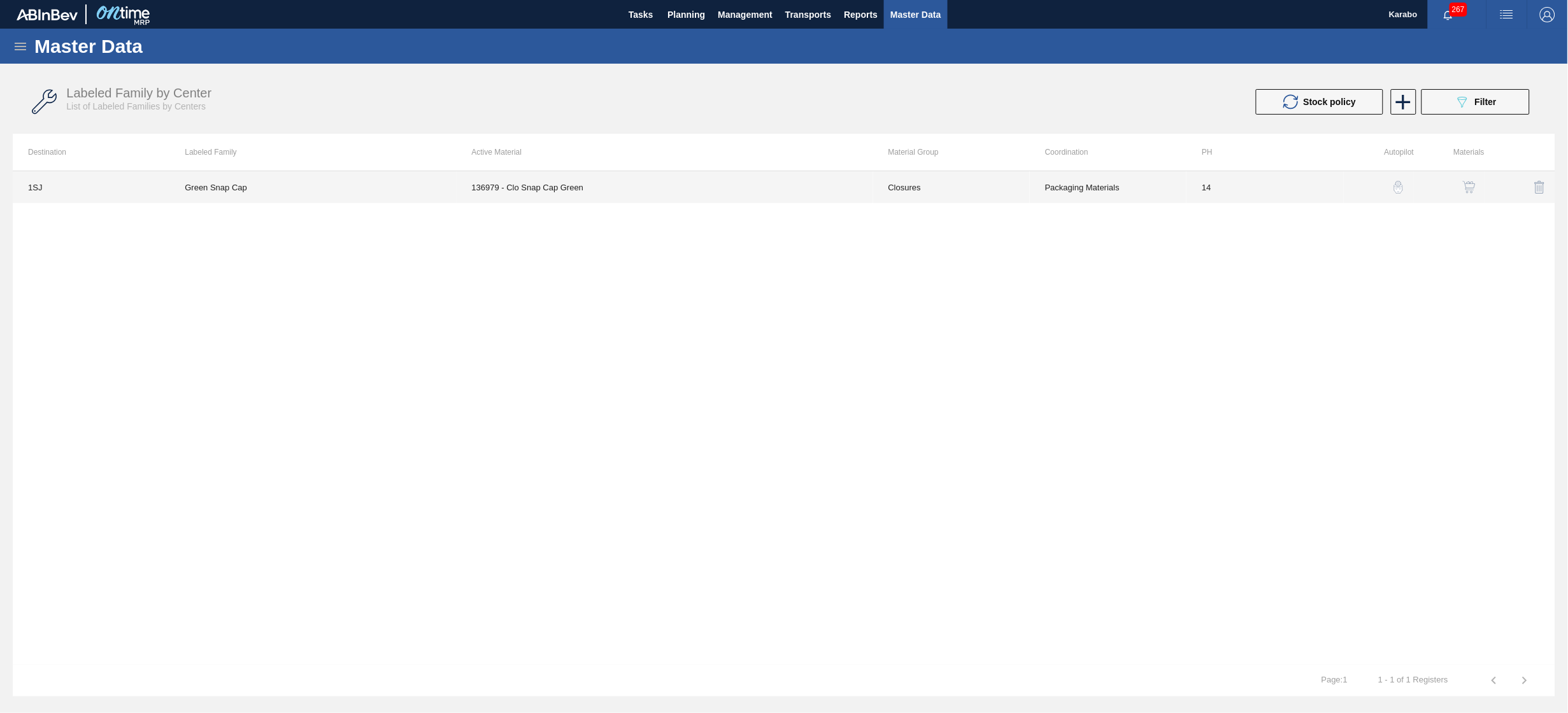
click at [563, 172] on td "136979 - Clo Snap Cap Green" at bounding box center [665, 187] width 416 height 32
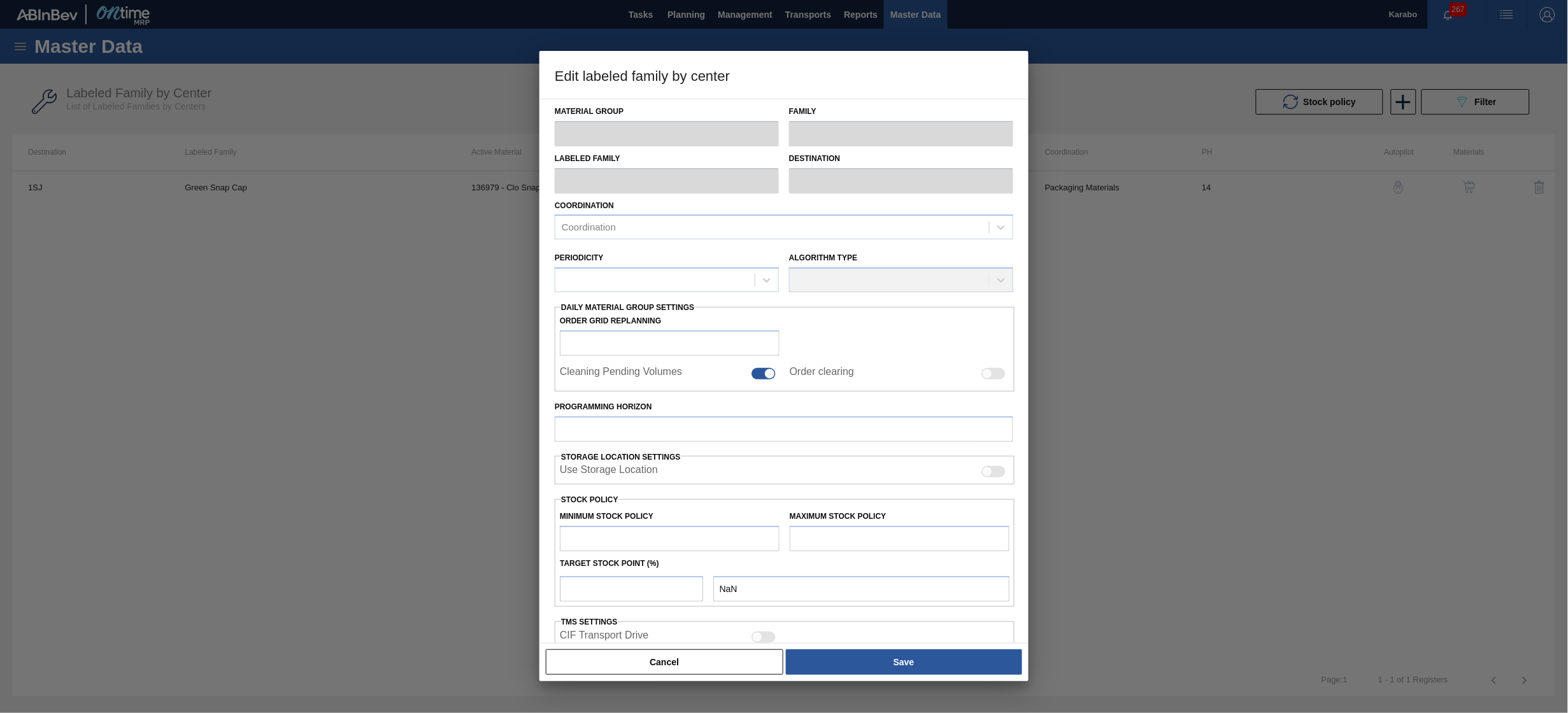
type input "Closures"
type input "Snap Cap"
type input "Green Snap Cap"
type input "1SJ - SAB Newlands Brewery"
type input "14"
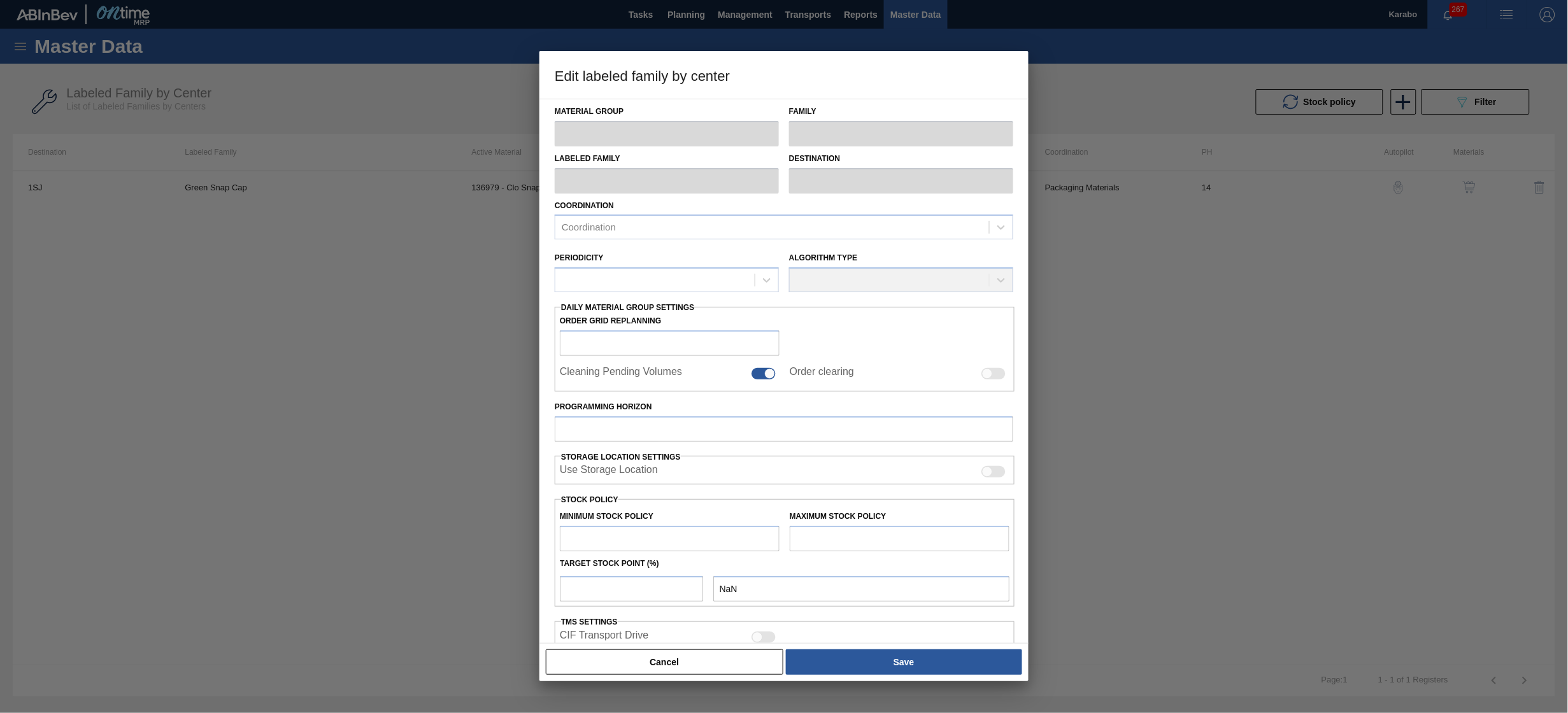
type input "40,000"
type input "100,000"
type input "100"
type input "100,000.000"
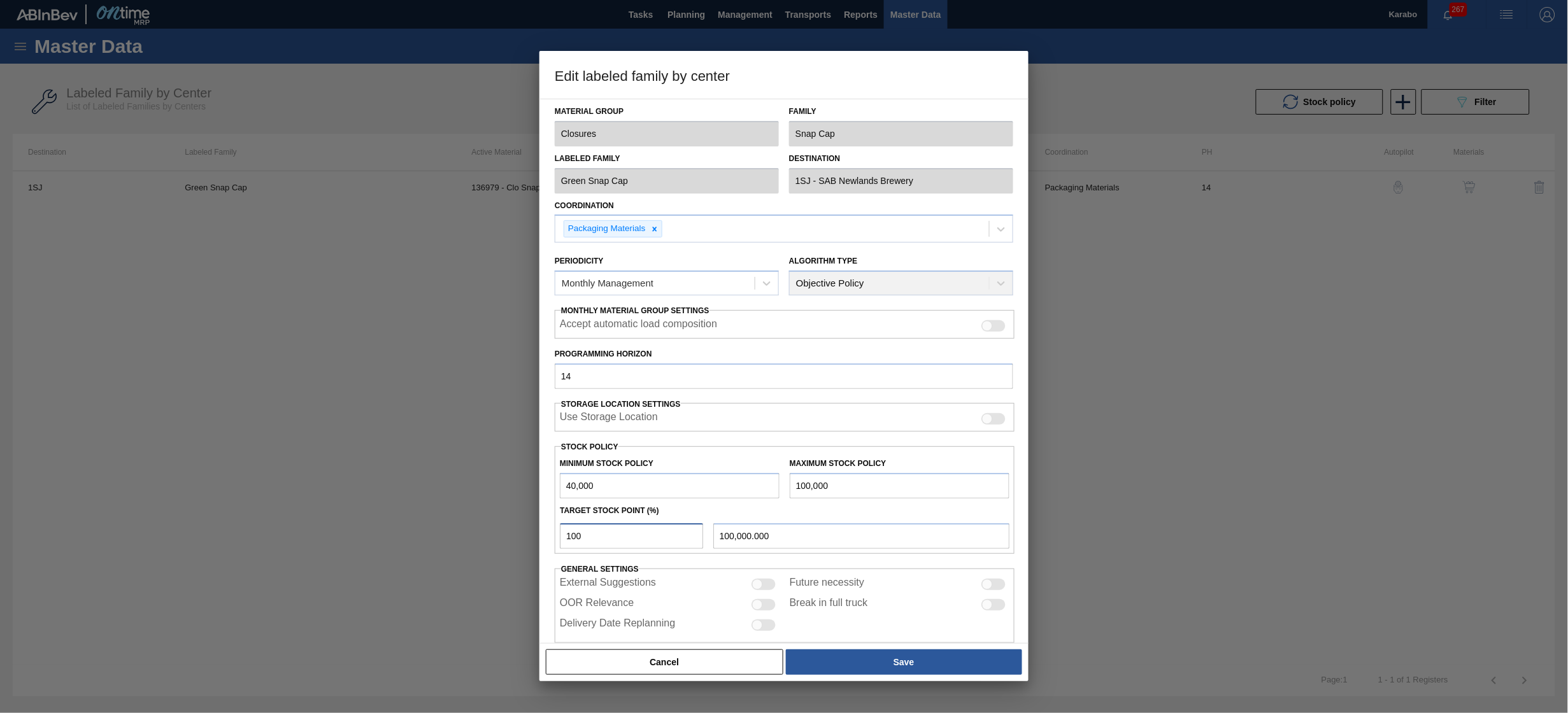
drag, startPoint x: 561, startPoint y: 532, endPoint x: 514, endPoint y: 514, distance: 50.3
click at [514, 514] on div "Edit labeled family by center Material Group Closures Family Snap Cap Labeled F…" at bounding box center [784, 356] width 1568 height 713
type input "5"
type input "43,000.000"
type input "50"
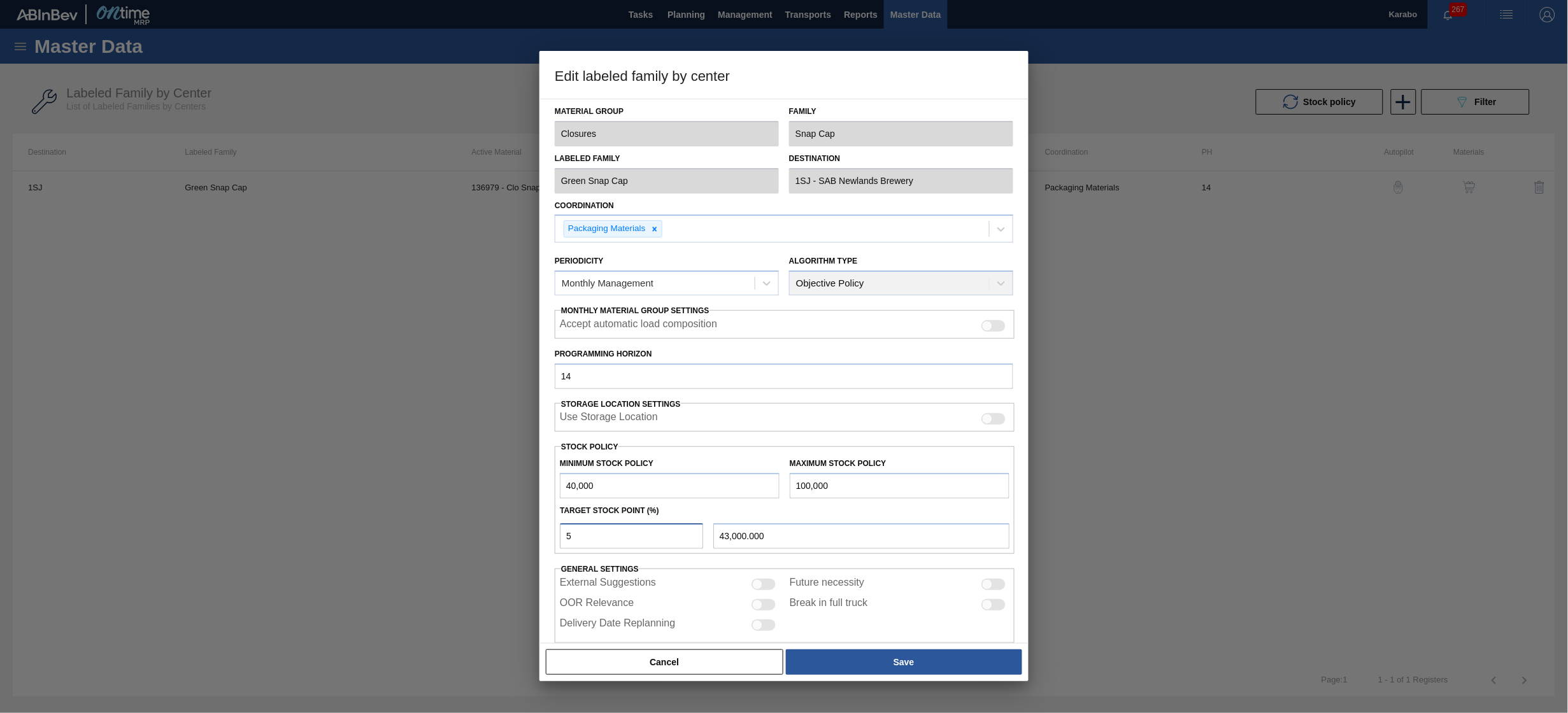
type input "70,000.000"
type input "500"
type input "340,000.000"
type input "50"
type input "70,000.000"
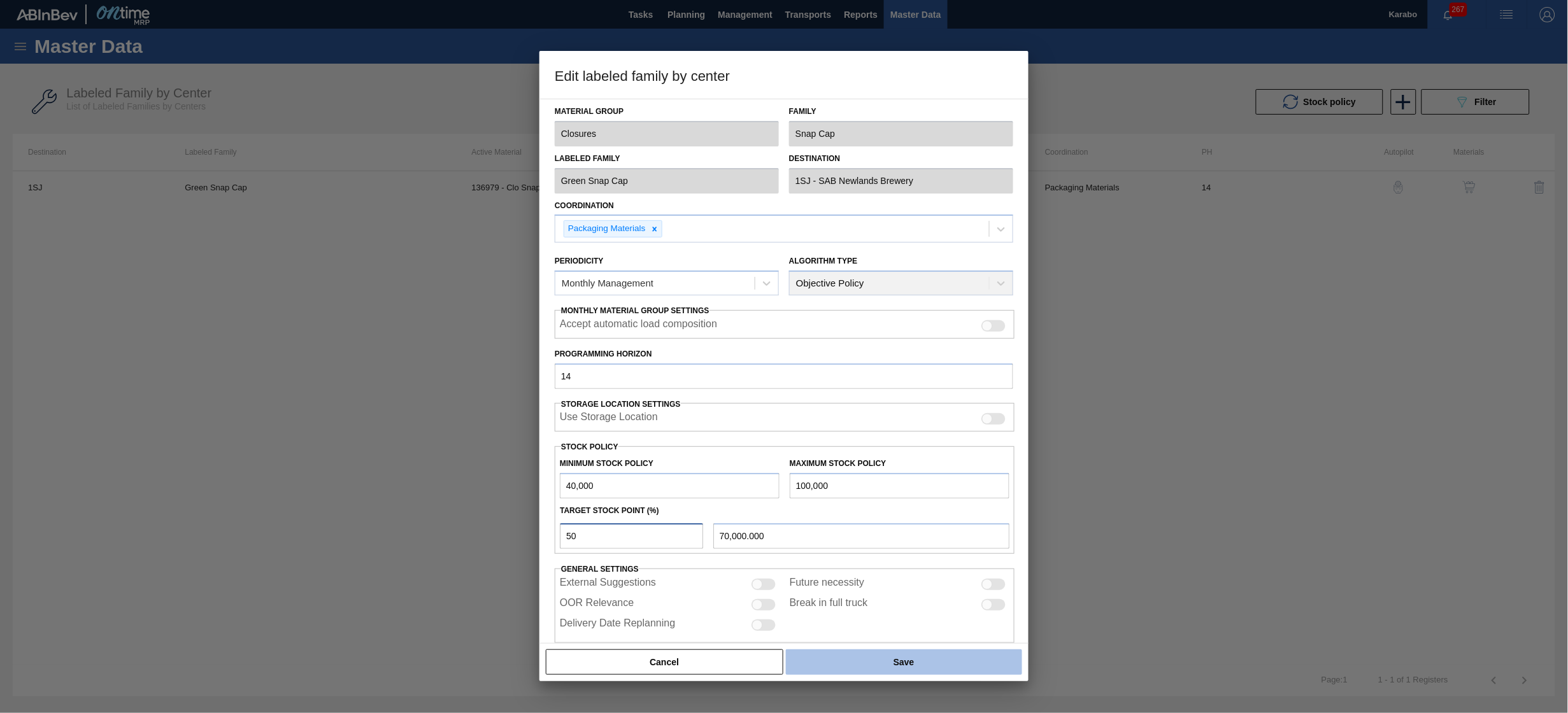
type input "50"
click at [971, 657] on button "Save" at bounding box center [904, 662] width 237 height 26
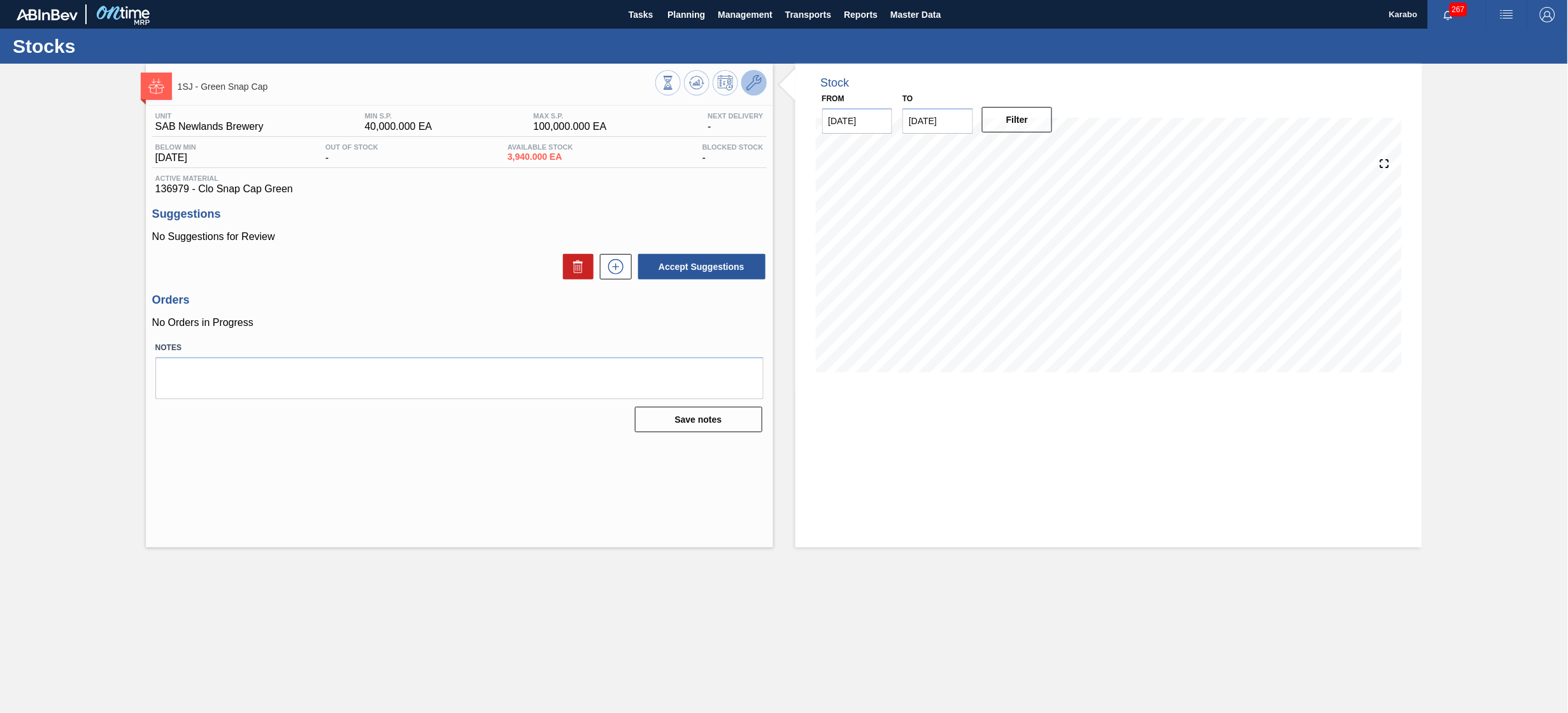
click at [751, 72] on button at bounding box center [754, 83] width 26 height 26
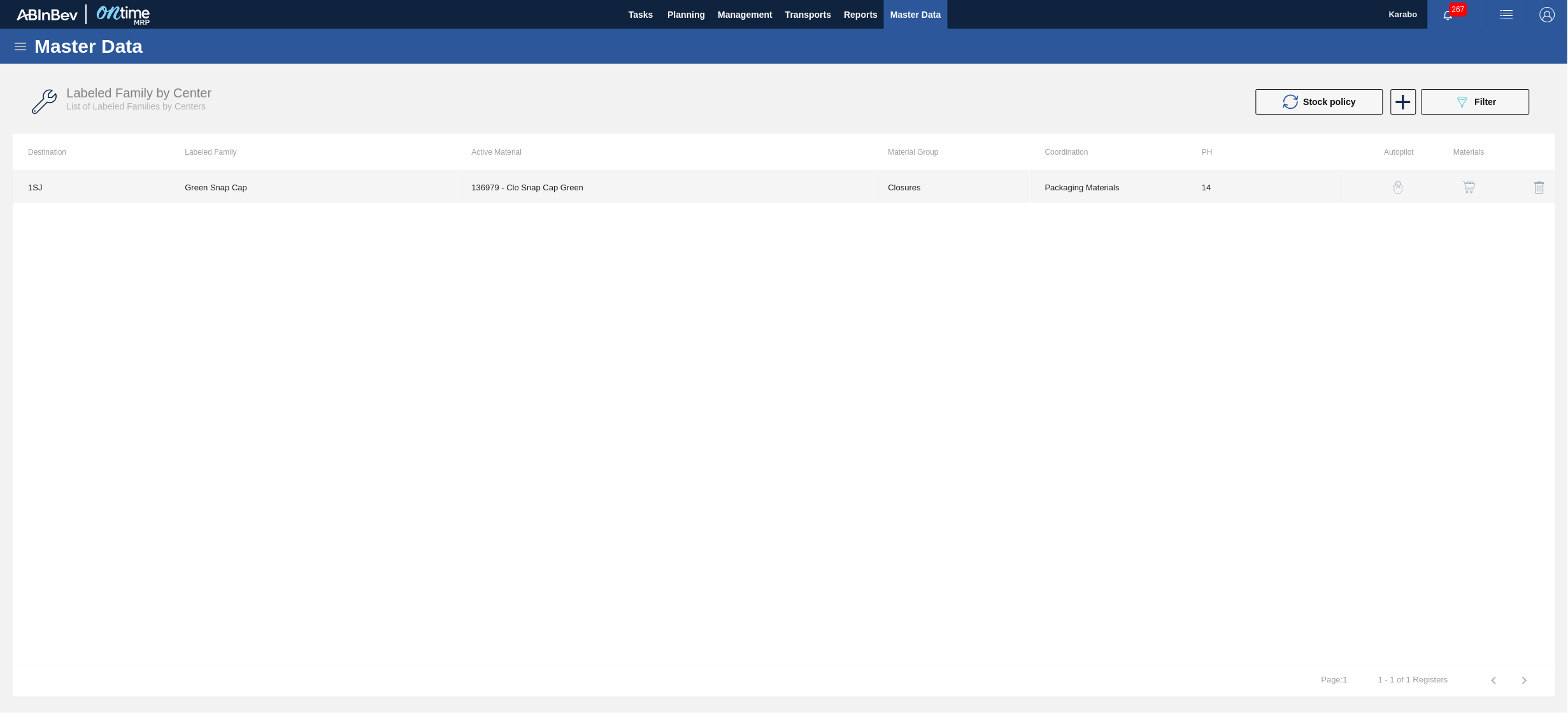
click at [452, 180] on td "Green Snap Cap" at bounding box center [312, 187] width 287 height 32
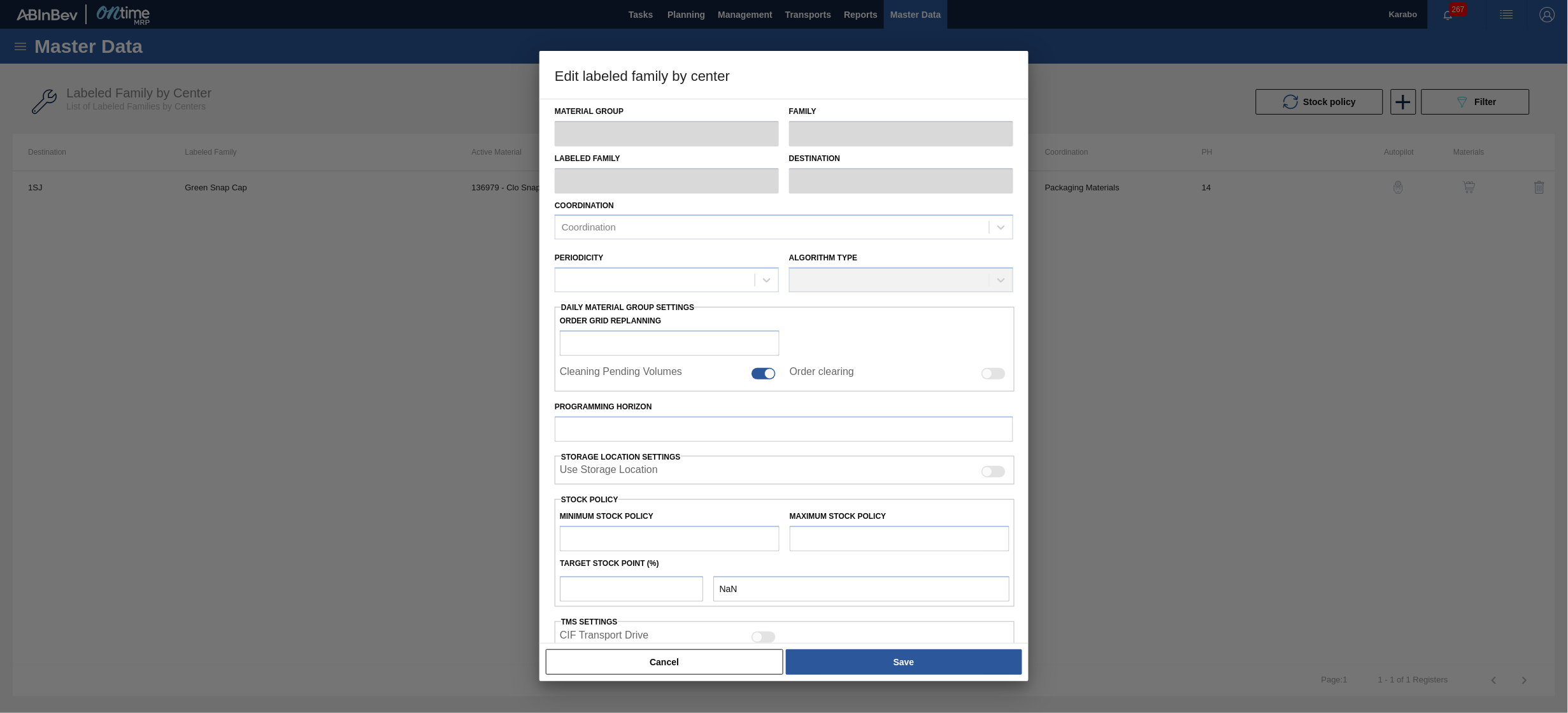
type input "Closures"
type input "Snap Cap"
type input "Green Snap Cap"
type input "1SJ - SAB Newlands Brewery"
type input "14"
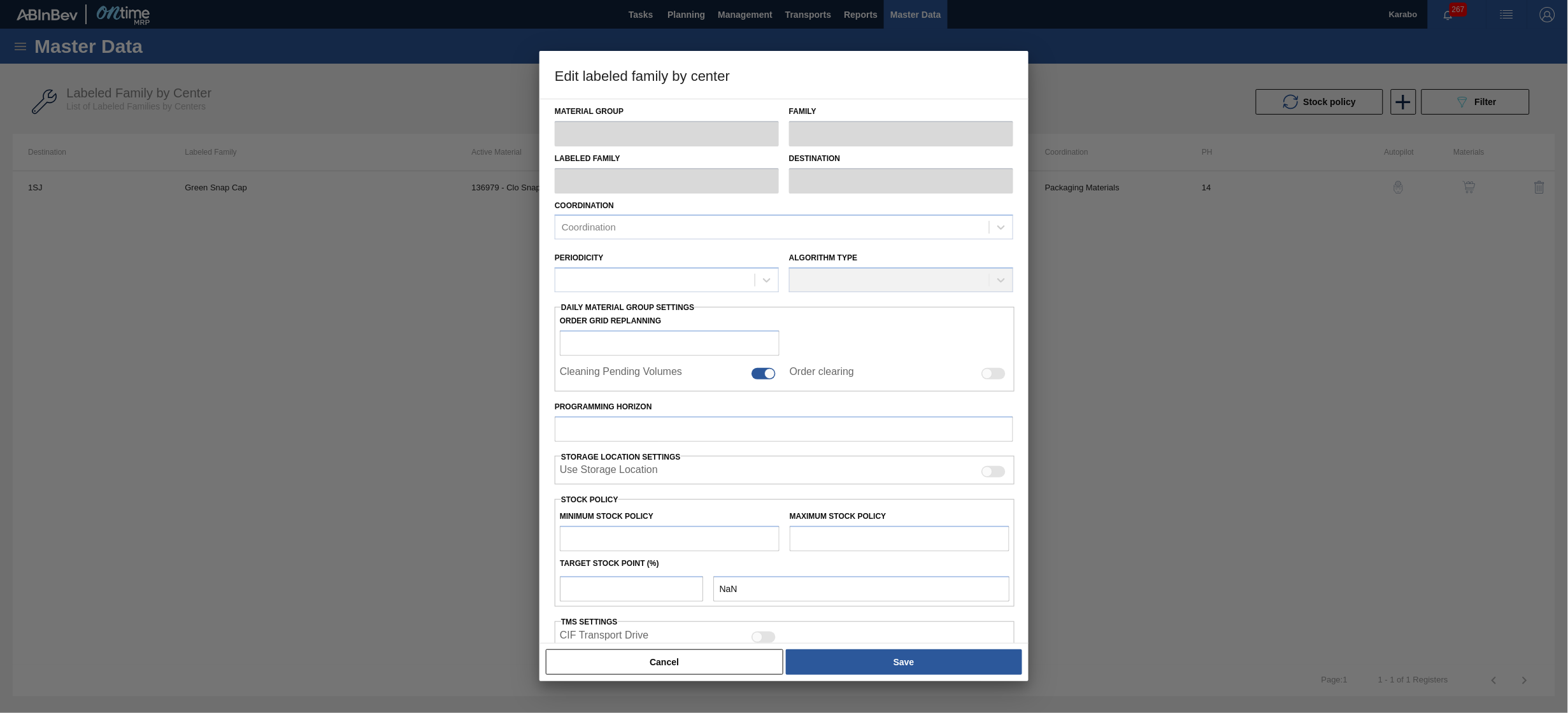
type input "40,000"
type input "100,000"
type input "50"
type input "70,000.000"
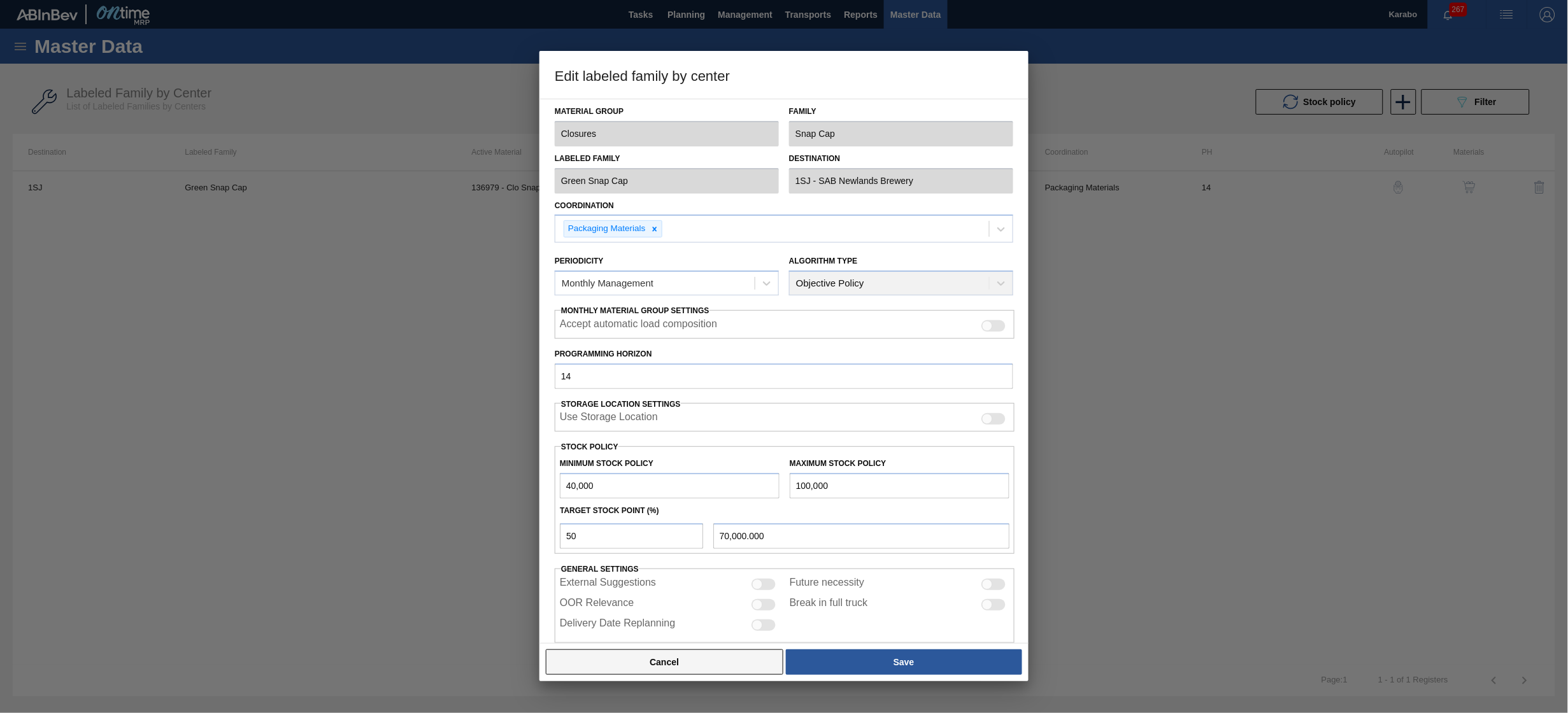
click at [644, 669] on button "Cancel" at bounding box center [665, 662] width 237 height 26
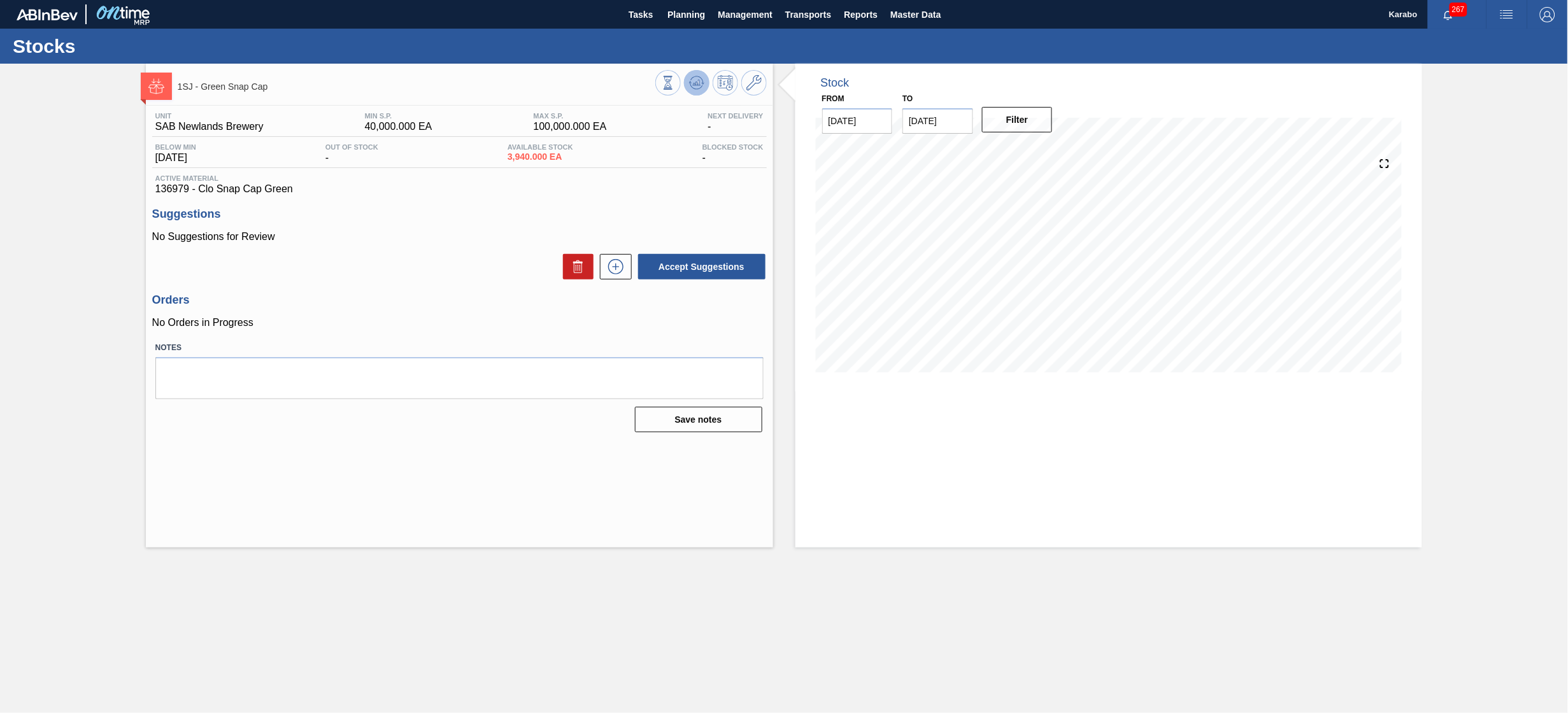
click at [691, 88] on icon at bounding box center [697, 82] width 16 height 16
